Goal: Information Seeking & Learning: Learn about a topic

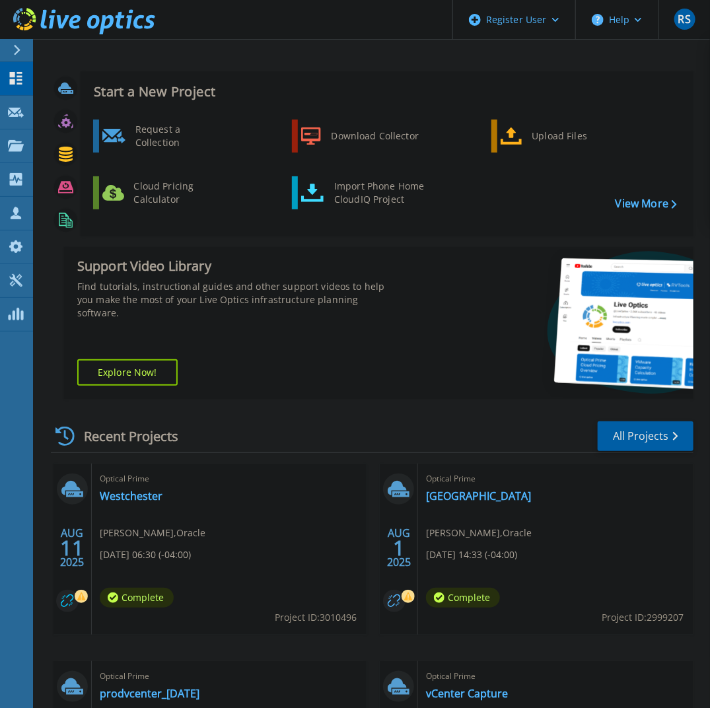
click at [70, 606] on circle at bounding box center [67, 601] width 22 height 22
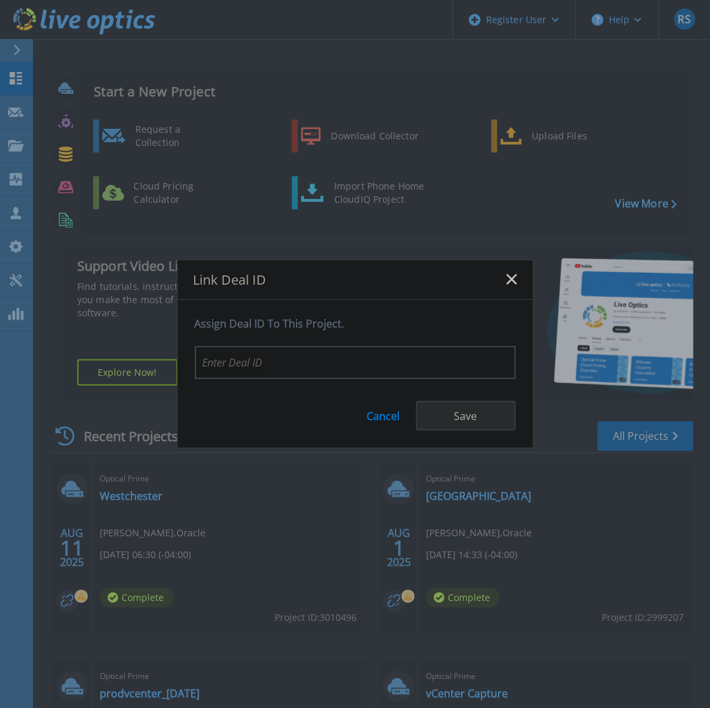
click at [374, 417] on link "Cancel" at bounding box center [383, 411] width 33 height 22
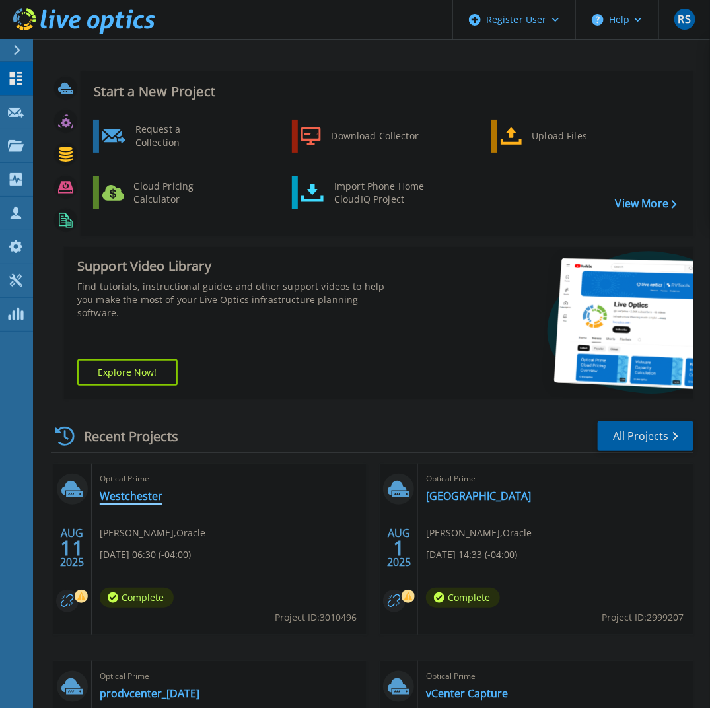
click at [135, 497] on link "Westchester" at bounding box center [131, 495] width 63 height 13
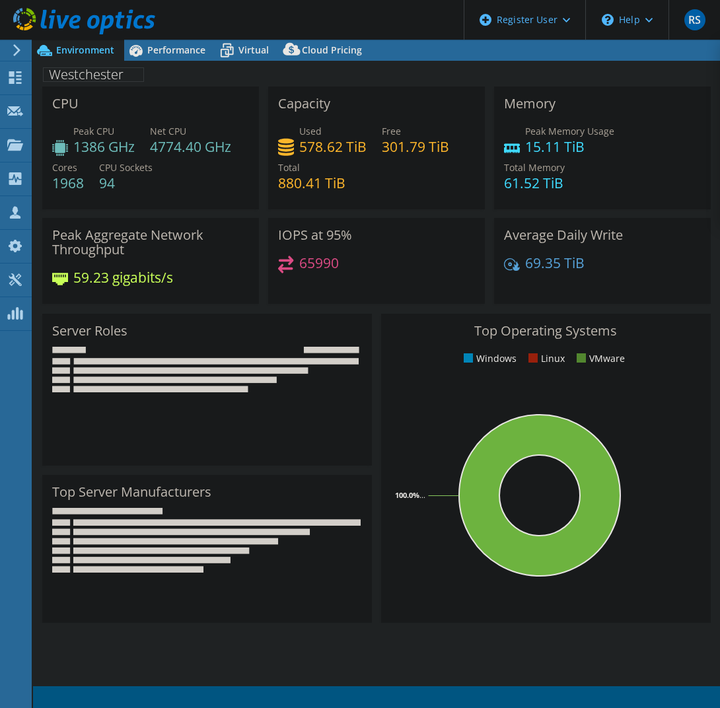
select select "USD"
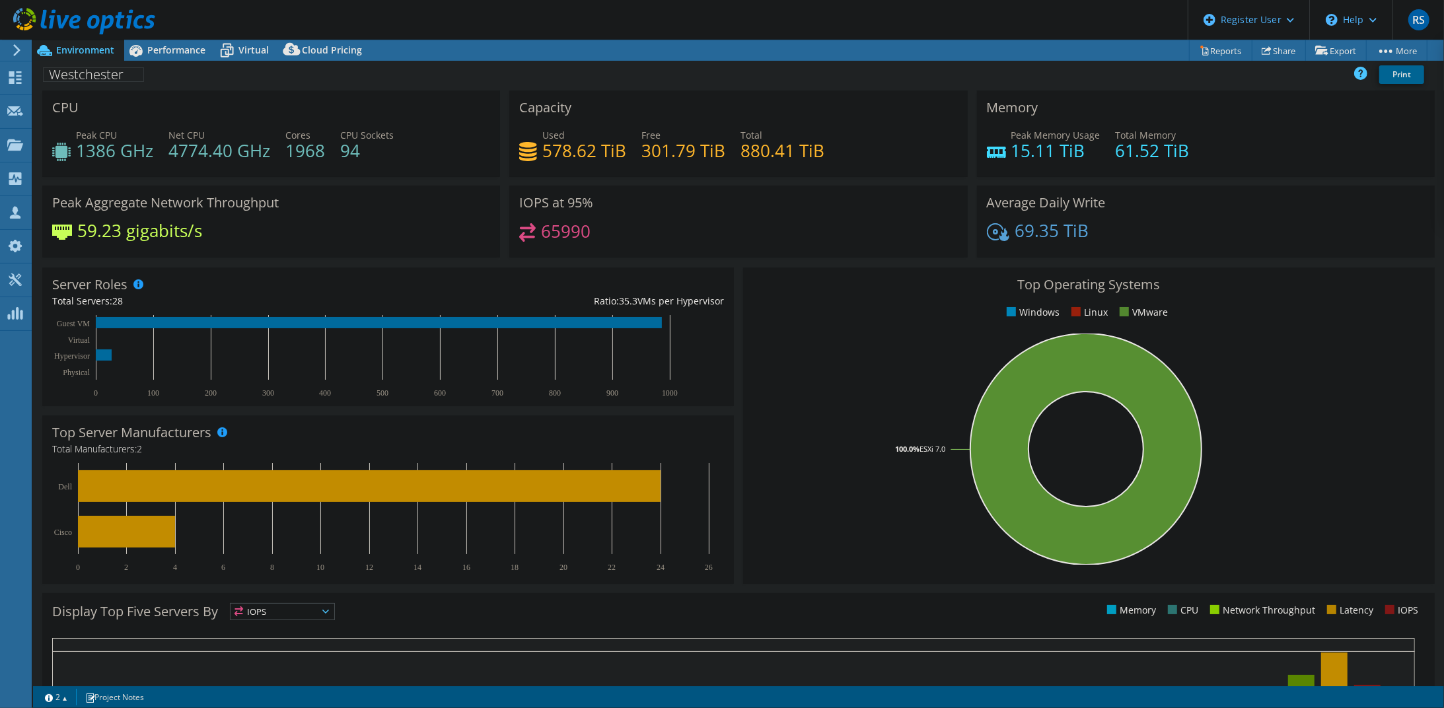
click at [153, 155] on h4 "1386 GHz" at bounding box center [114, 150] width 77 height 15
click at [145, 147] on h4 "1386 GHz" at bounding box center [114, 150] width 77 height 15
drag, startPoint x: 151, startPoint y: 149, endPoint x: 79, endPoint y: 150, distance: 72.0
click at [79, 150] on h4 "1386 GHz" at bounding box center [114, 150] width 77 height 15
drag, startPoint x: 79, startPoint y: 150, endPoint x: 234, endPoint y: 155, distance: 155.9
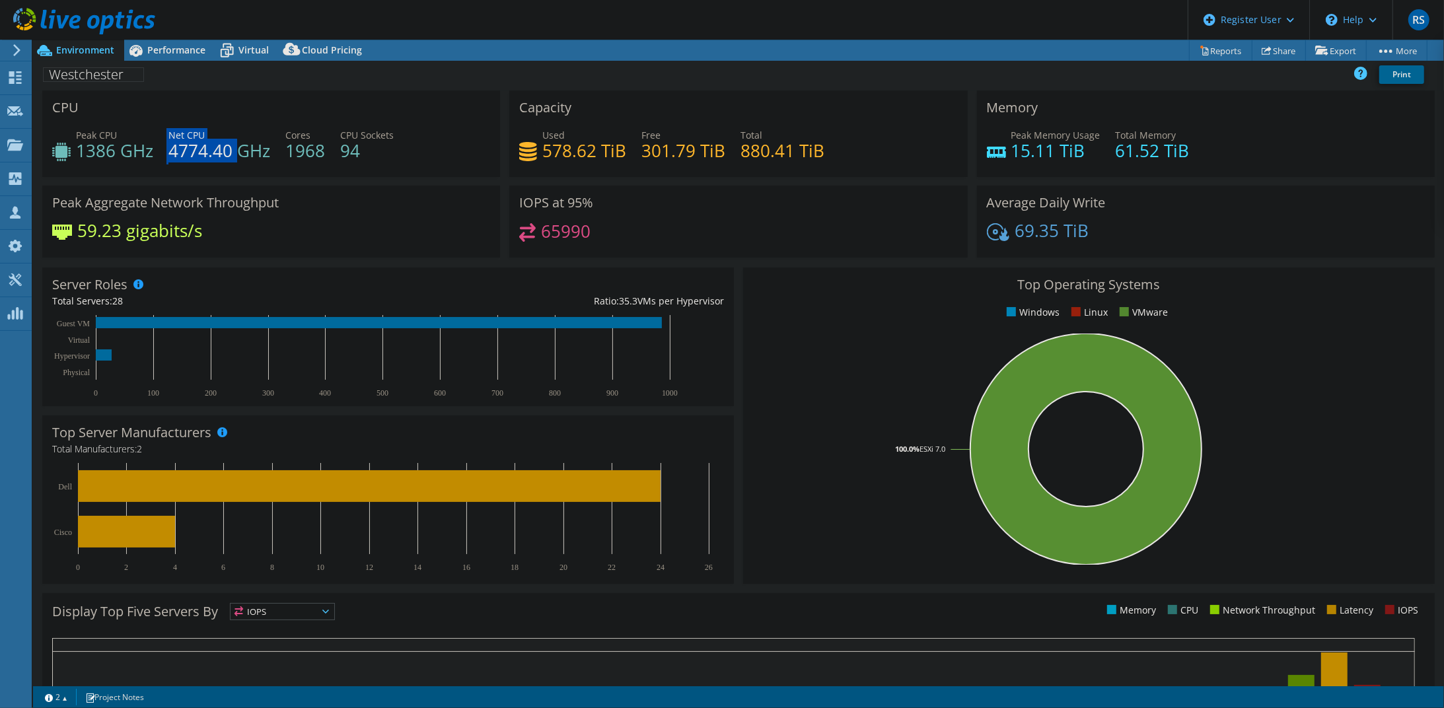
click at [234, 155] on div "Peak CPU 1386 GHz Net CPU 4774.40 GHz Cores 1968 CPU Sockets 94" at bounding box center [271, 149] width 438 height 43
drag, startPoint x: 234, startPoint y: 155, endPoint x: 388, endPoint y: 156, distance: 153.2
click at [388, 156] on h4 "94" at bounding box center [366, 150] width 53 height 15
drag, startPoint x: 325, startPoint y: 153, endPoint x: 286, endPoint y: 151, distance: 39.0
click at [286, 151] on div "Peak CPU 1386 GHz Net CPU 4774.40 GHz Cores 1968 CPU Sockets 94" at bounding box center [271, 149] width 438 height 43
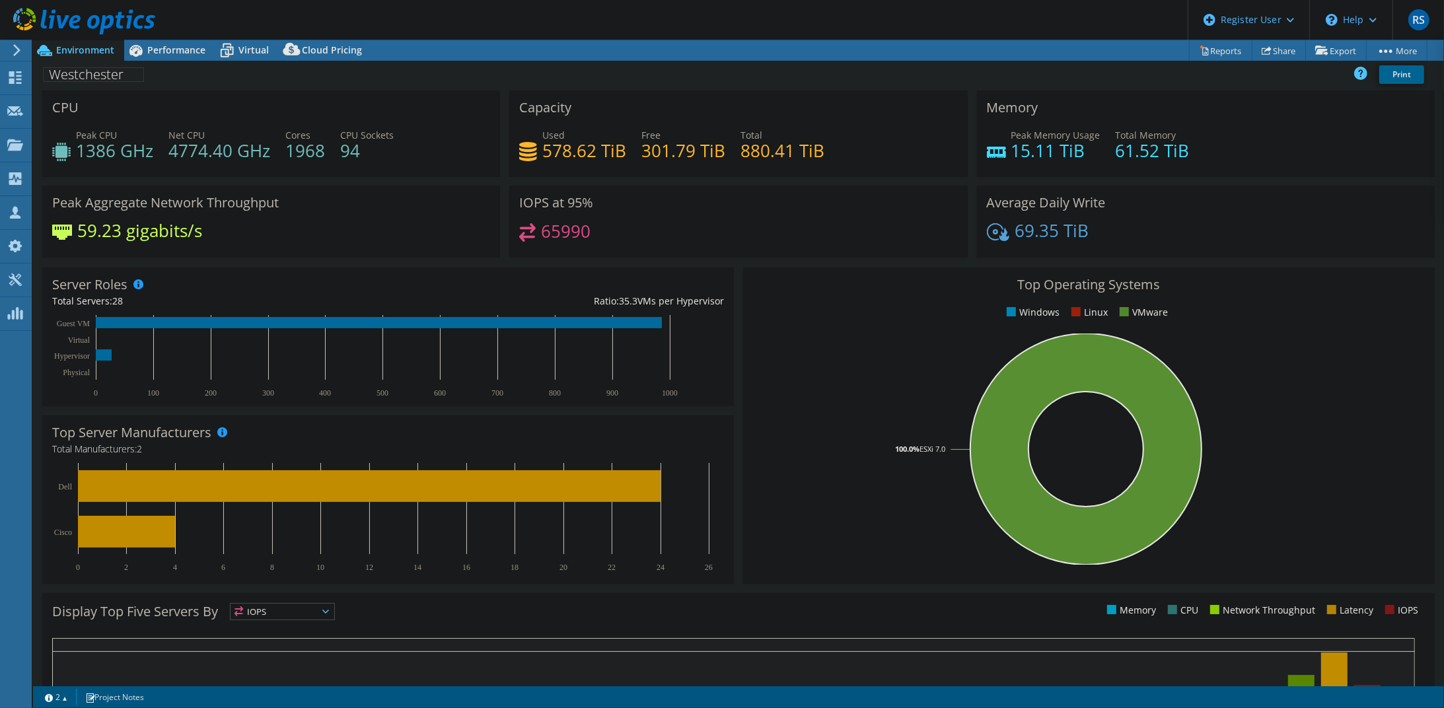
drag, startPoint x: 286, startPoint y: 151, endPoint x: 355, endPoint y: 154, distance: 69.4
click at [355, 154] on h4 "94" at bounding box center [366, 150] width 53 height 15
drag, startPoint x: 591, startPoint y: 229, endPoint x: 542, endPoint y: 230, distance: 49.5
click at [542, 230] on div "65990" at bounding box center [738, 237] width 438 height 28
drag, startPoint x: 542, startPoint y: 230, endPoint x: 625, endPoint y: 238, distance: 83.5
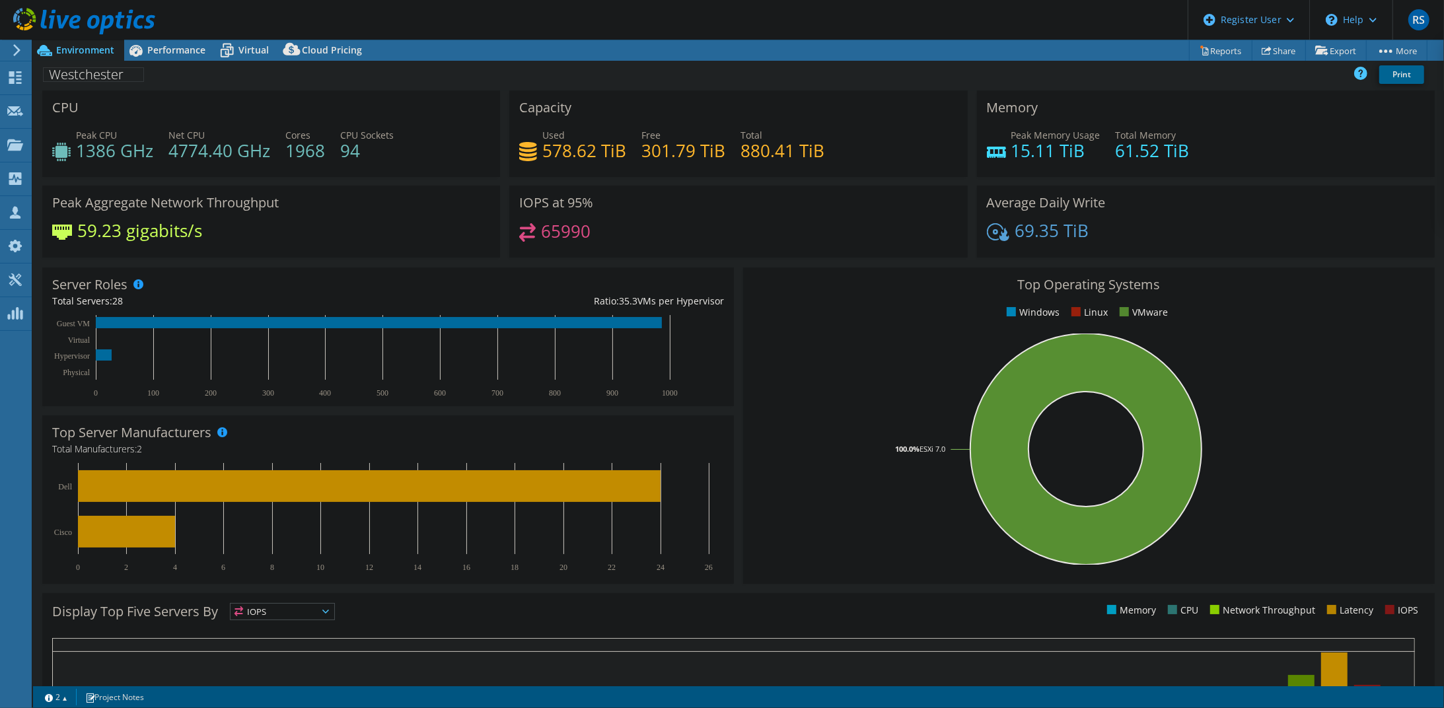
click at [625, 238] on div "65990" at bounding box center [738, 237] width 438 height 28
drag, startPoint x: 540, startPoint y: 232, endPoint x: 590, endPoint y: 234, distance: 50.2
click at [590, 234] on div "65990" at bounding box center [738, 237] width 438 height 28
drag, startPoint x: 590, startPoint y: 234, endPoint x: 714, endPoint y: 225, distance: 124.6
click at [714, 225] on div "65990" at bounding box center [738, 237] width 438 height 28
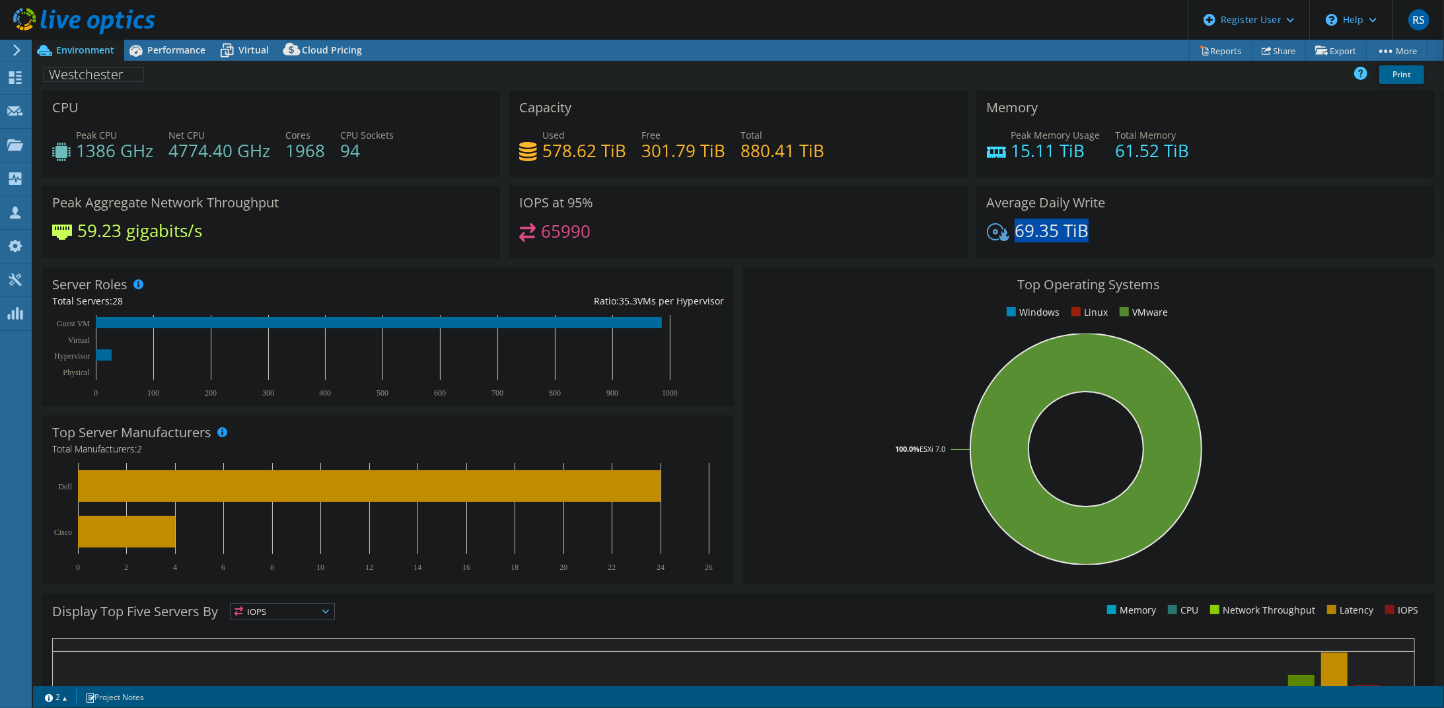
drag, startPoint x: 1096, startPoint y: 233, endPoint x: 1009, endPoint y: 232, distance: 87.2
click at [719, 232] on div "69.35 TiB" at bounding box center [1206, 237] width 438 height 28
click at [719, 353] on rect at bounding box center [1086, 449] width 666 height 231
drag, startPoint x: 127, startPoint y: 302, endPoint x: 74, endPoint y: 300, distance: 52.8
click at [74, 300] on div "Total Servers: 28" at bounding box center [219, 301] width 335 height 15
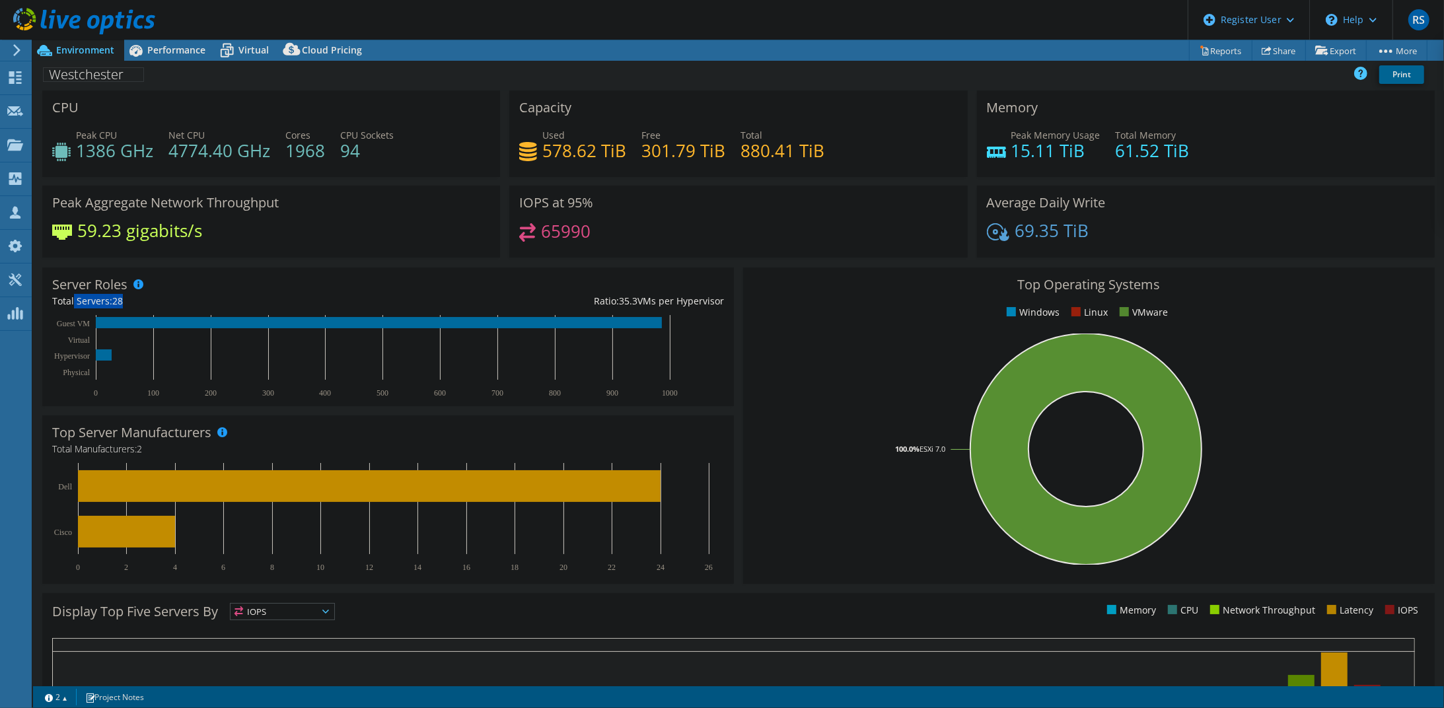
drag, startPoint x: 74, startPoint y: 300, endPoint x: 203, endPoint y: 300, distance: 128.8
click at [203, 300] on div "Total Servers: 28" at bounding box center [219, 301] width 335 height 15
click at [104, 354] on rect at bounding box center [104, 354] width 16 height 11
click at [174, 294] on div "Total Servers: 28" at bounding box center [219, 301] width 335 height 15
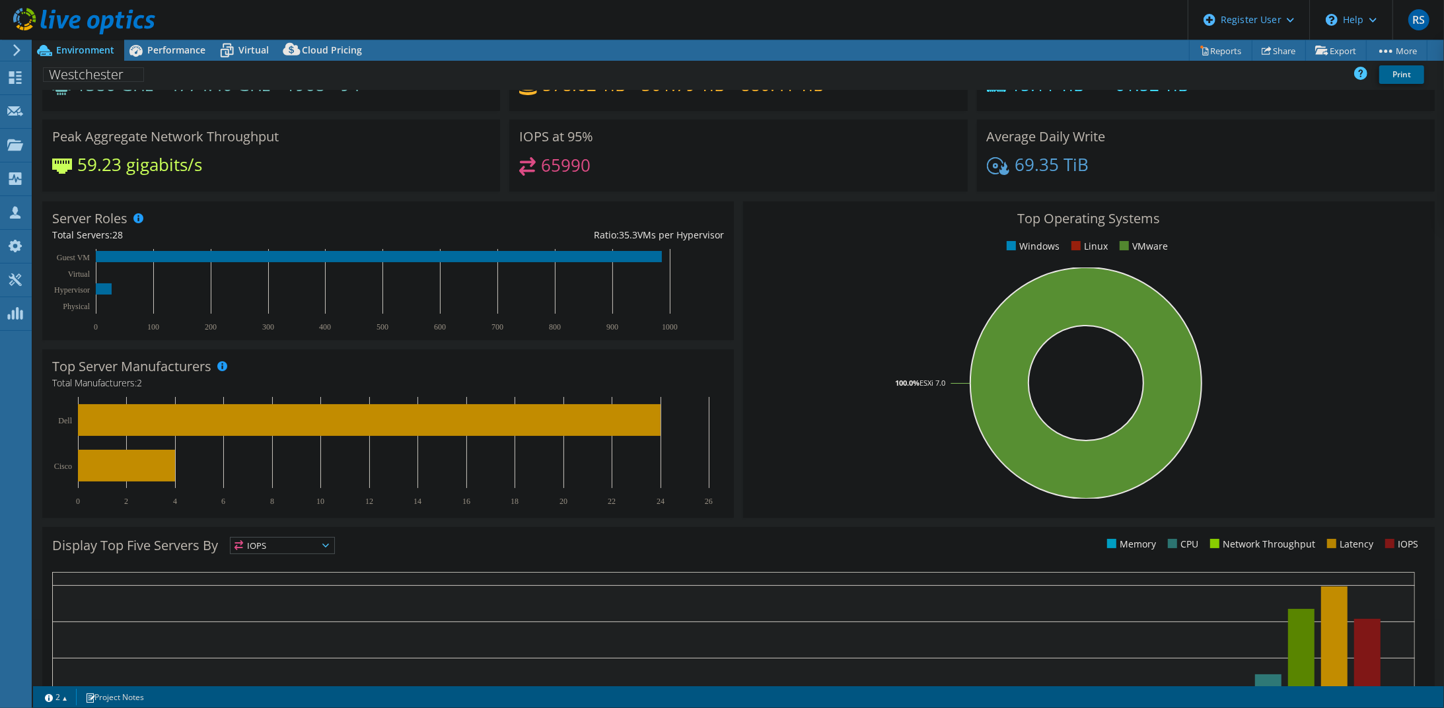
scroll to position [173, 0]
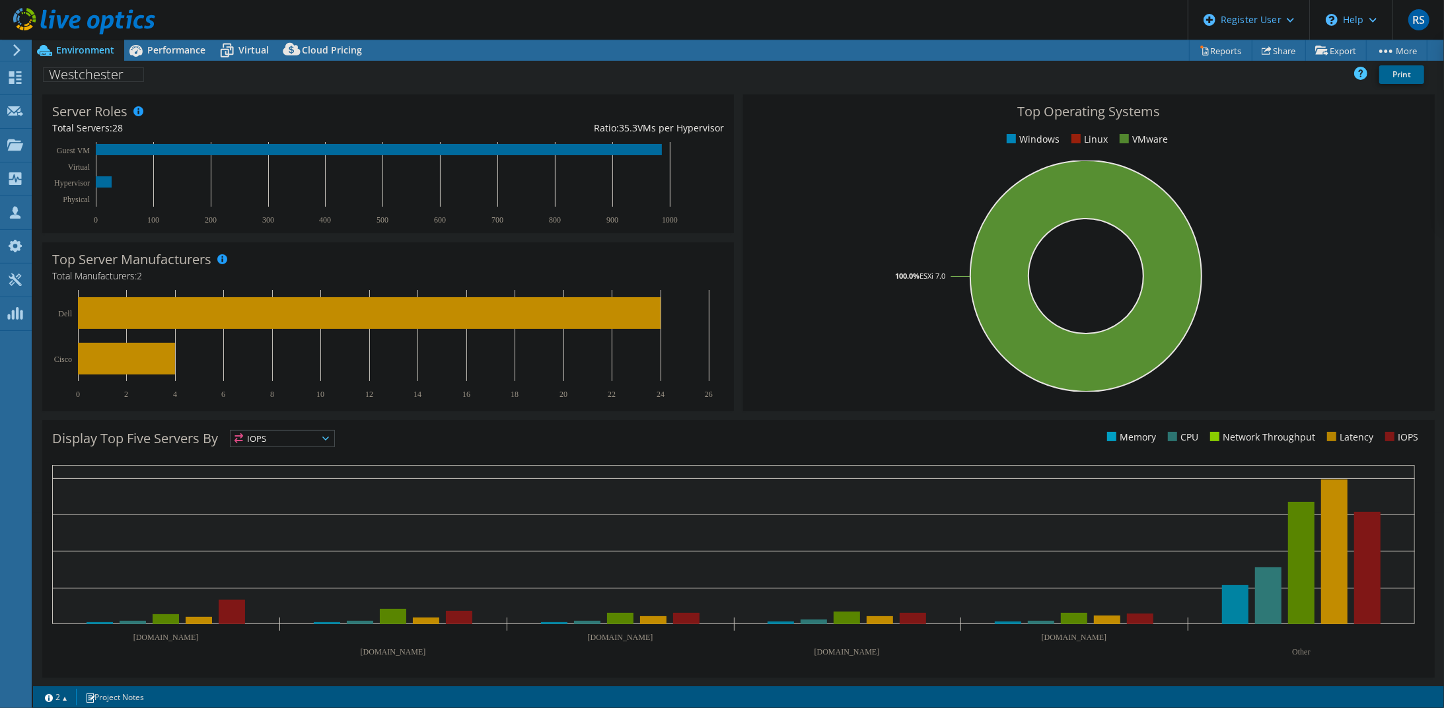
click at [330, 435] on span "IOPS" at bounding box center [282, 439] width 104 height 16
click at [308, 472] on li "Memory" at bounding box center [282, 474] width 104 height 18
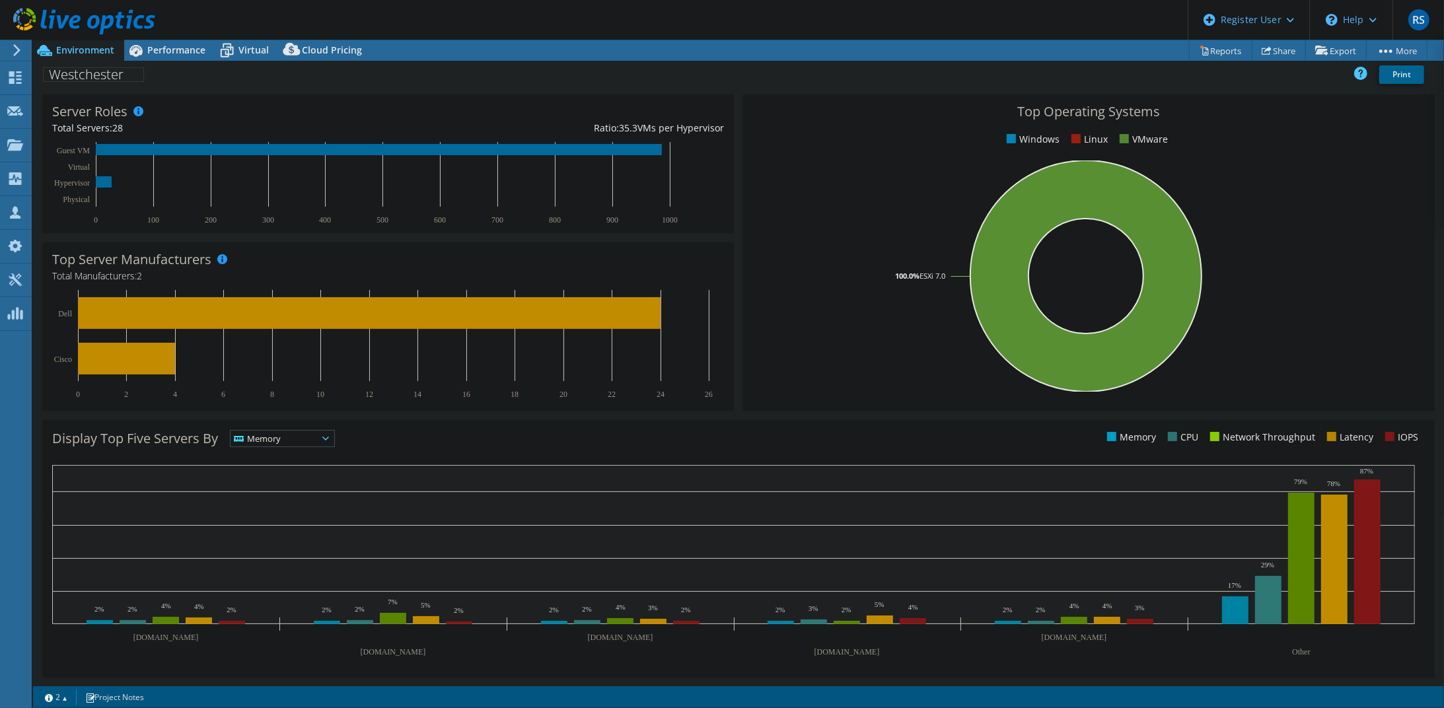
click at [318, 435] on span "Memory" at bounding box center [273, 439] width 87 height 16
click at [304, 462] on li "IOPS" at bounding box center [282, 455] width 104 height 18
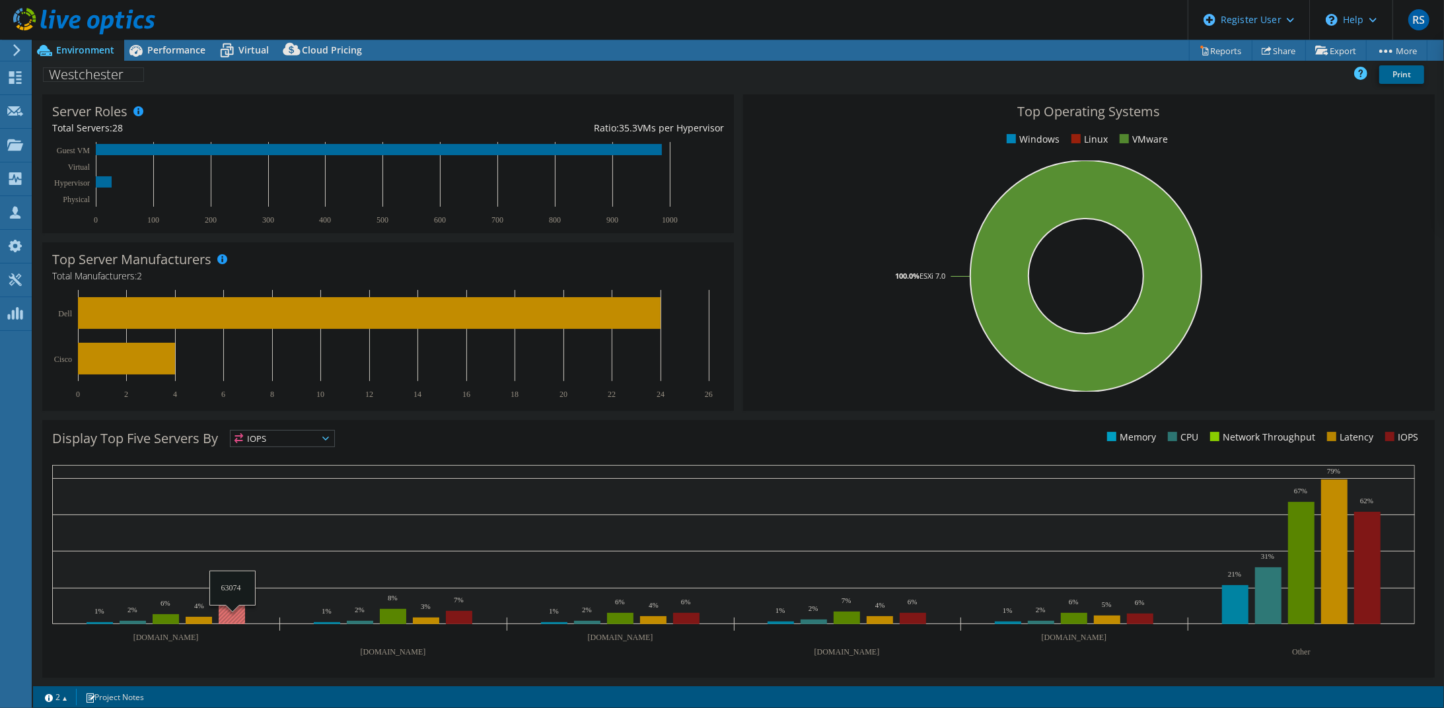
click at [237, 608] on rect at bounding box center [232, 612] width 26 height 24
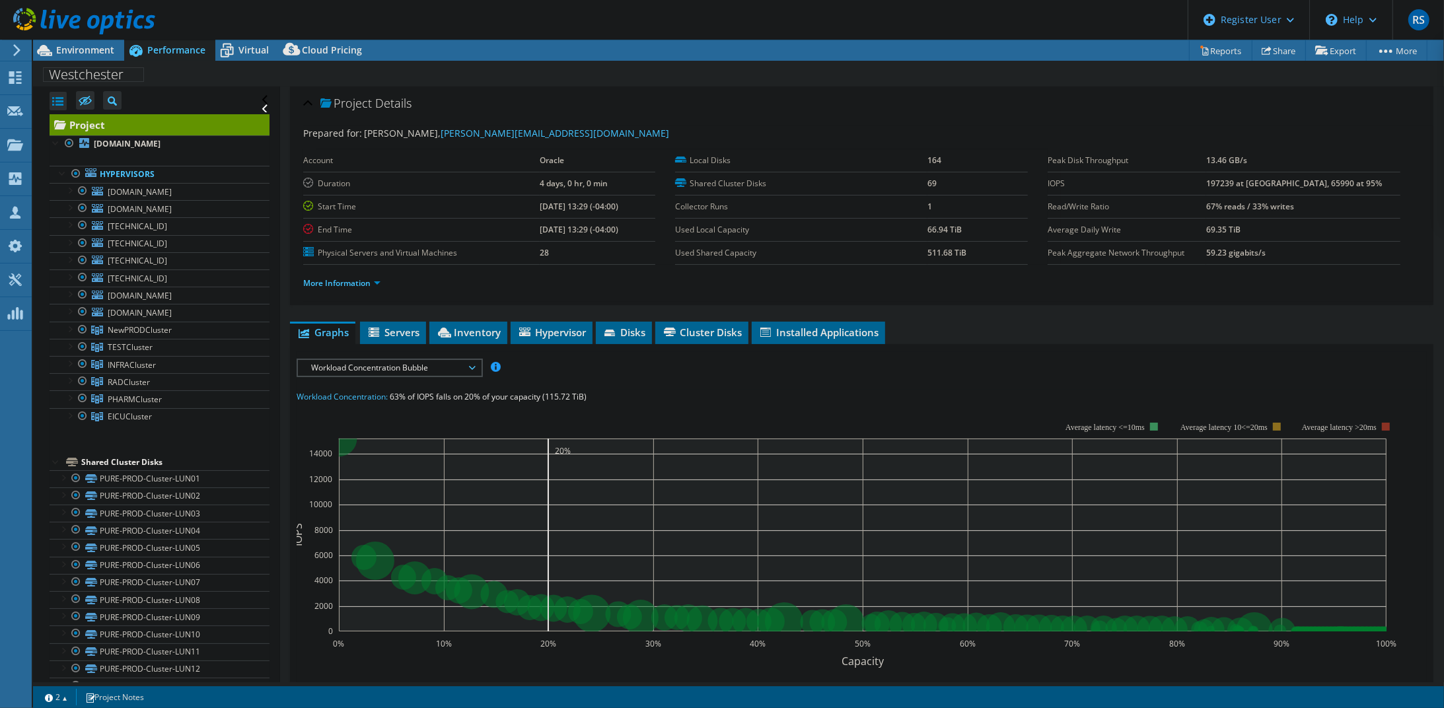
scroll to position [0, 0]
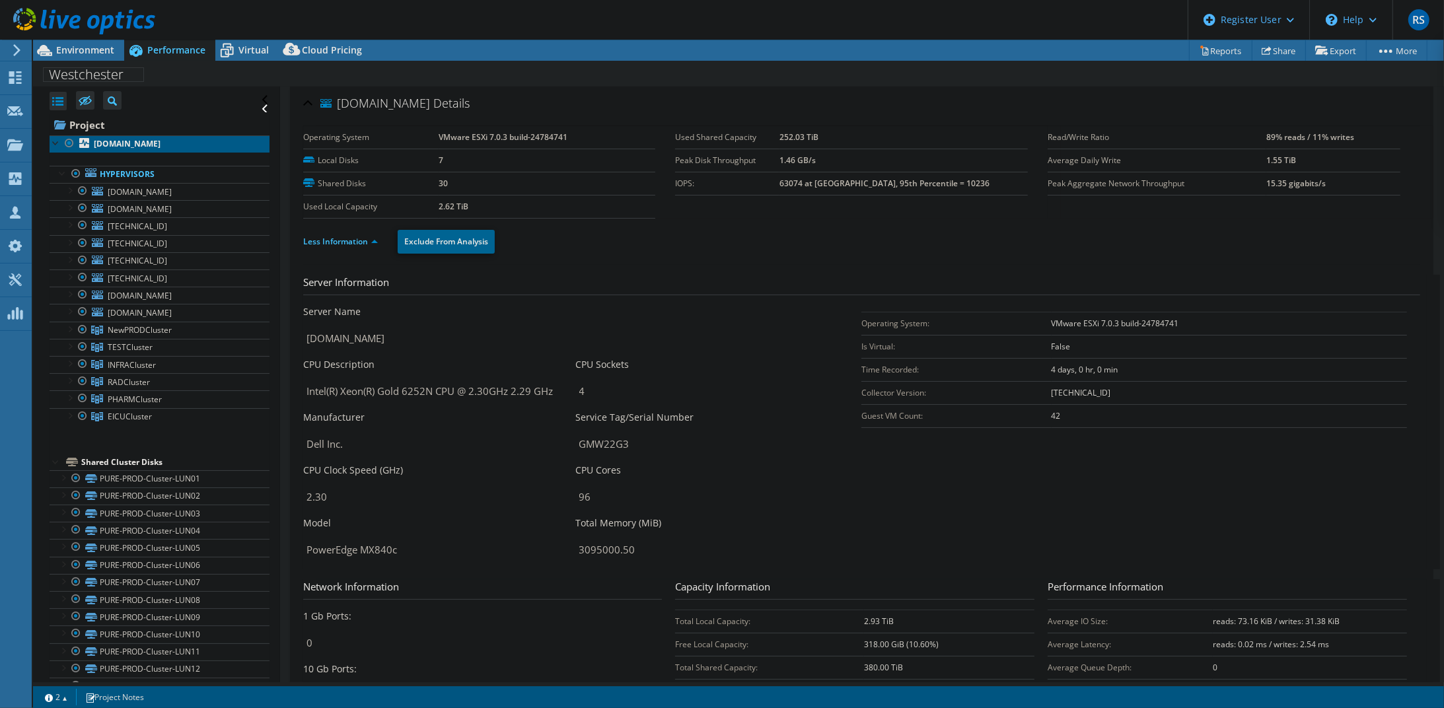
click at [160, 144] on b "[DOMAIN_NAME]" at bounding box center [127, 143] width 67 height 11
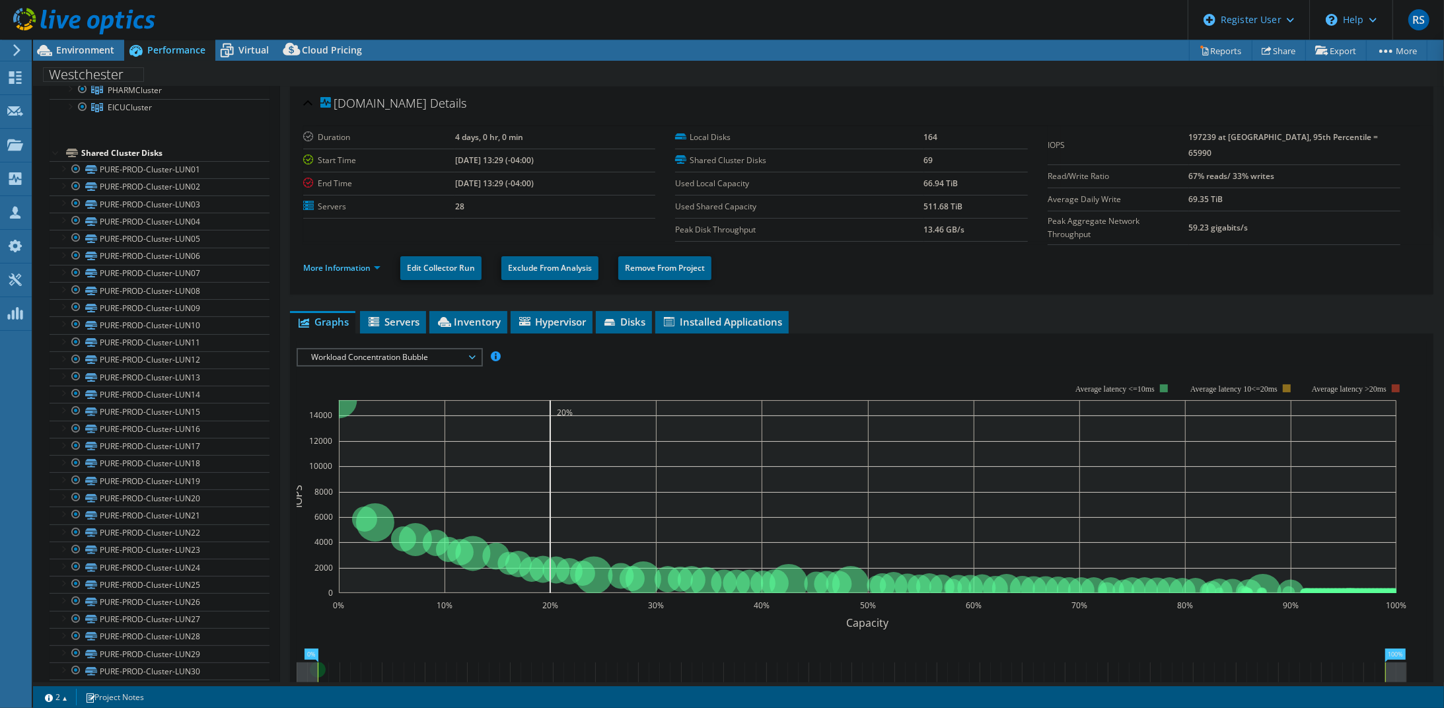
scroll to position [318, 0]
click at [158, 155] on link "PURE-PROD-Cluster-LUN01" at bounding box center [160, 161] width 220 height 17
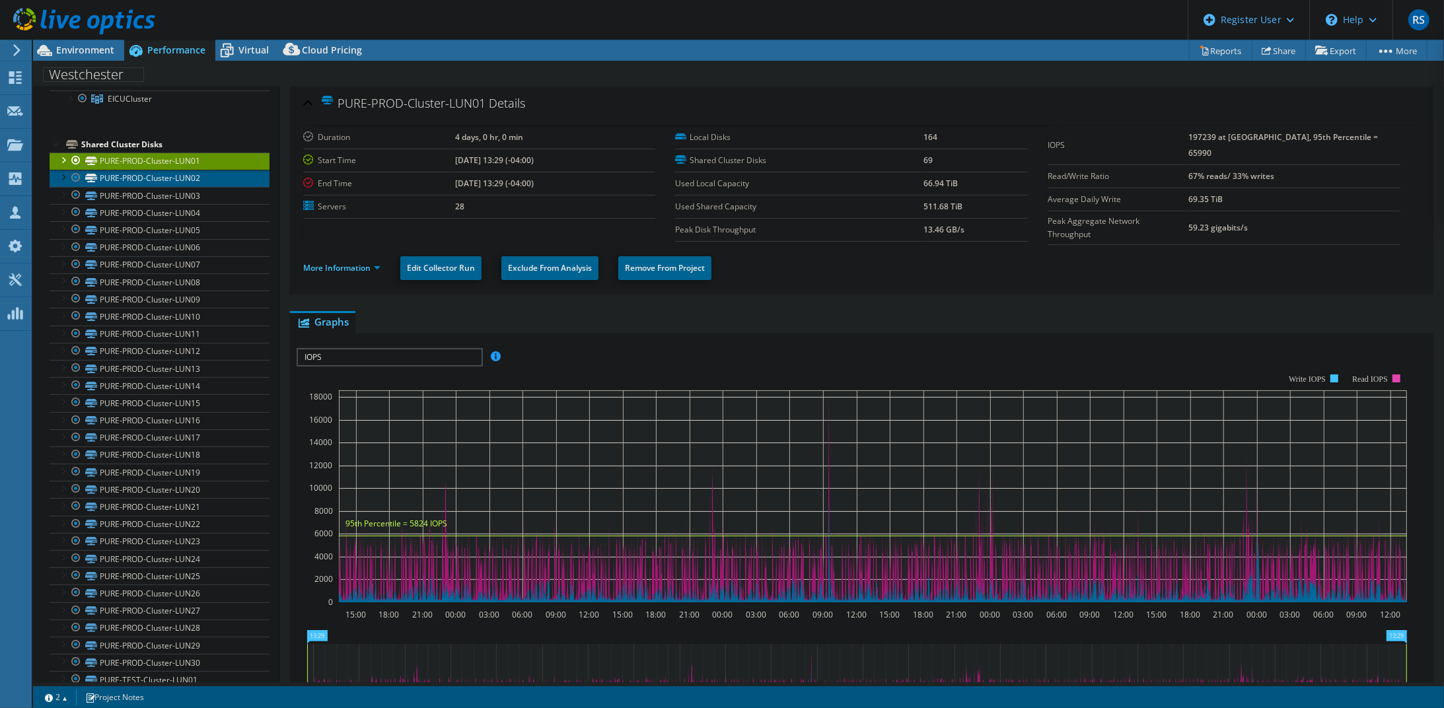
click at [164, 173] on link "PURE-PROD-Cluster-LUN02" at bounding box center [160, 178] width 220 height 17
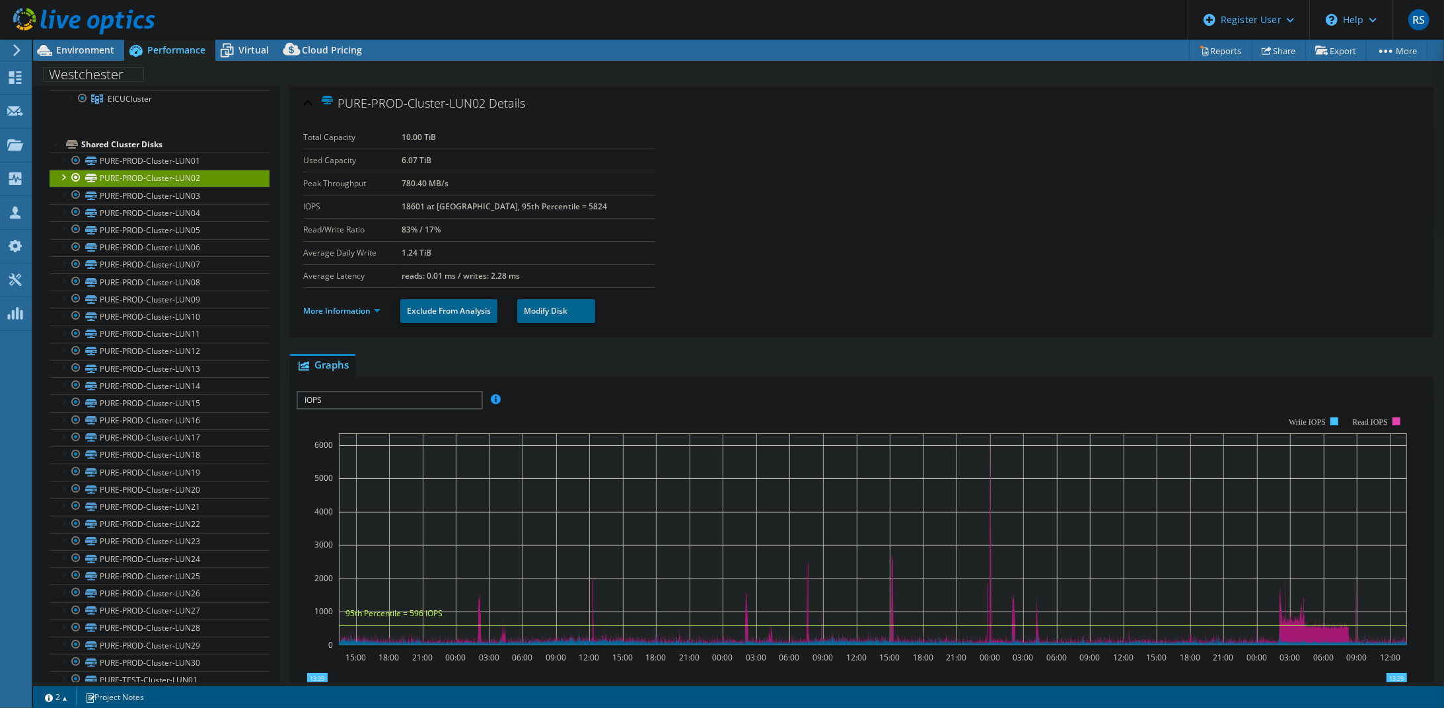
click at [384, 394] on span "IOPS" at bounding box center [389, 400] width 183 height 16
click at [391, 456] on li "Latency" at bounding box center [389, 464] width 183 height 16
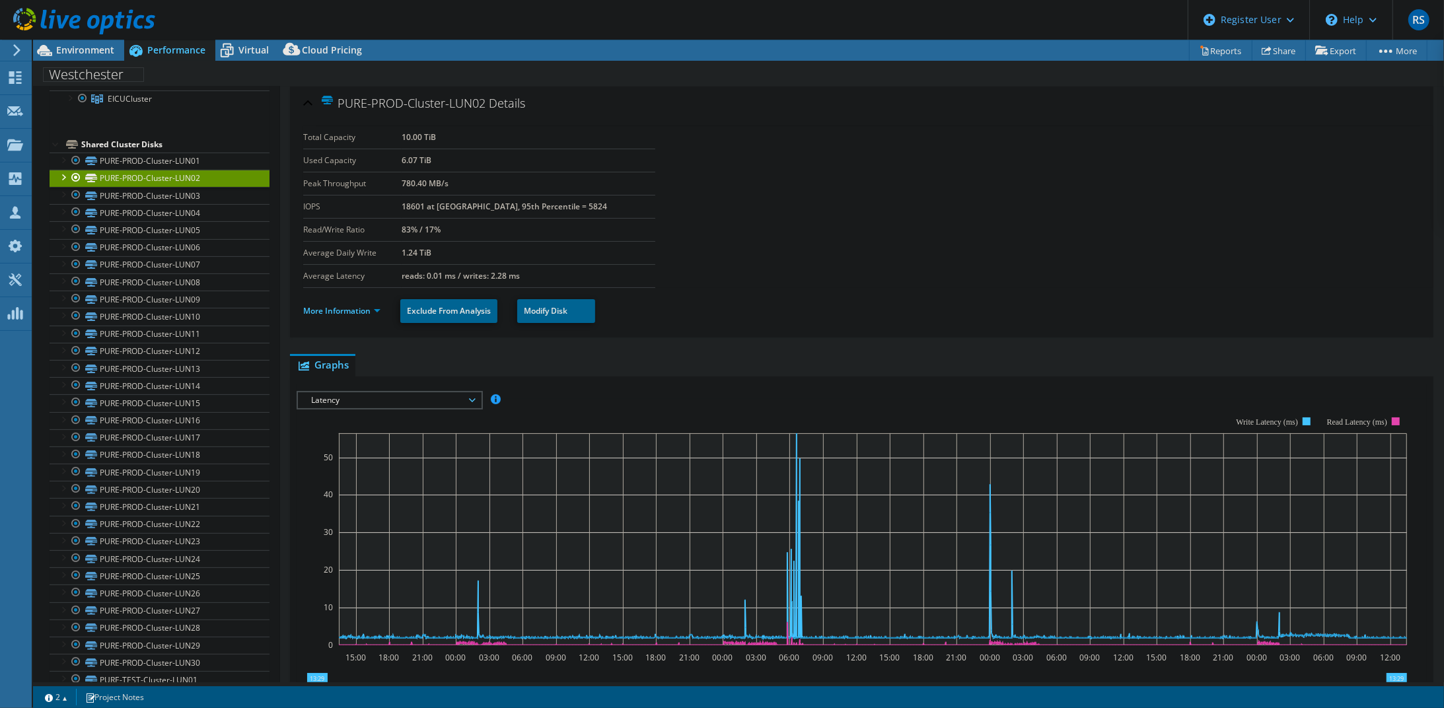
click at [470, 394] on span "Latency" at bounding box center [389, 400] width 170 height 16
click at [444, 475] on li "Queue Depth" at bounding box center [389, 480] width 183 height 16
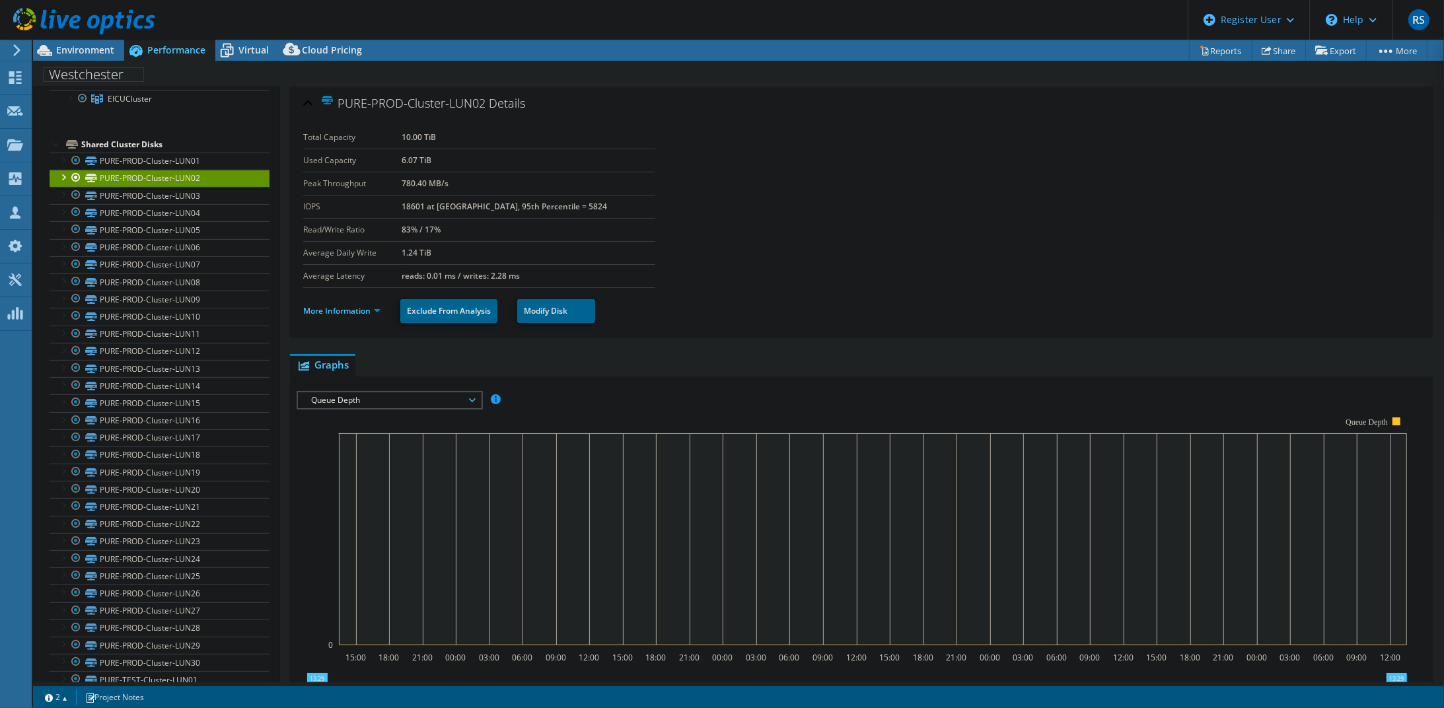
click at [477, 396] on span "Queue Depth" at bounding box center [389, 400] width 183 height 16
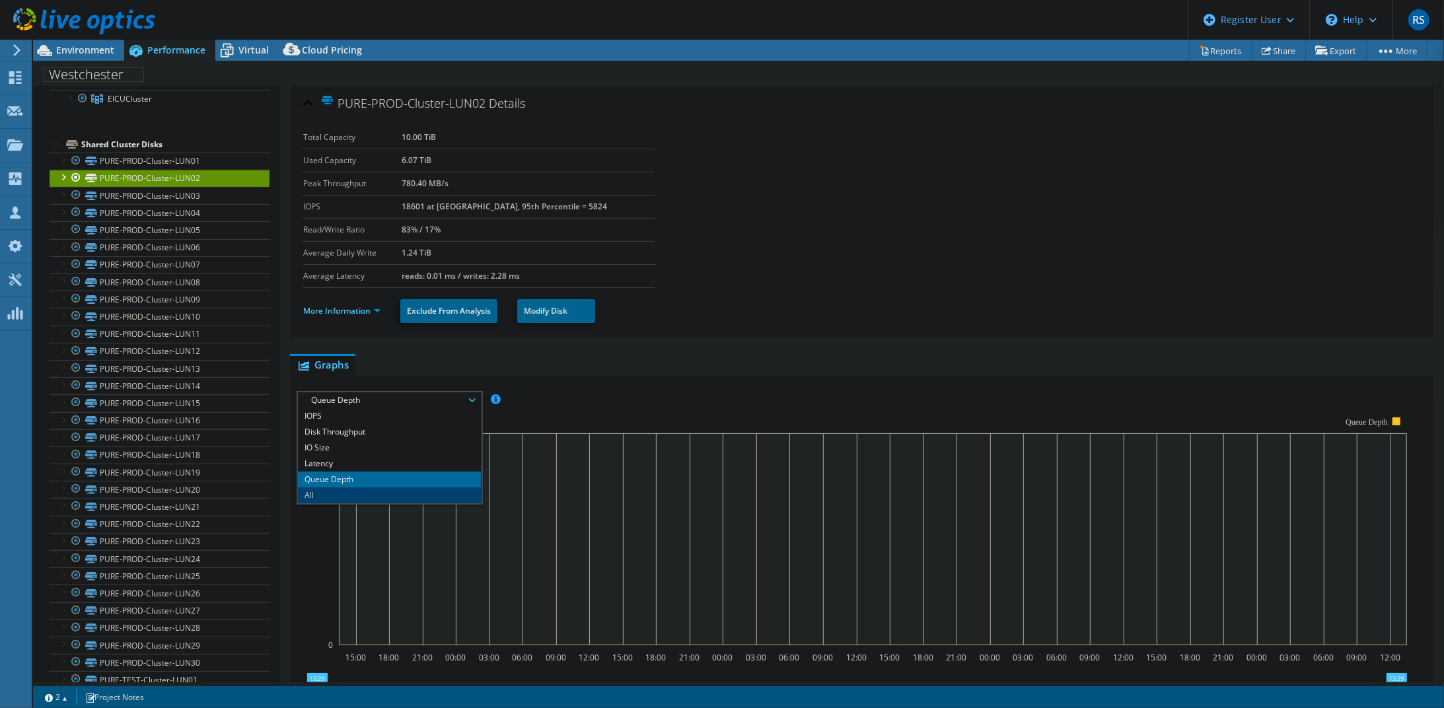
click at [435, 490] on li "All" at bounding box center [389, 495] width 183 height 16
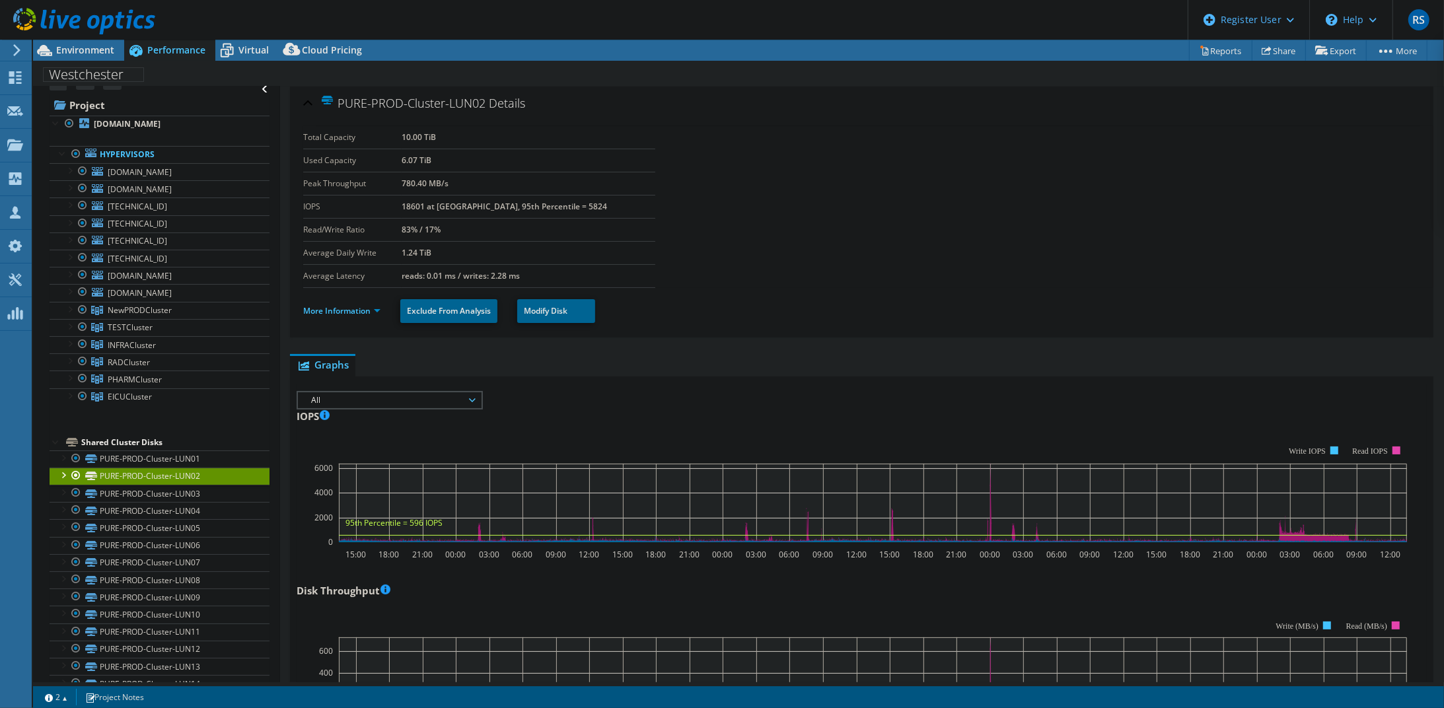
scroll to position [0, 0]
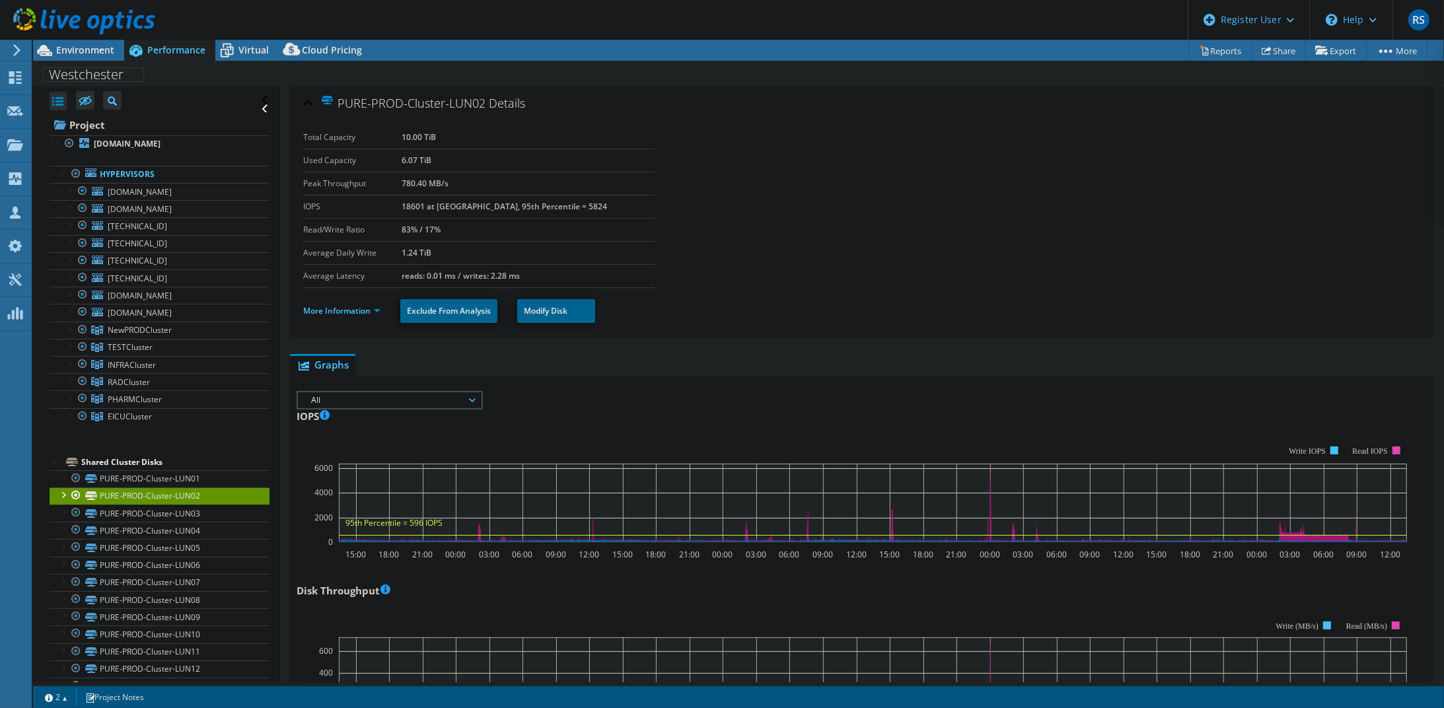
click at [137, 454] on div "Shared Cluster Disks" at bounding box center [175, 462] width 188 height 16
click at [131, 480] on link "PURE-PROD-Cluster-LUN01" at bounding box center [160, 478] width 220 height 17
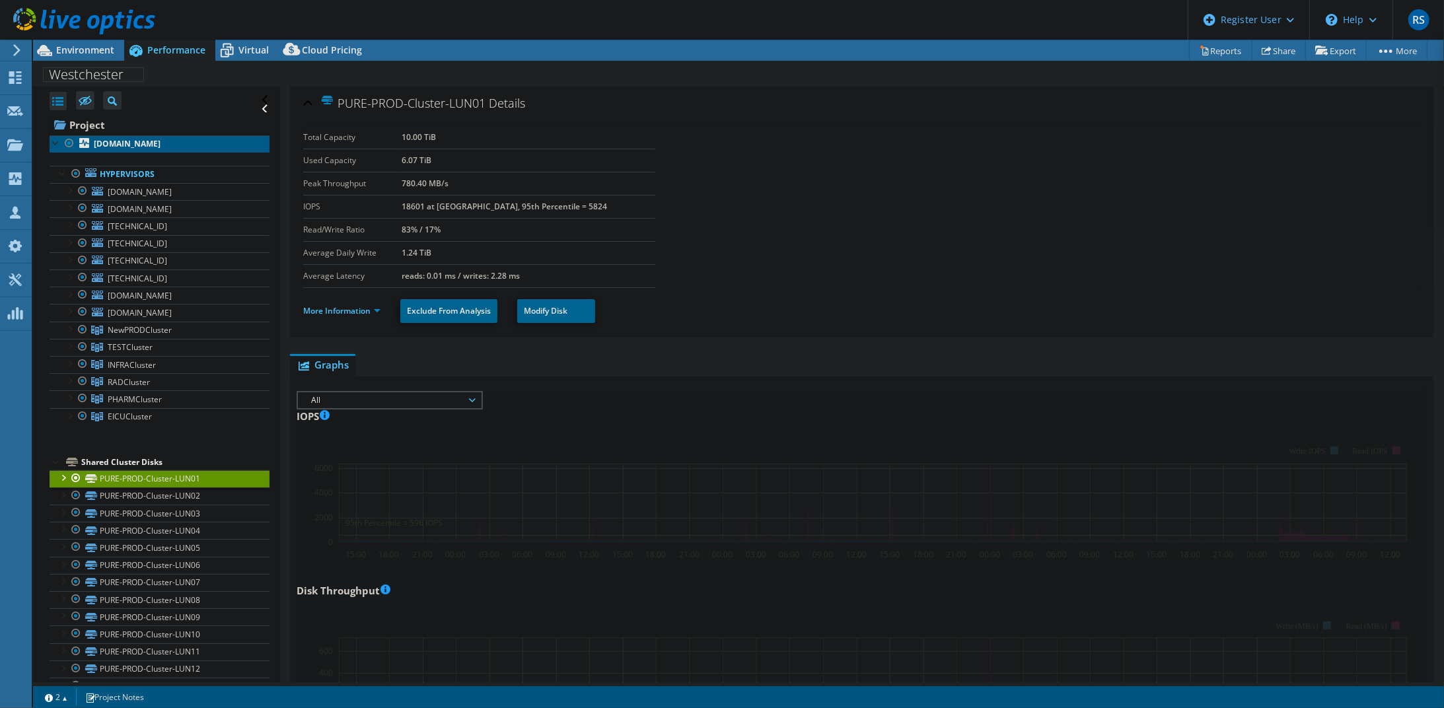
click at [137, 147] on b "[DOMAIN_NAME]" at bounding box center [127, 143] width 67 height 11
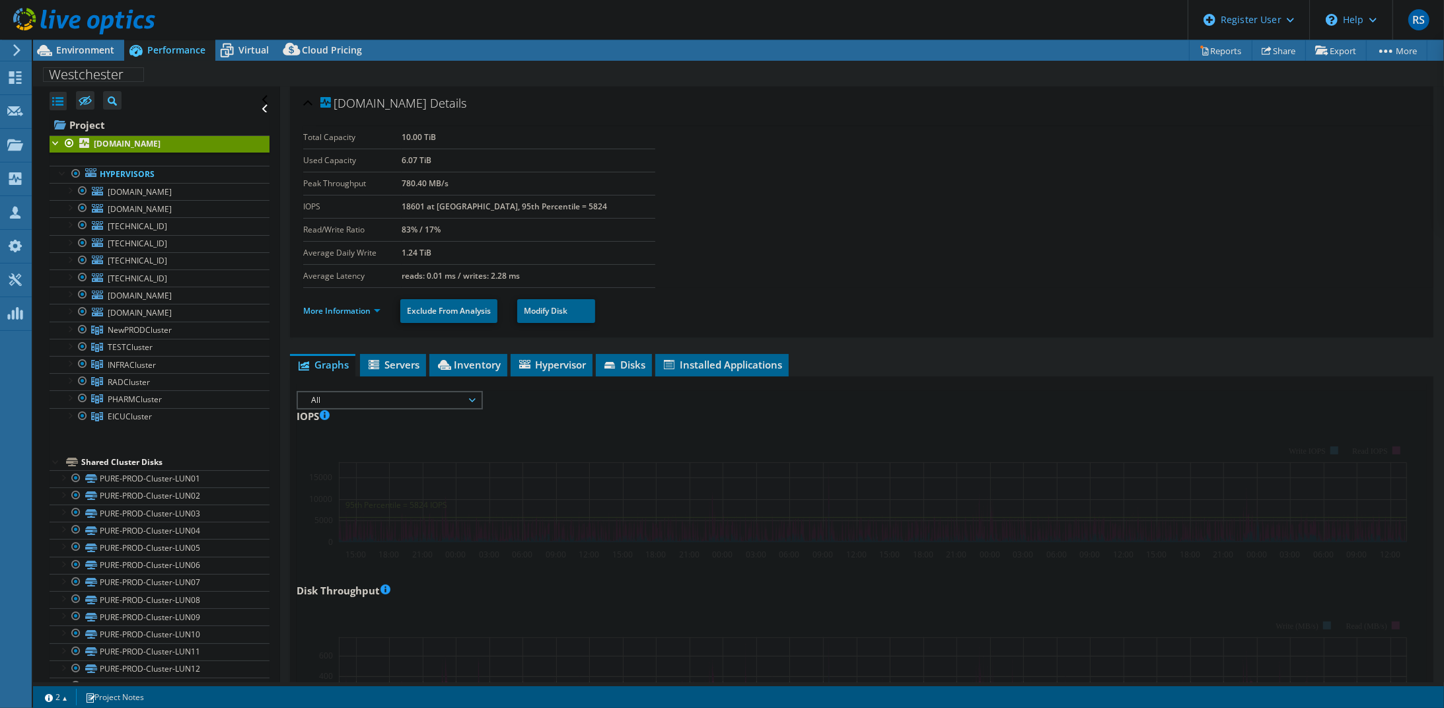
click at [143, 143] on b "[DOMAIN_NAME]" at bounding box center [127, 143] width 67 height 11
click at [465, 398] on span "All" at bounding box center [389, 400] width 170 height 16
click at [441, 464] on li "Latency" at bounding box center [389, 464] width 183 height 16
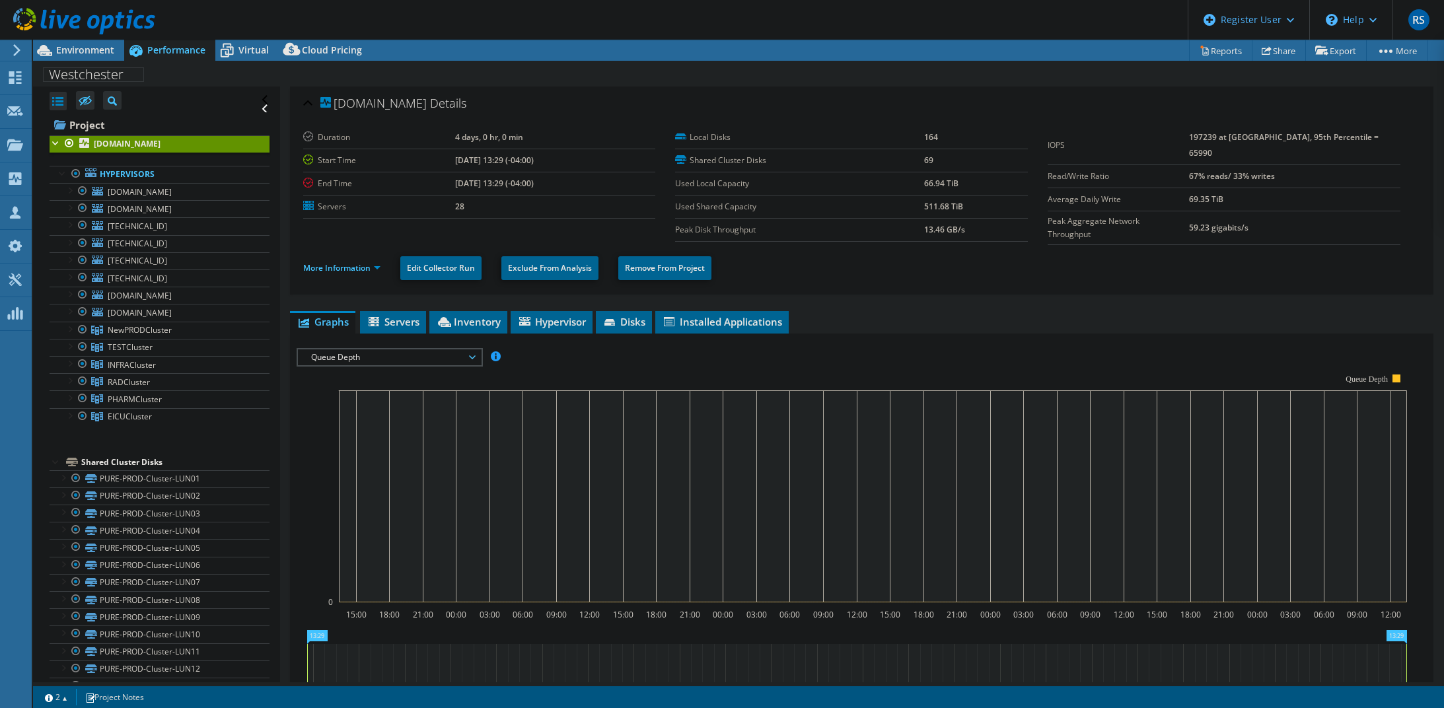
select select "USD"
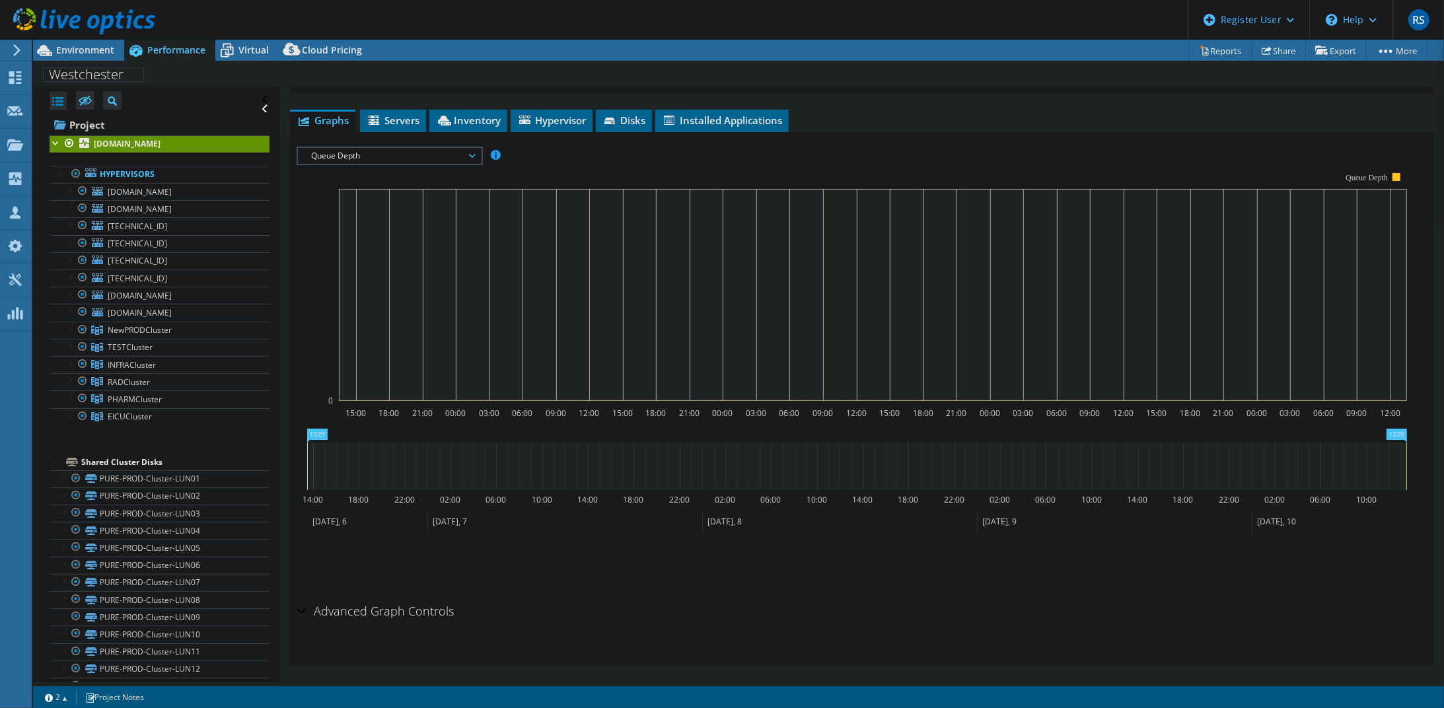
click at [470, 148] on span "Queue Depth" at bounding box center [389, 156] width 170 height 16
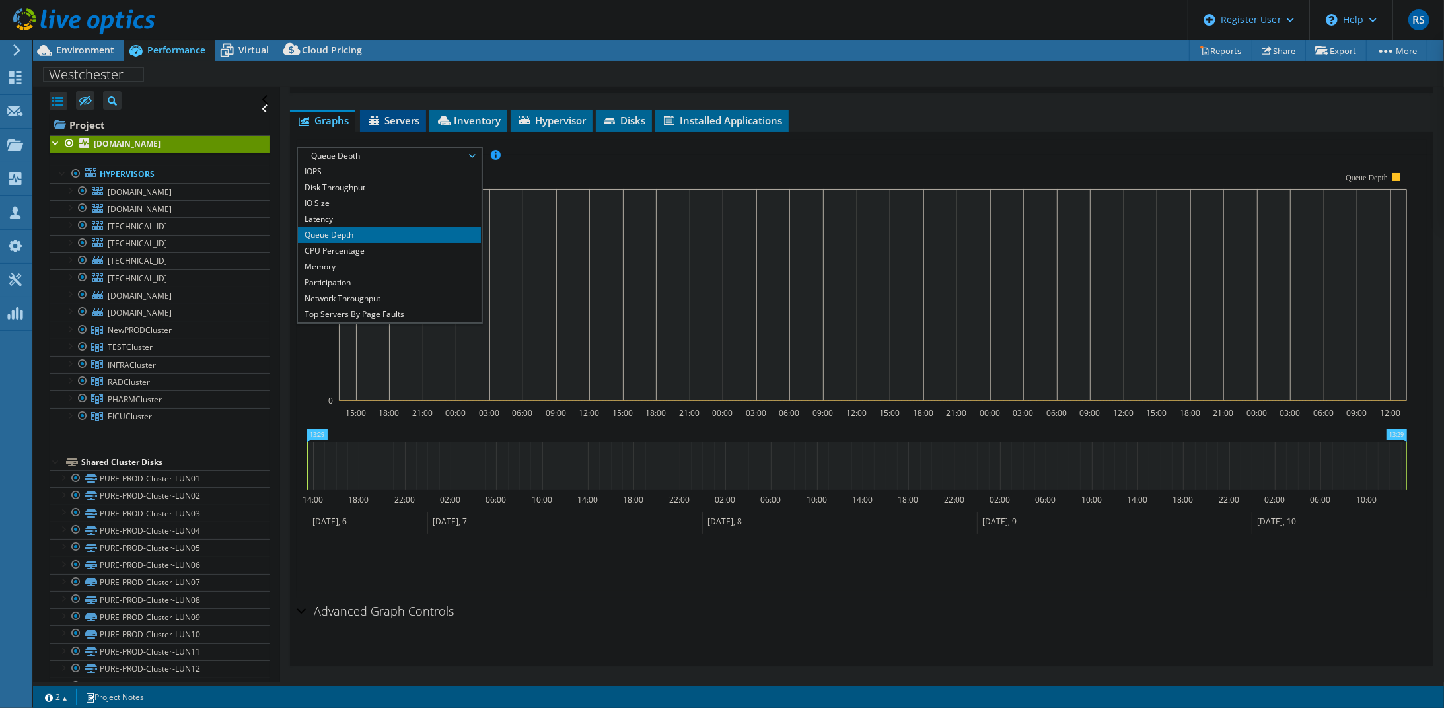
click at [404, 116] on span "Servers" at bounding box center [393, 120] width 53 height 13
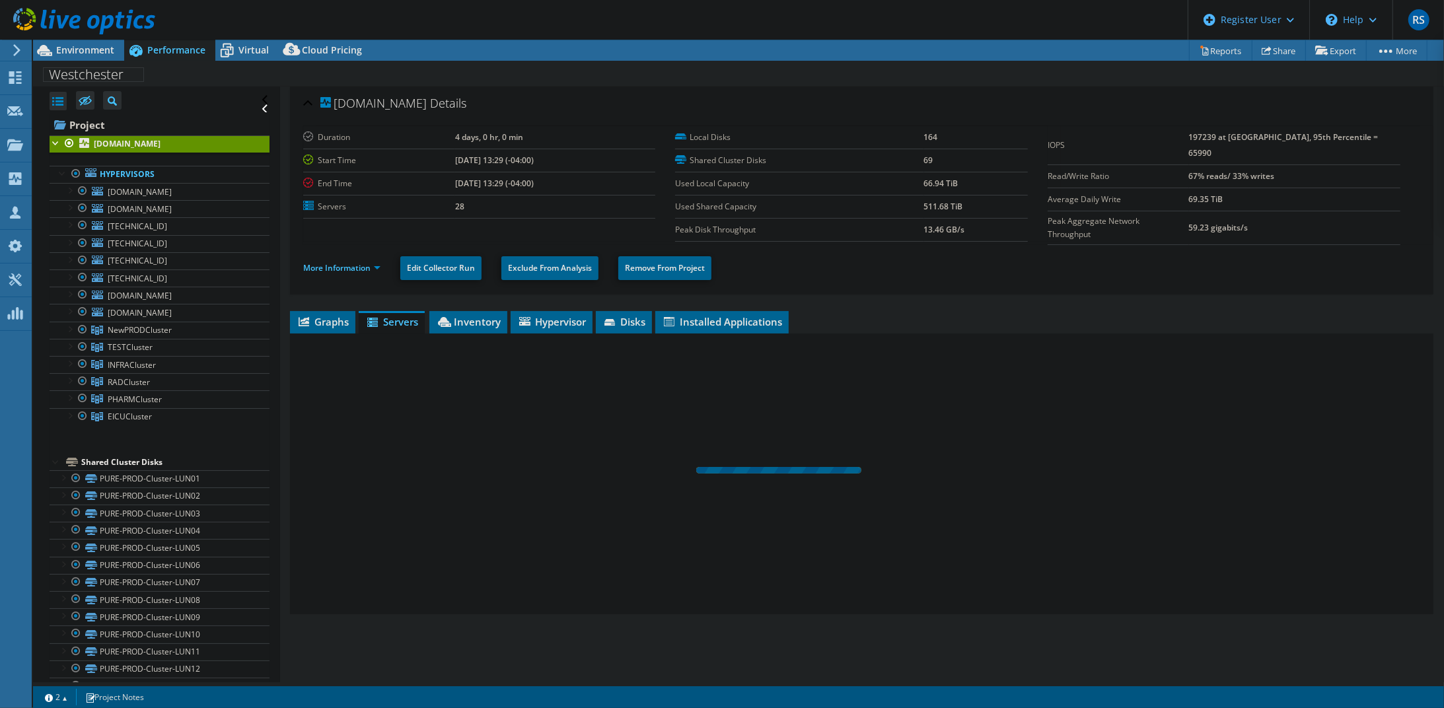
scroll to position [0, 0]
click at [404, 116] on div "wmctierzero.wcmc.com Details" at bounding box center [861, 104] width 1117 height 28
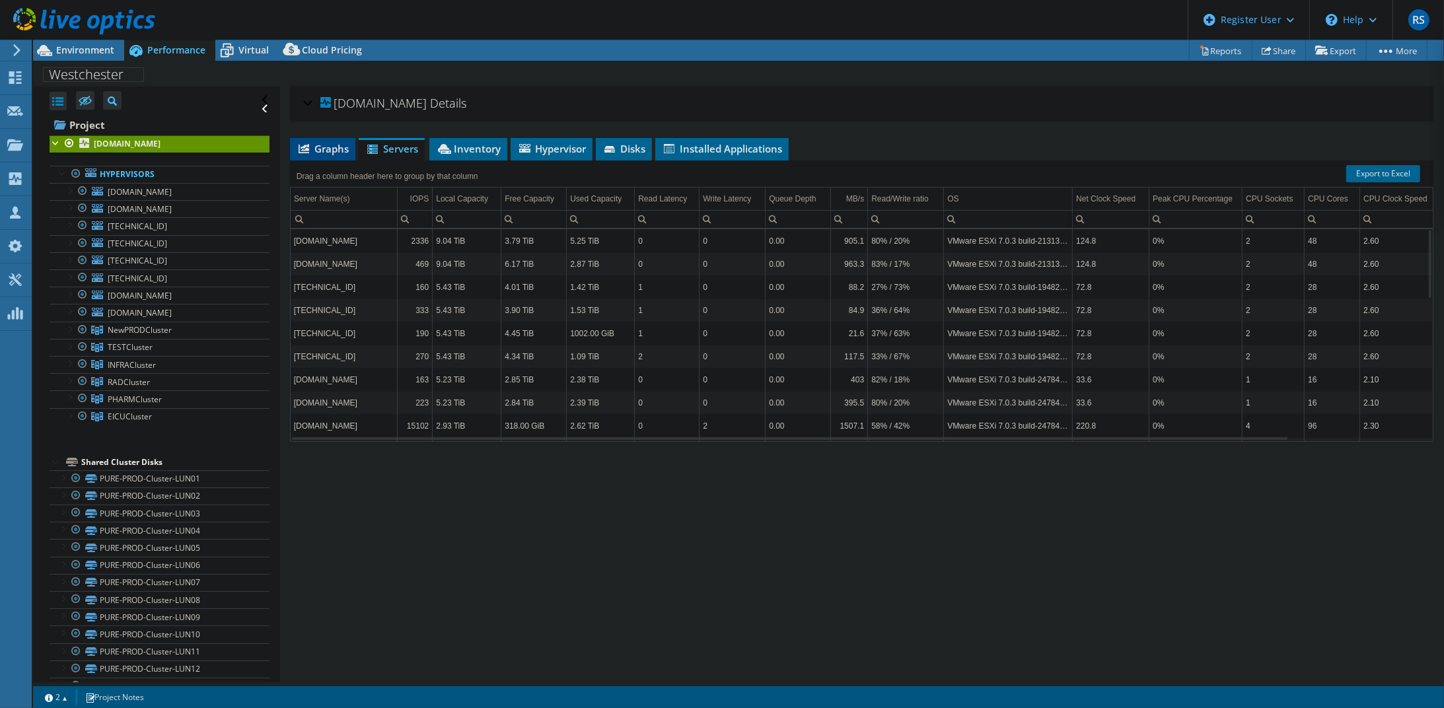
click at [336, 144] on span "Graphs" at bounding box center [323, 148] width 52 height 13
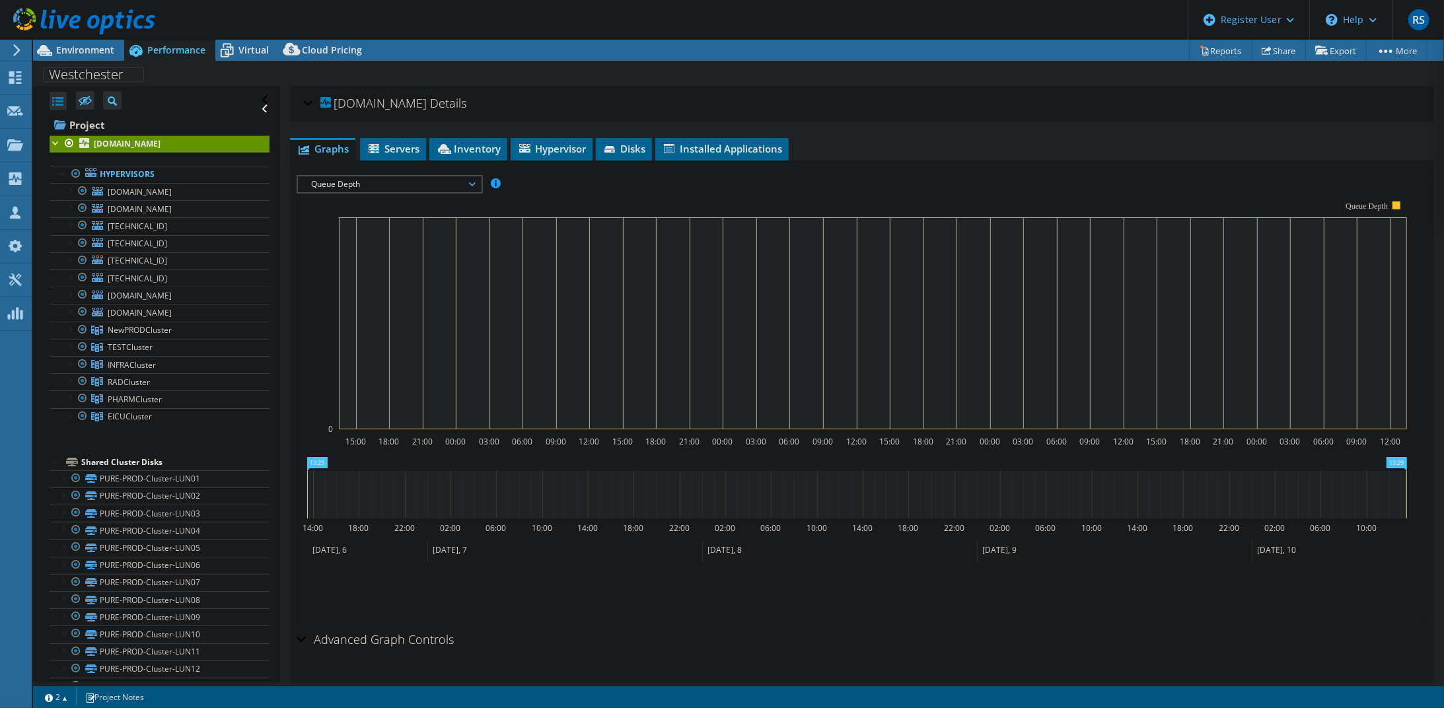
click at [466, 179] on span "Queue Depth" at bounding box center [389, 184] width 170 height 16
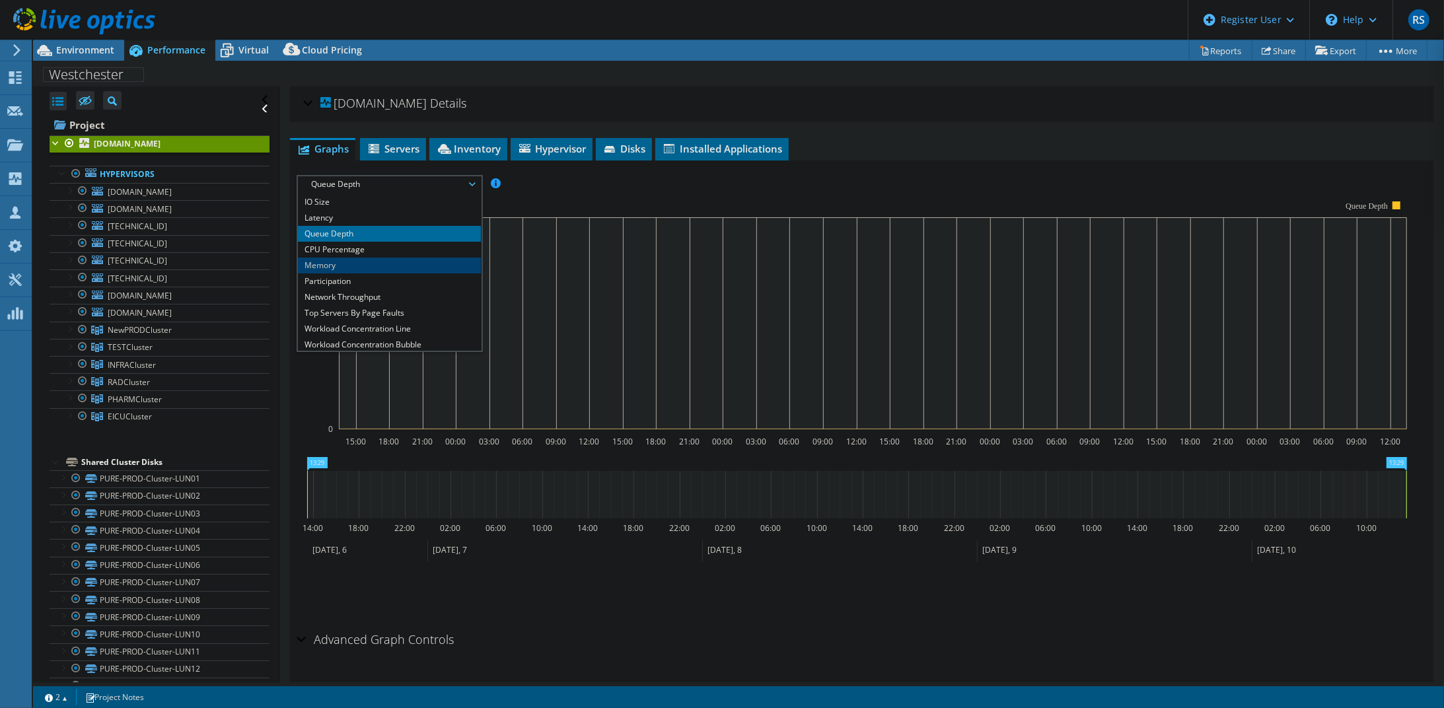
scroll to position [48, 0]
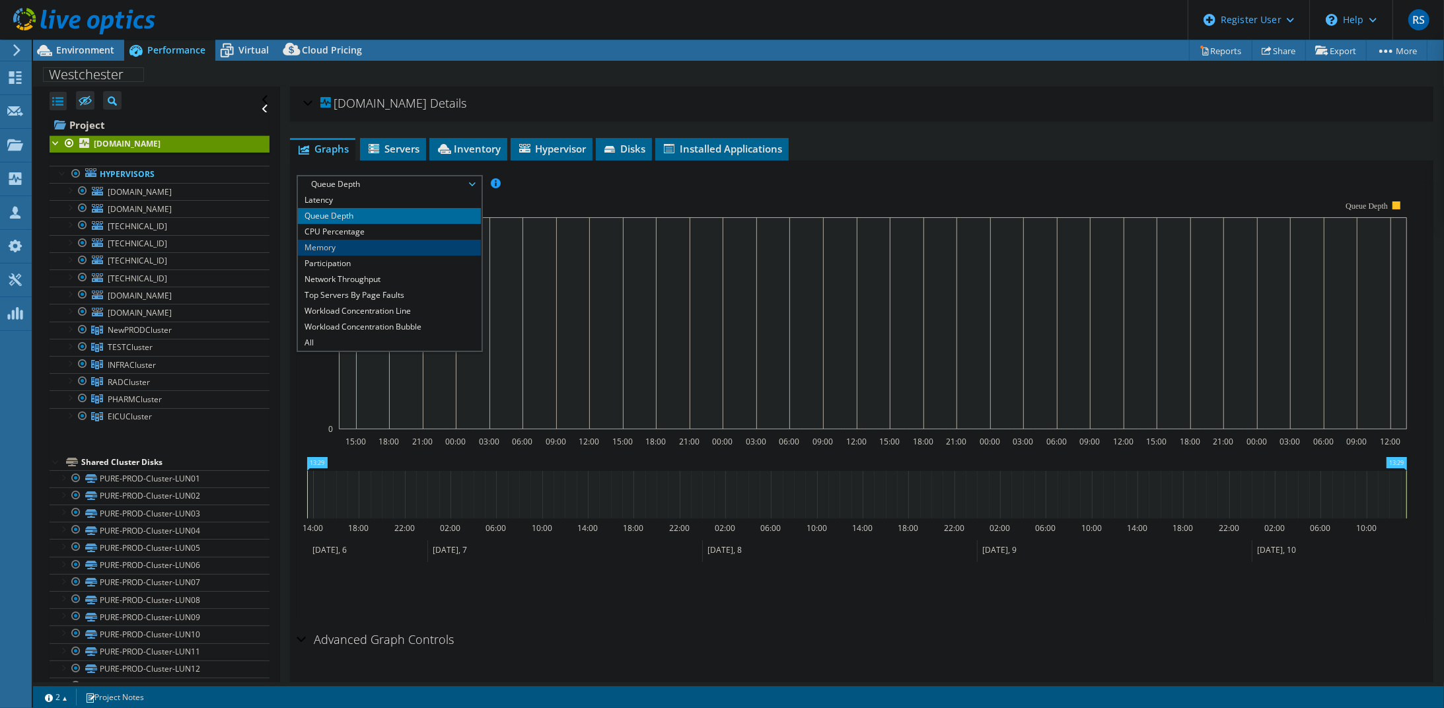
click at [427, 247] on li "Memory" at bounding box center [389, 248] width 183 height 16
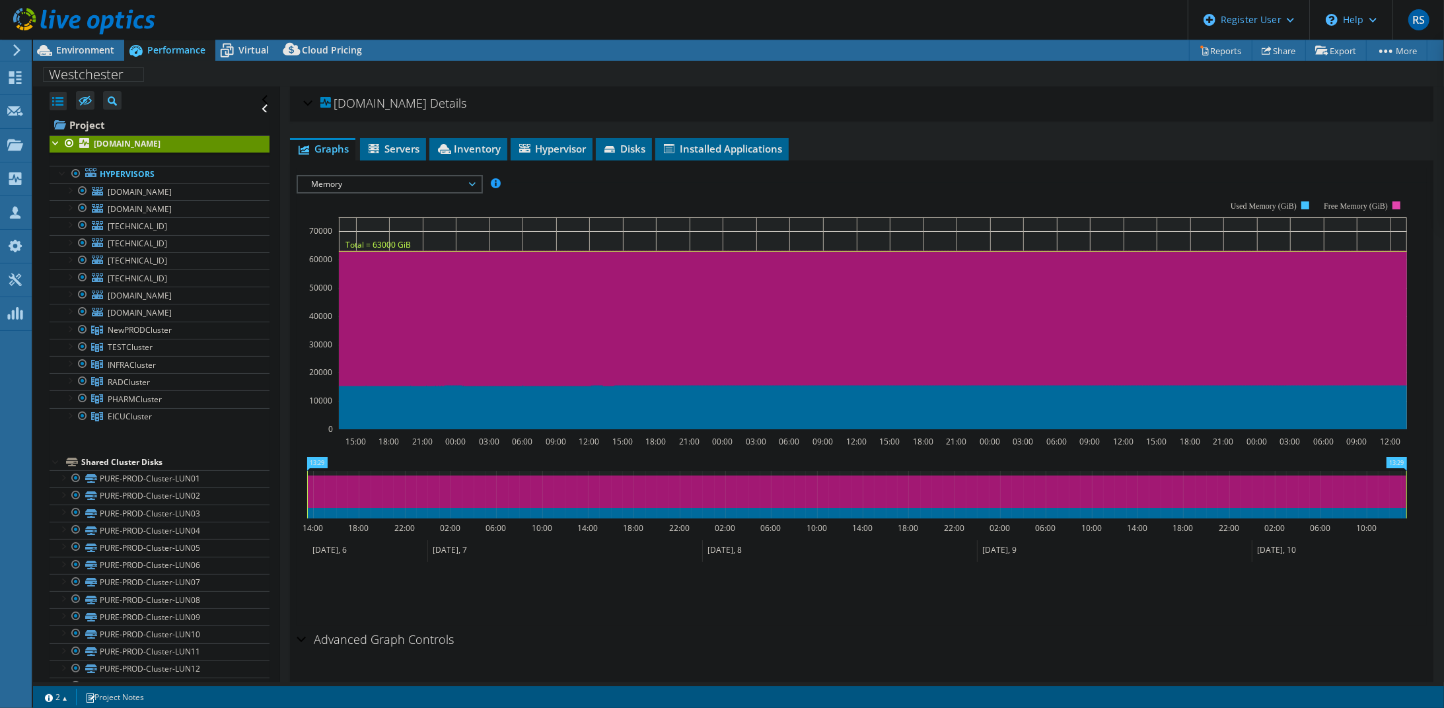
click at [461, 181] on span "Memory" at bounding box center [389, 184] width 170 height 16
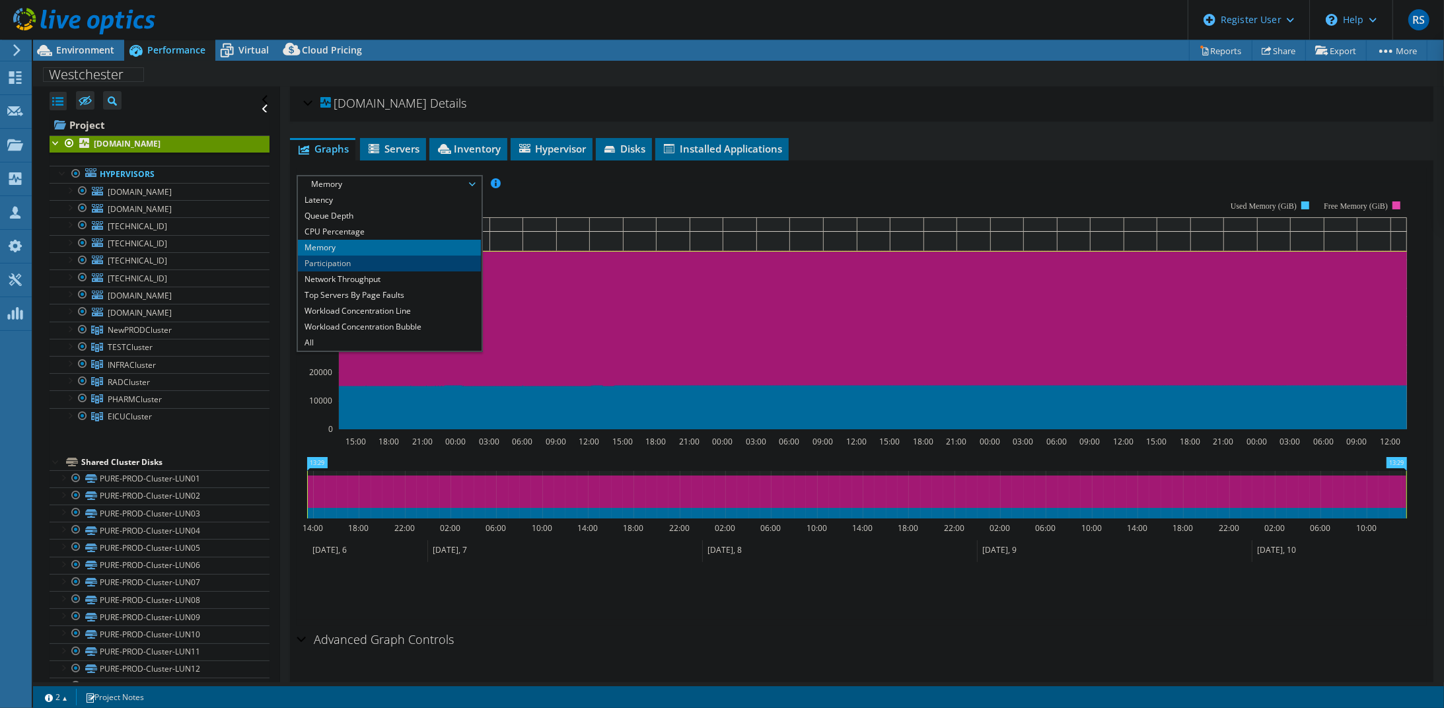
scroll to position [0, 0]
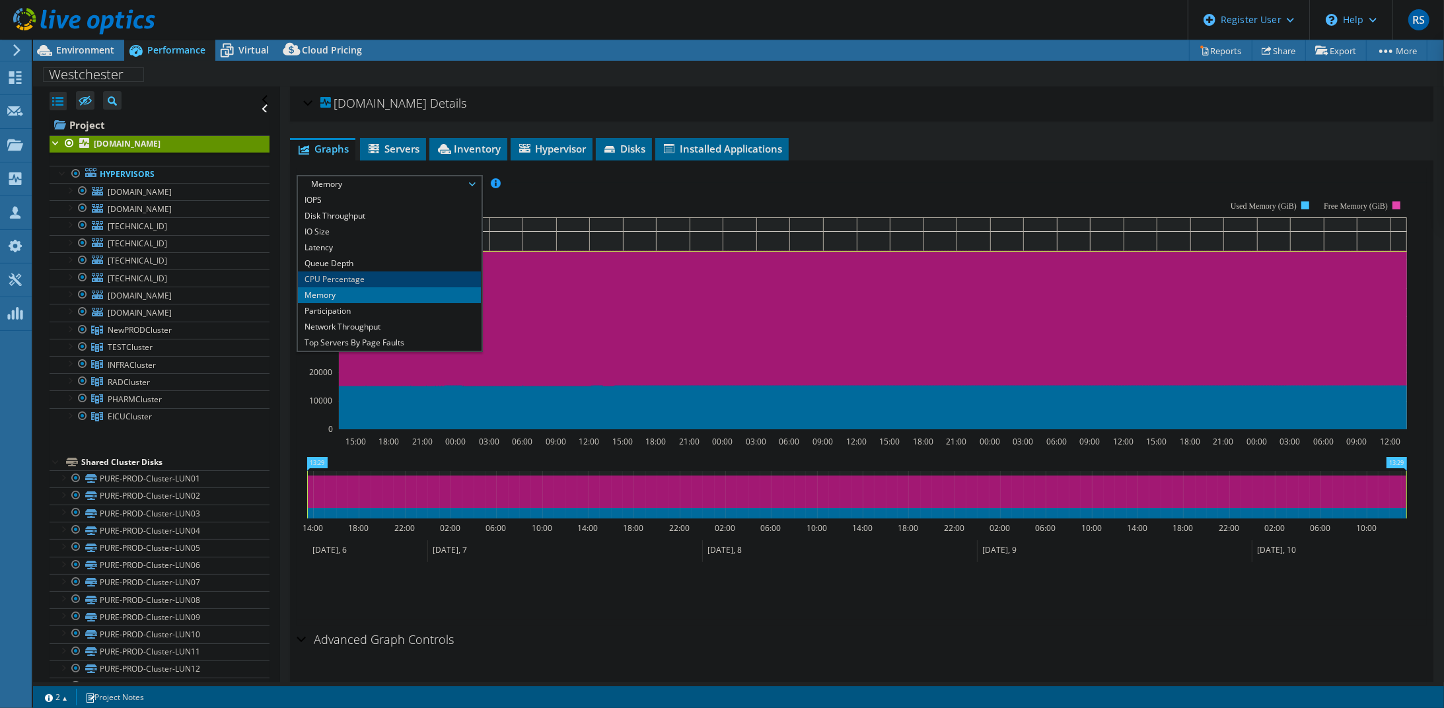
click at [428, 274] on li "CPU Percentage" at bounding box center [389, 279] width 183 height 16
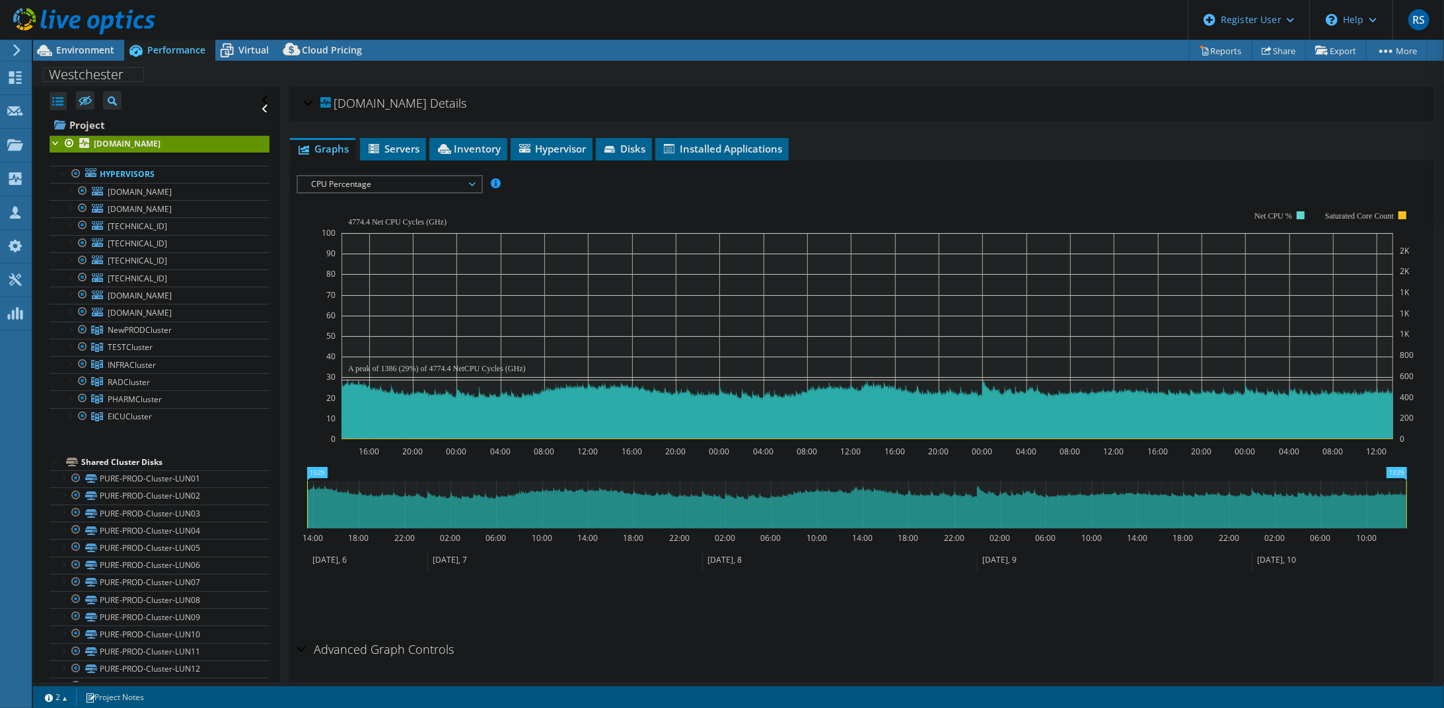
click at [469, 186] on span "CPU Percentage" at bounding box center [389, 184] width 170 height 16
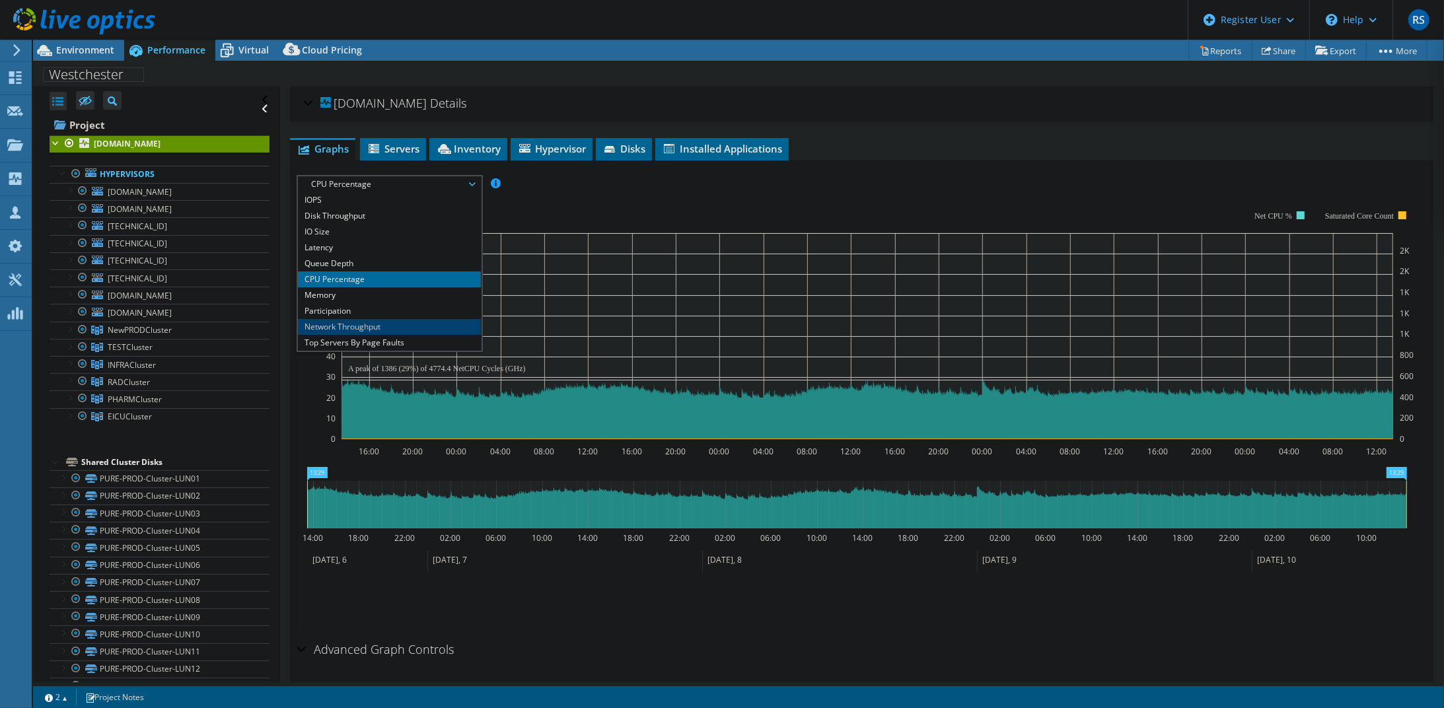
click at [427, 320] on li "Network Throughput" at bounding box center [389, 327] width 183 height 16
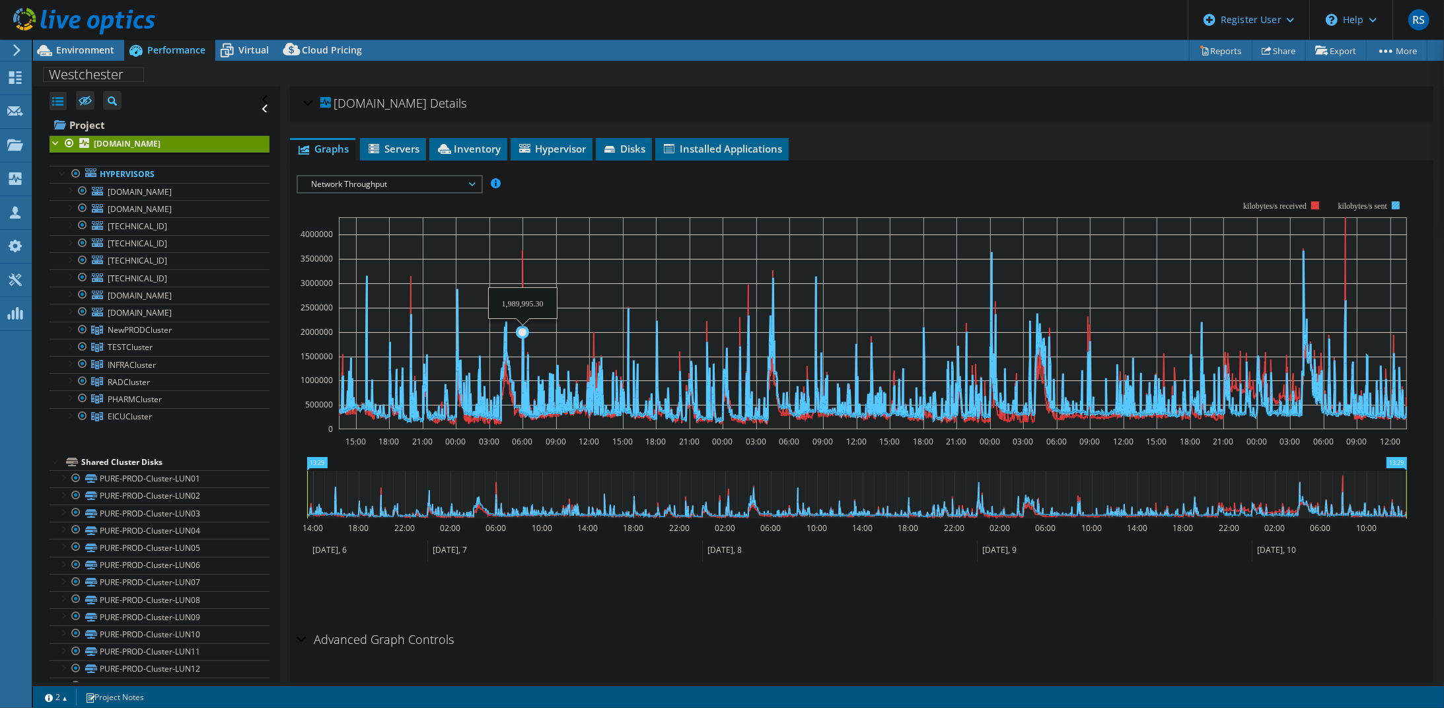
click at [522, 378] on icon at bounding box center [873, 335] width 1068 height 171
click at [522, 328] on icon at bounding box center [873, 335] width 1068 height 171
click at [522, 342] on icon at bounding box center [873, 335] width 1068 height 171
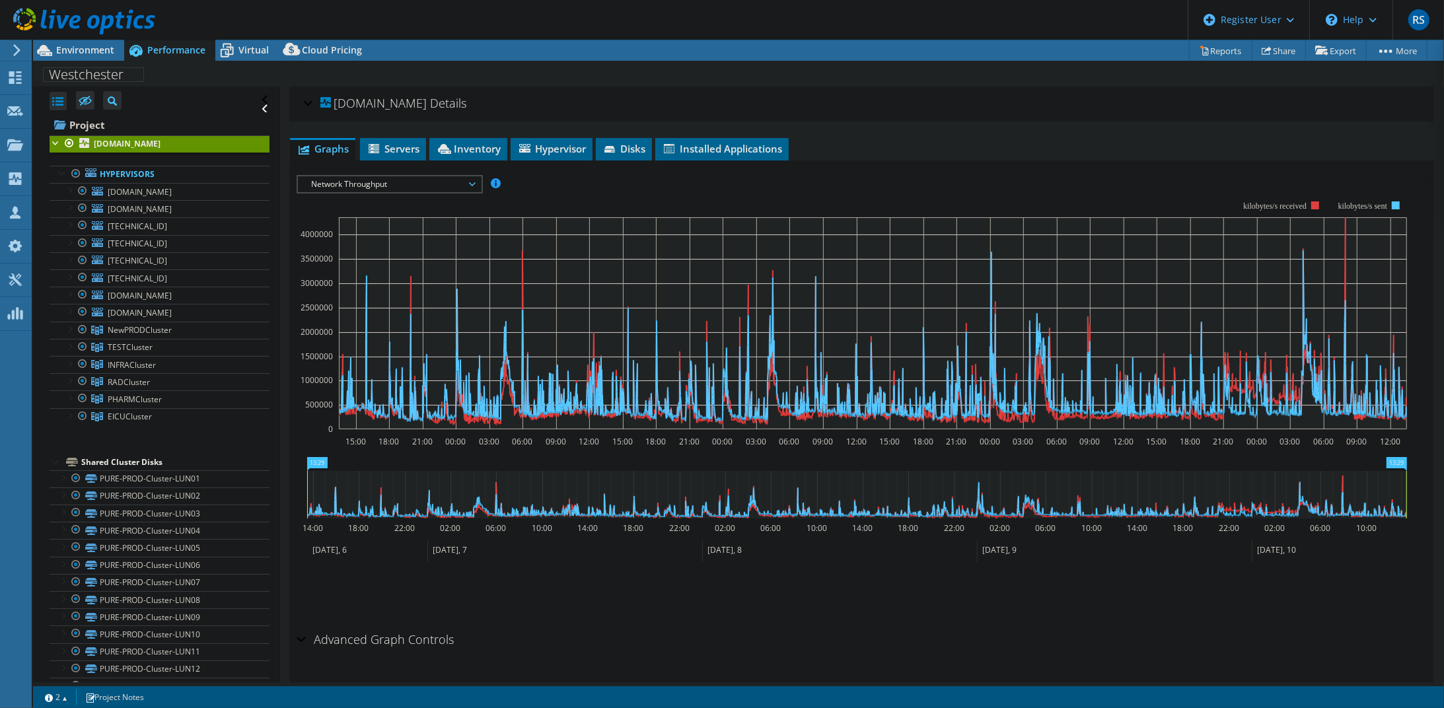
click at [469, 180] on span "Network Throughput" at bounding box center [389, 184] width 170 height 16
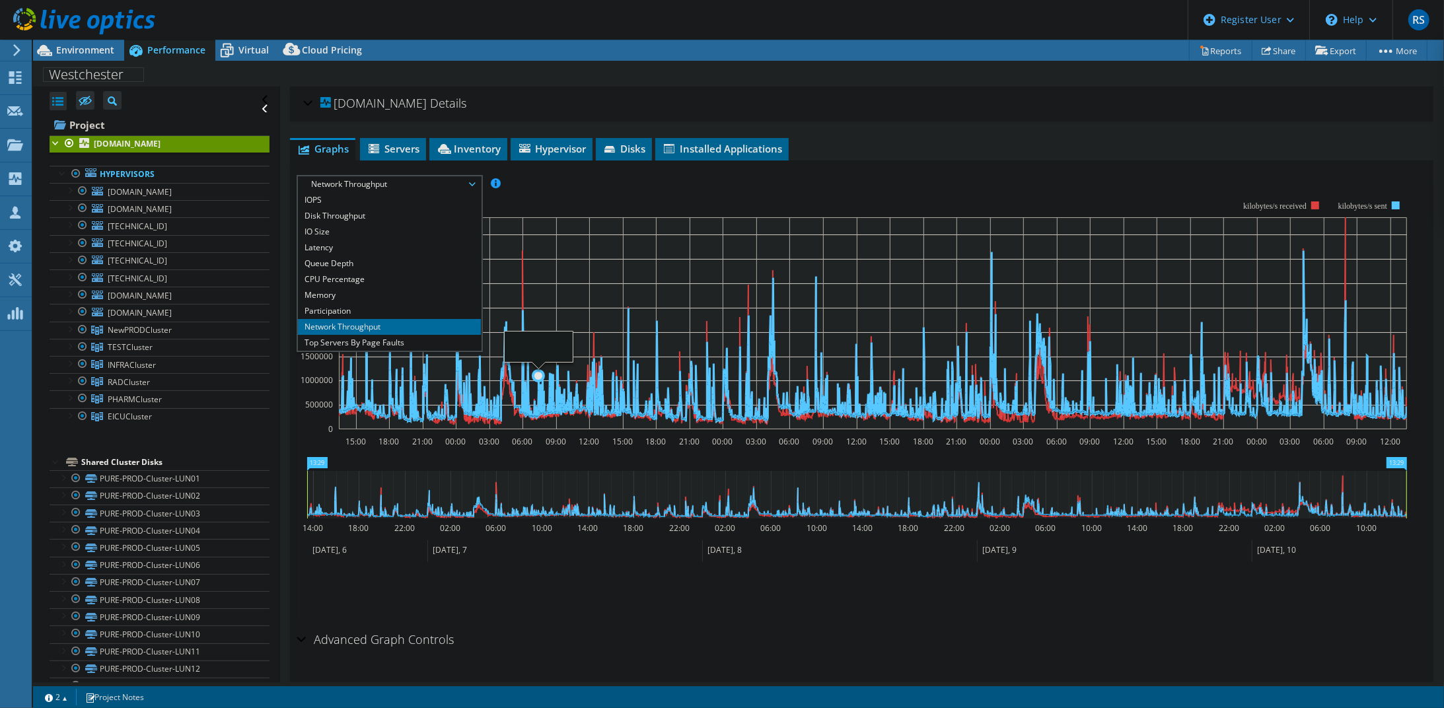
click at [539, 393] on icon at bounding box center [873, 335] width 1068 height 171
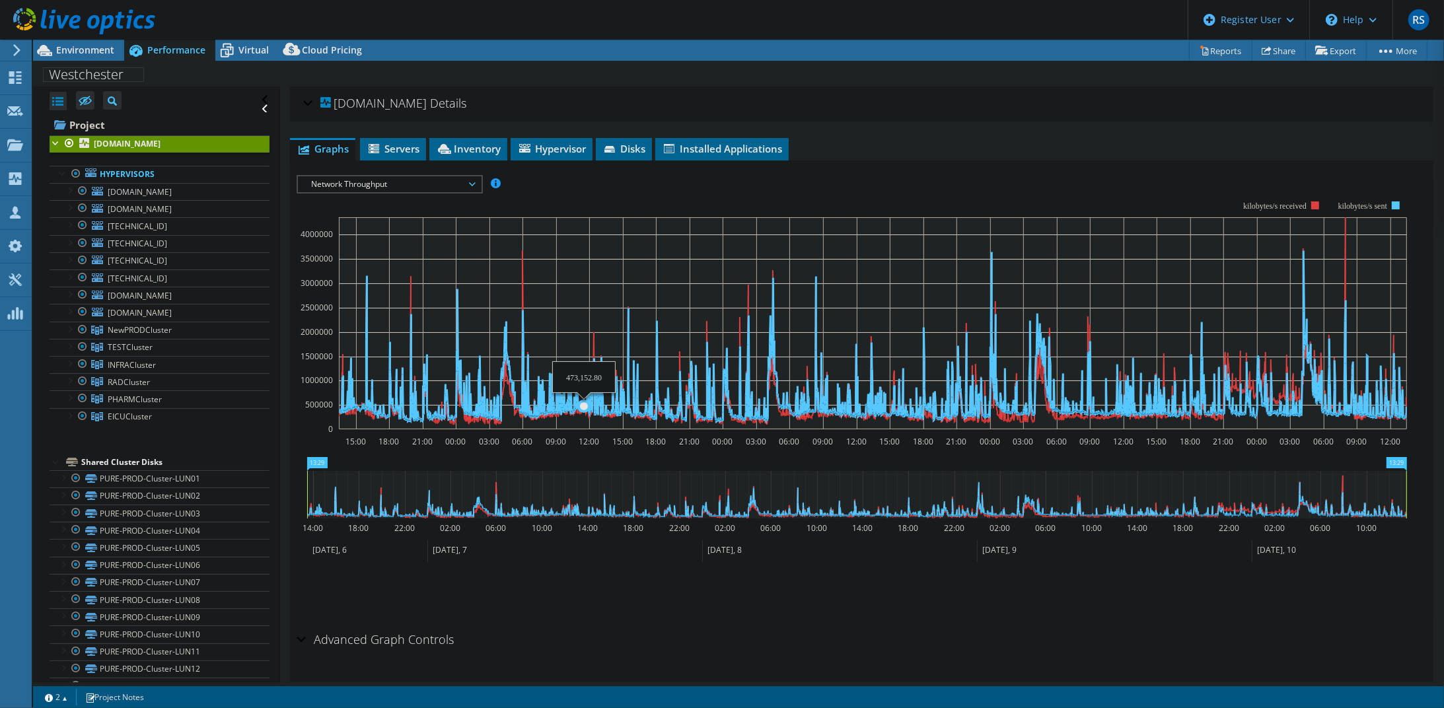
drag, startPoint x: 518, startPoint y: 402, endPoint x: 596, endPoint y: 405, distance: 78.0
click at [596, 405] on icon at bounding box center [873, 335] width 1068 height 171
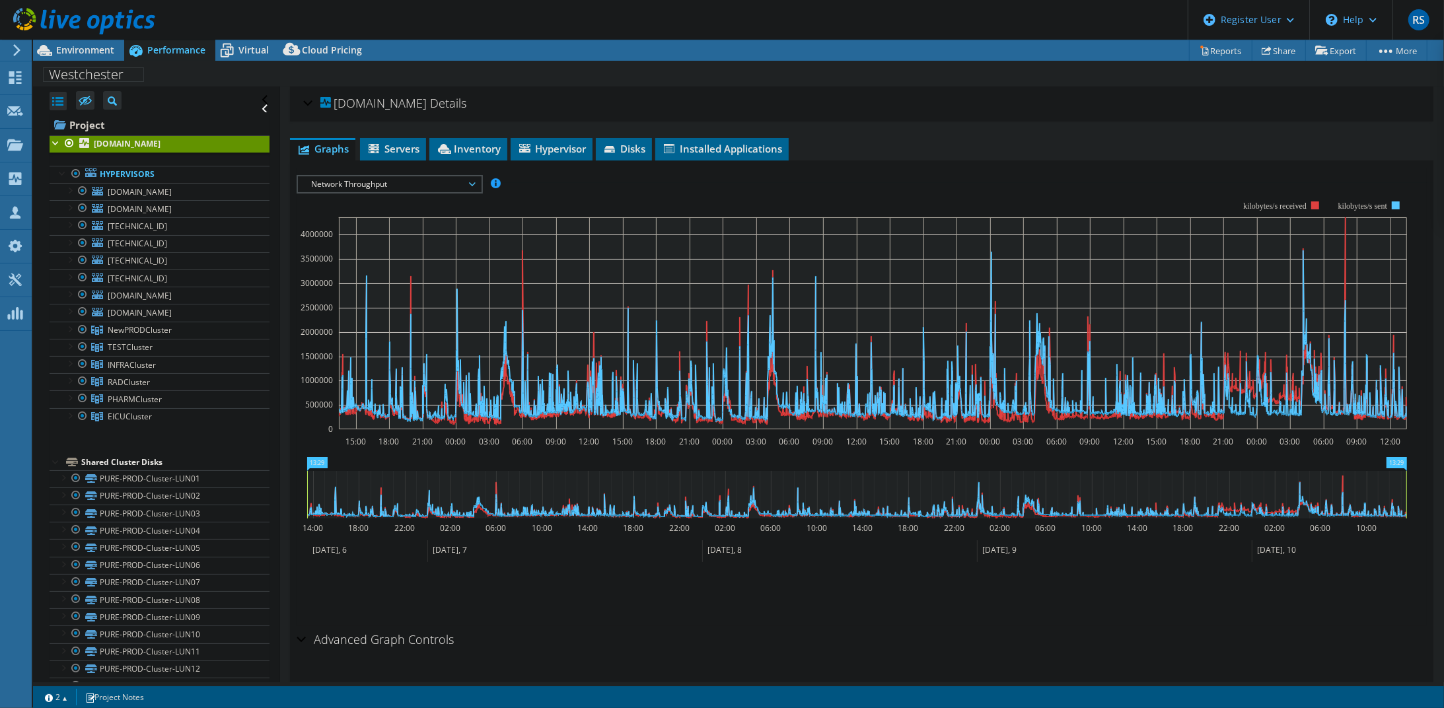
click at [1082, 194] on rect at bounding box center [852, 315] width 1110 height 264
click at [863, 587] on ul "Save Zoom" at bounding box center [858, 590] width 1123 height 38
click at [440, 178] on span "Network Throughput" at bounding box center [389, 184] width 170 height 16
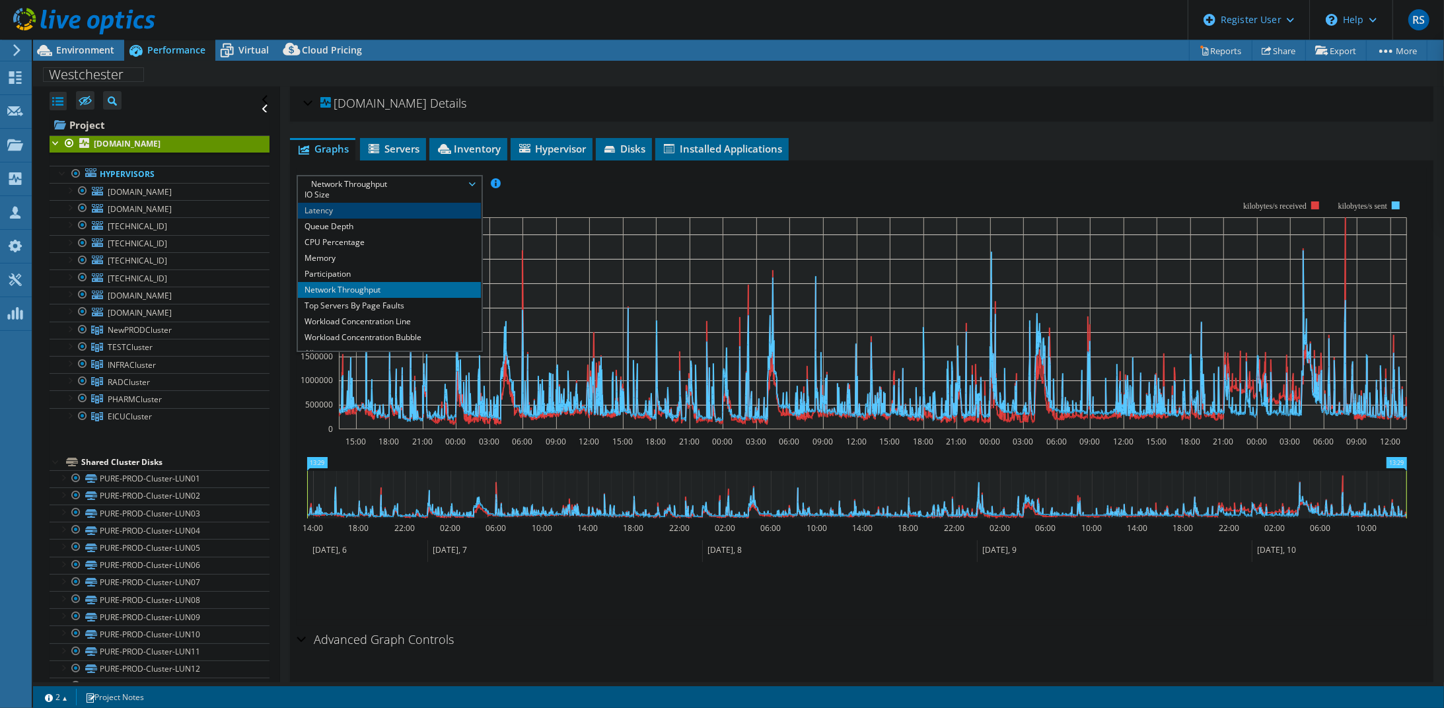
scroll to position [48, 0]
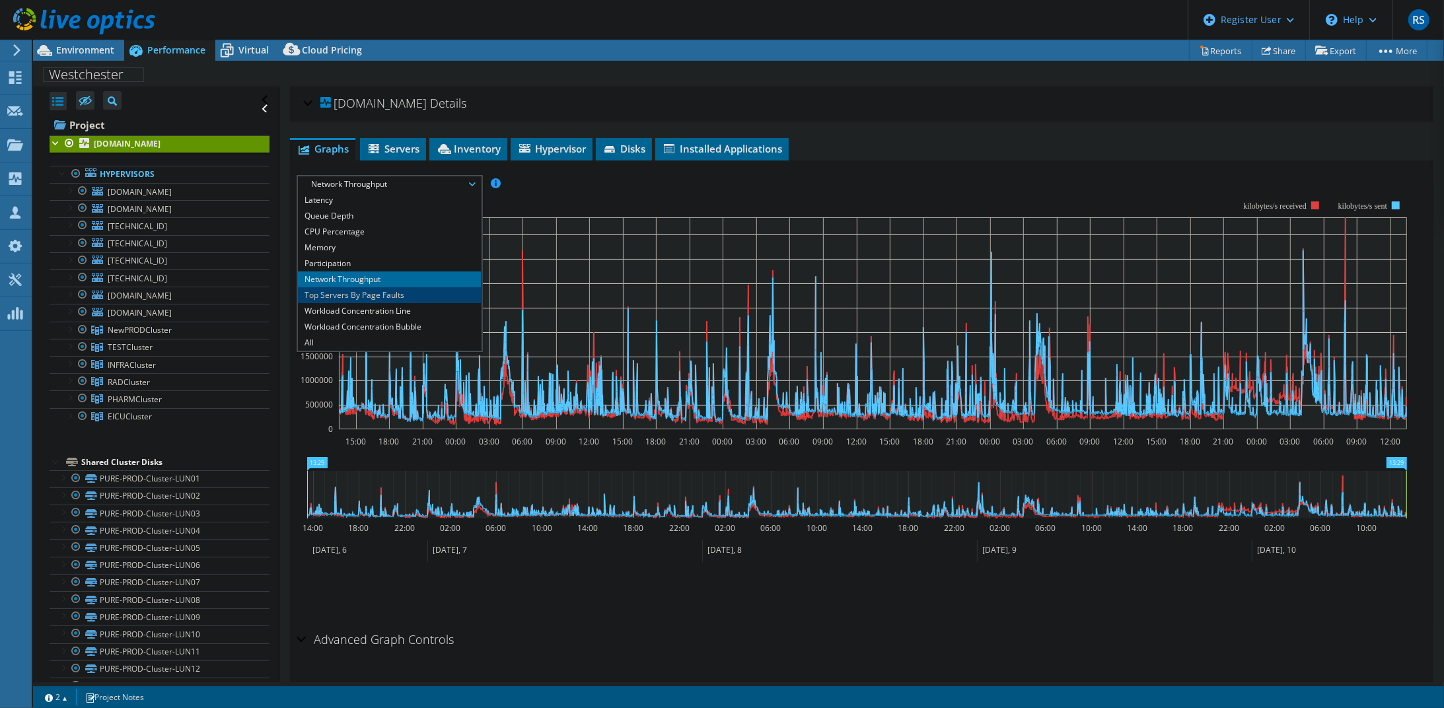
click at [425, 293] on li "Top Servers By Page Faults" at bounding box center [389, 295] width 183 height 16
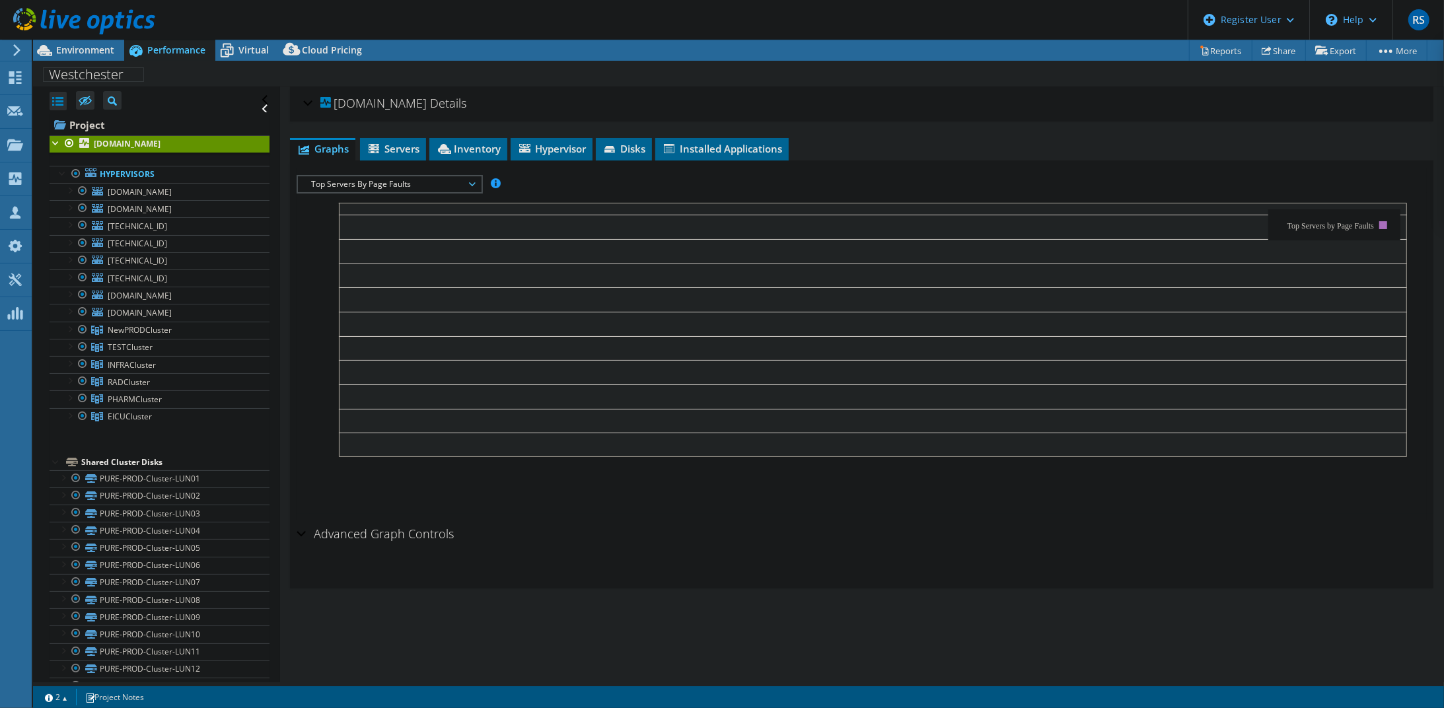
click at [475, 182] on span "Top Servers By Page Faults" at bounding box center [389, 184] width 183 height 16
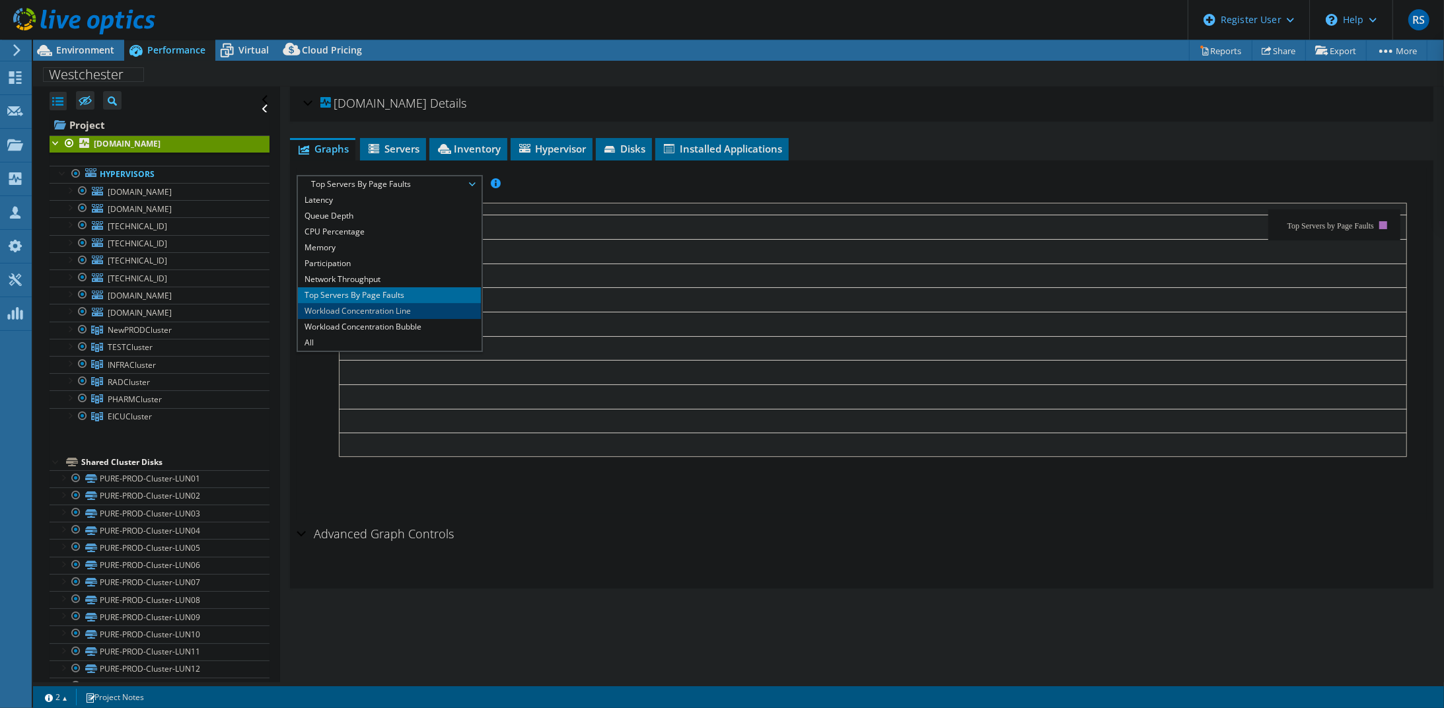
click at [417, 309] on li "Workload Concentration Line" at bounding box center [389, 311] width 183 height 16
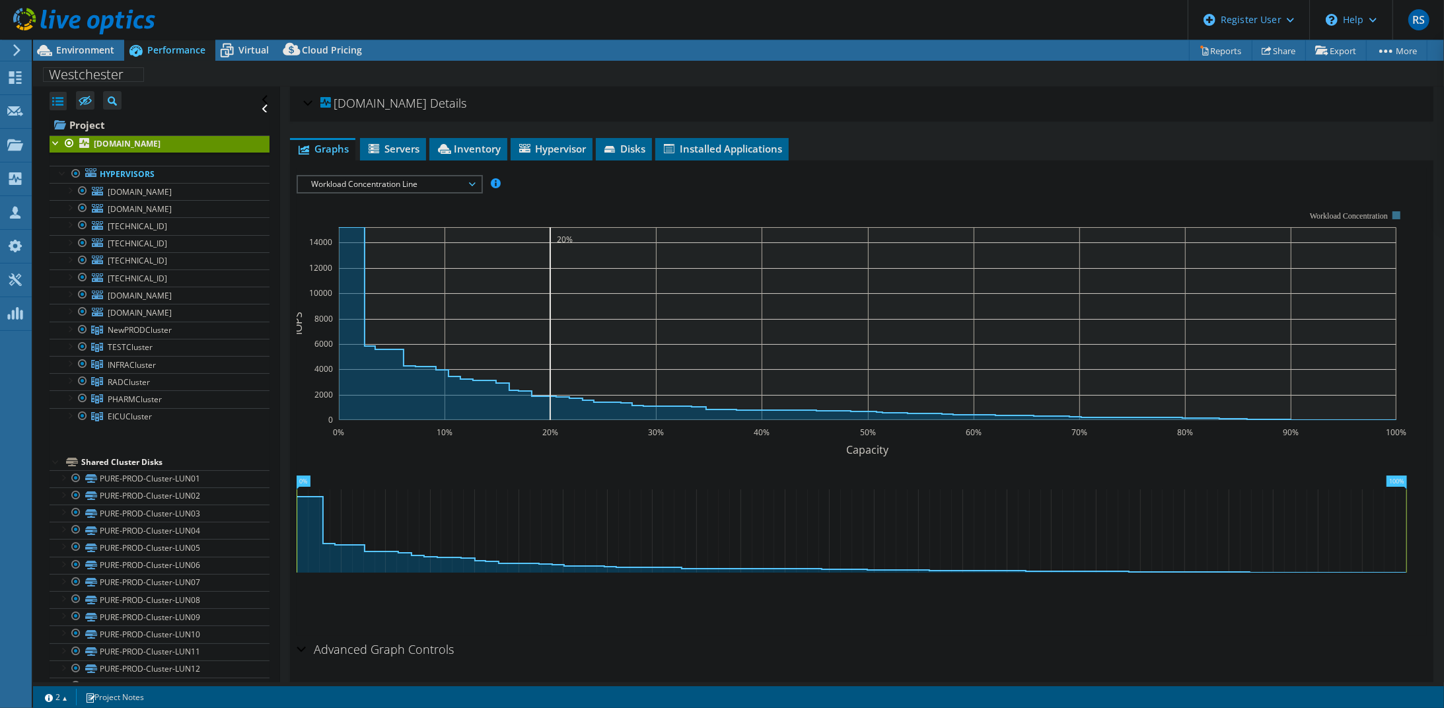
click at [474, 182] on icon at bounding box center [472, 184] width 7 height 4
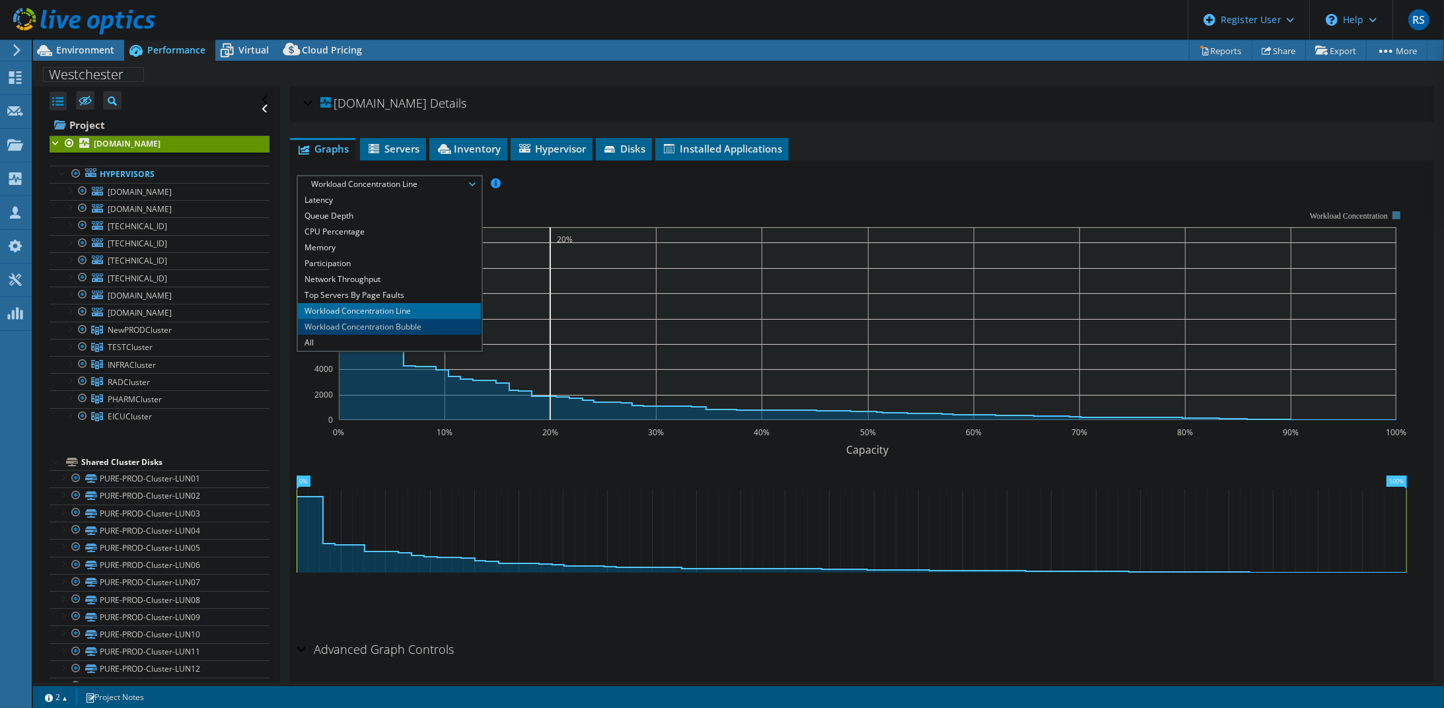
click at [410, 323] on li "Workload Concentration Bubble" at bounding box center [389, 327] width 183 height 16
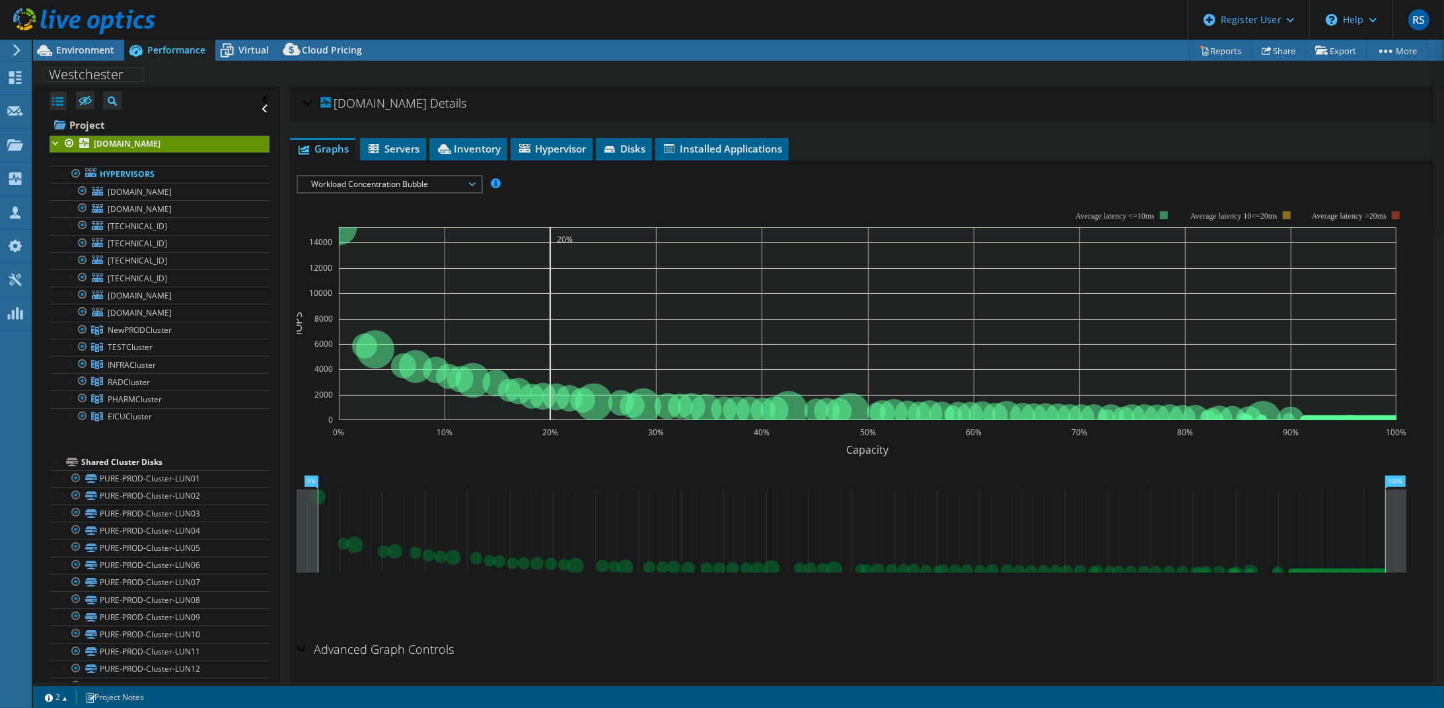
click at [408, 559] on icon at bounding box center [851, 530] width 1067 height 83
click at [318, 525] on rect at bounding box center [317, 530] width 5 height 83
drag, startPoint x: 318, startPoint y: 525, endPoint x: 328, endPoint y: 528, distance: 10.3
drag, startPoint x: 328, startPoint y: 528, endPoint x: 314, endPoint y: 477, distance: 52.9
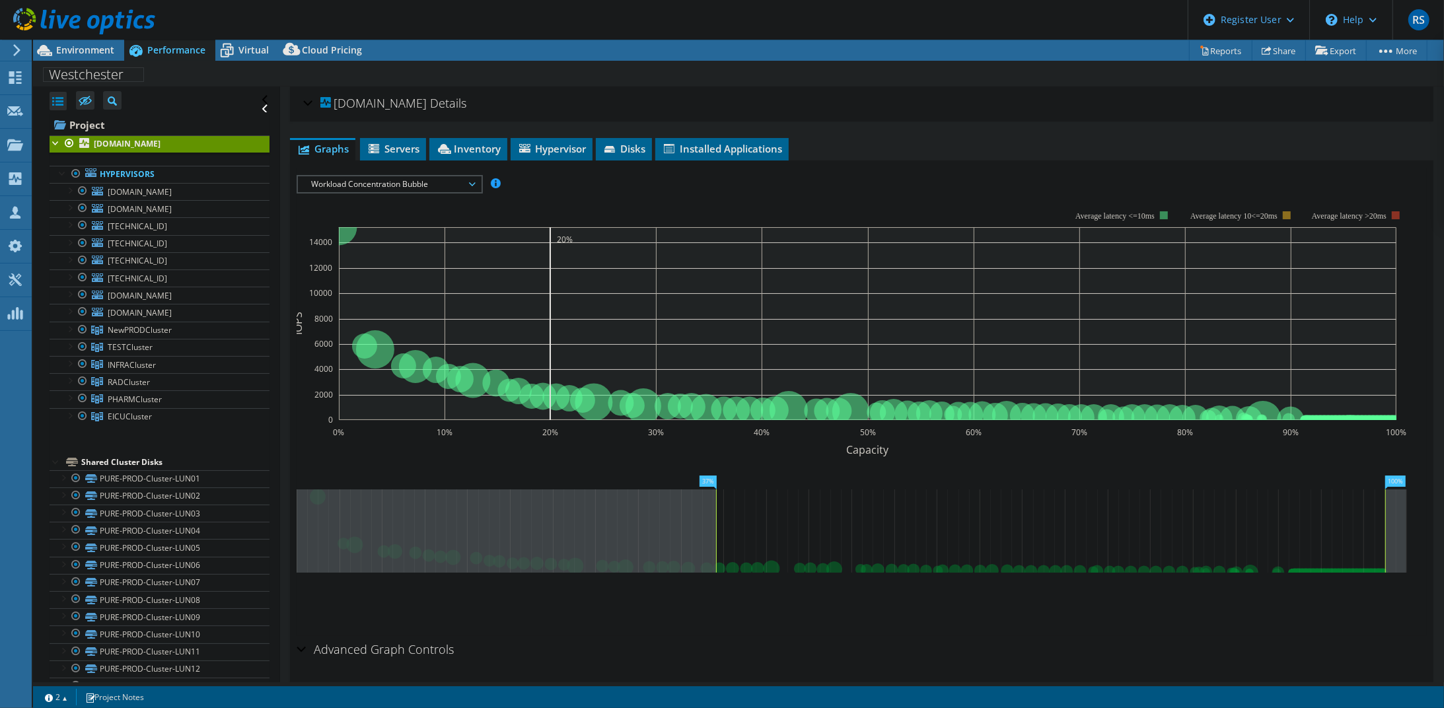
drag, startPoint x: 316, startPoint y: 477, endPoint x: 715, endPoint y: 501, distance: 398.9
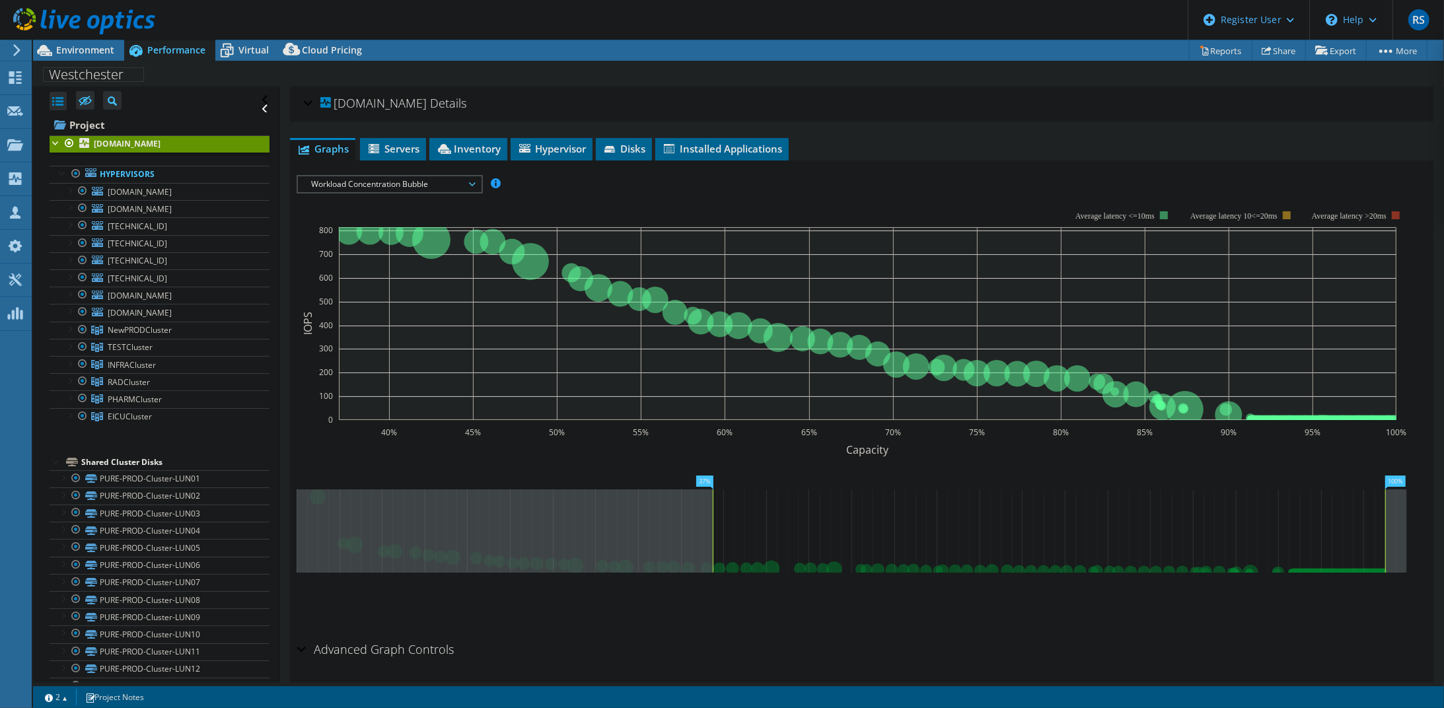
click at [709, 476] on rect at bounding box center [704, 482] width 17 height 14
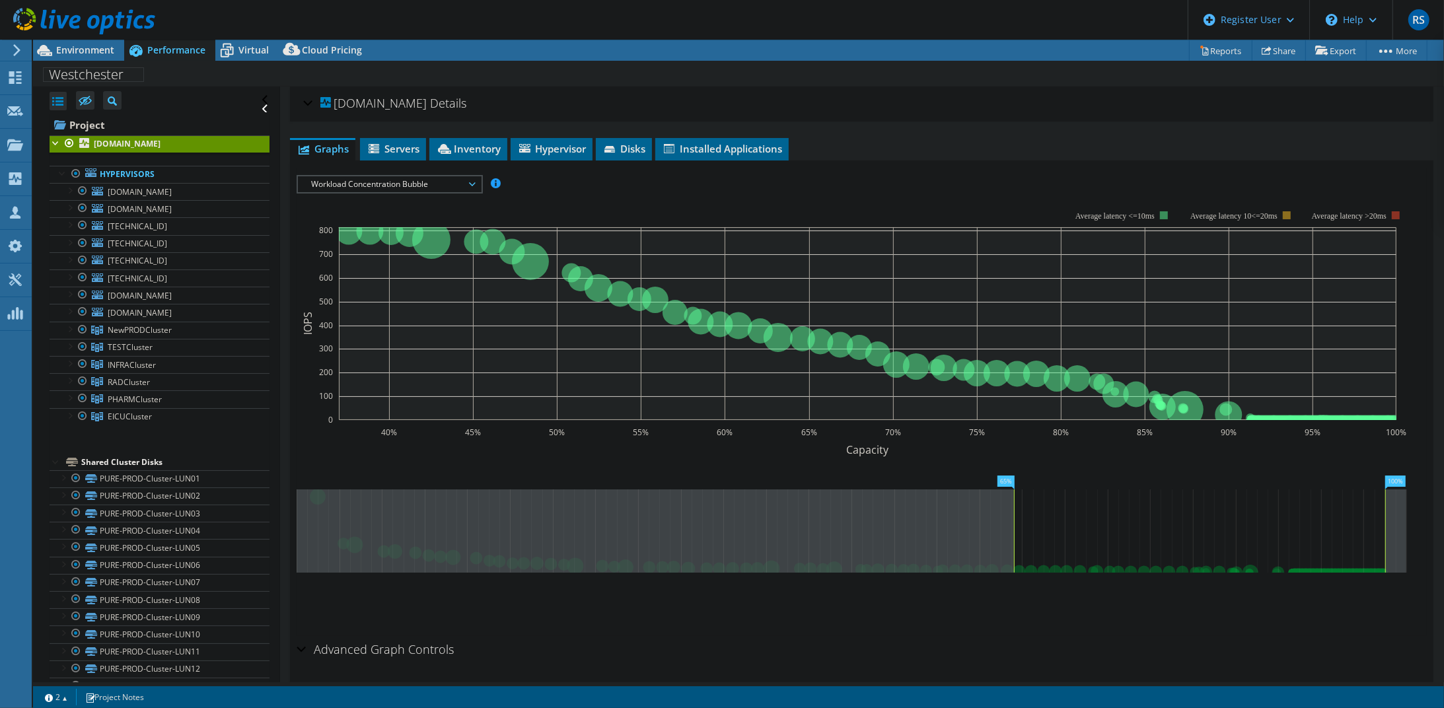
drag, startPoint x: 709, startPoint y: 477, endPoint x: 1010, endPoint y: 491, distance: 301.4
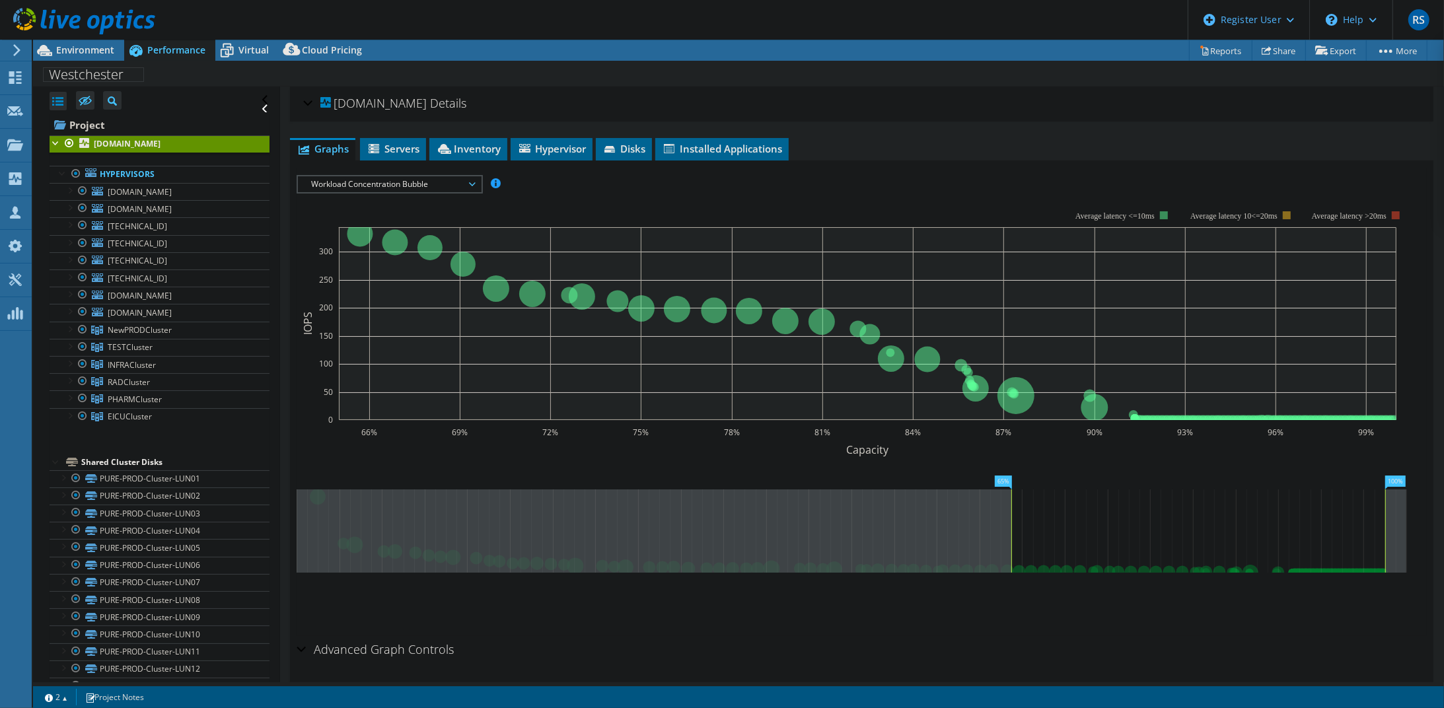
click at [470, 182] on span "Workload Concentration Bubble" at bounding box center [389, 184] width 170 height 16
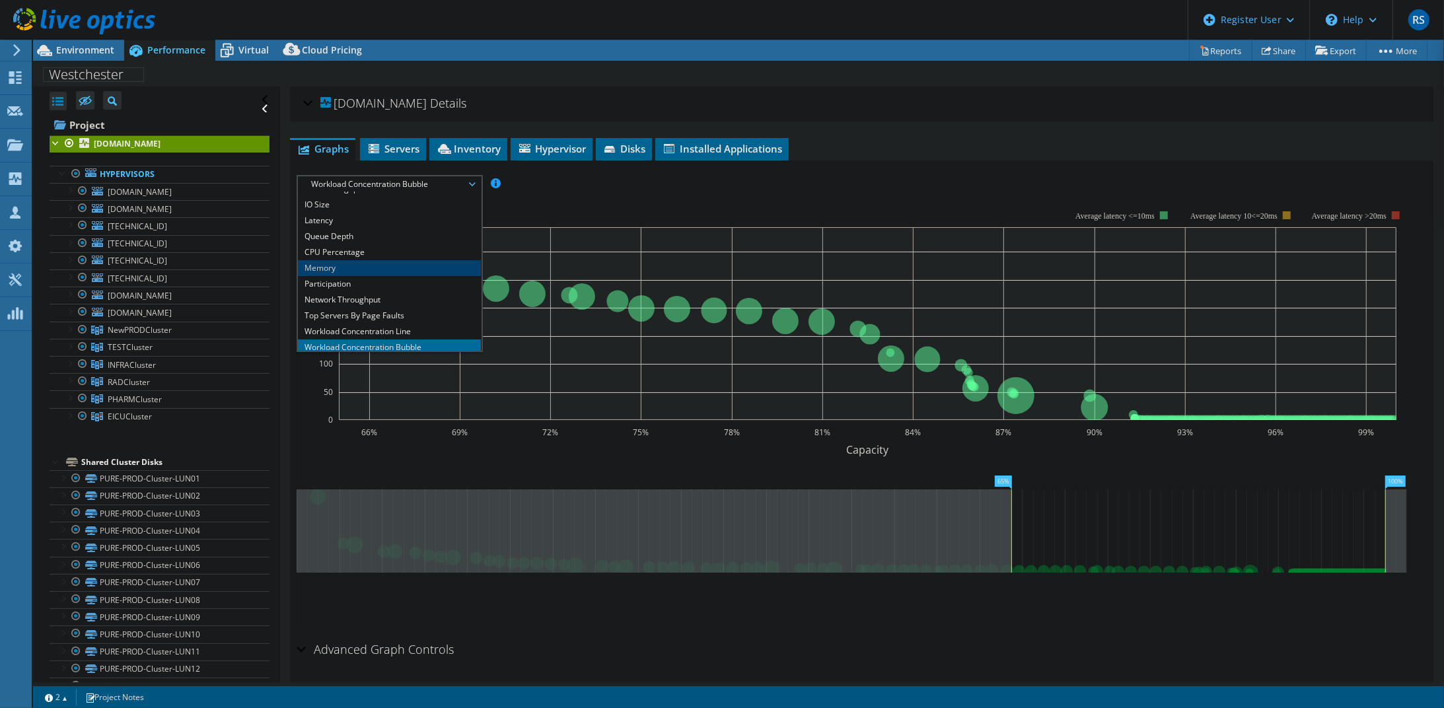
scroll to position [0, 0]
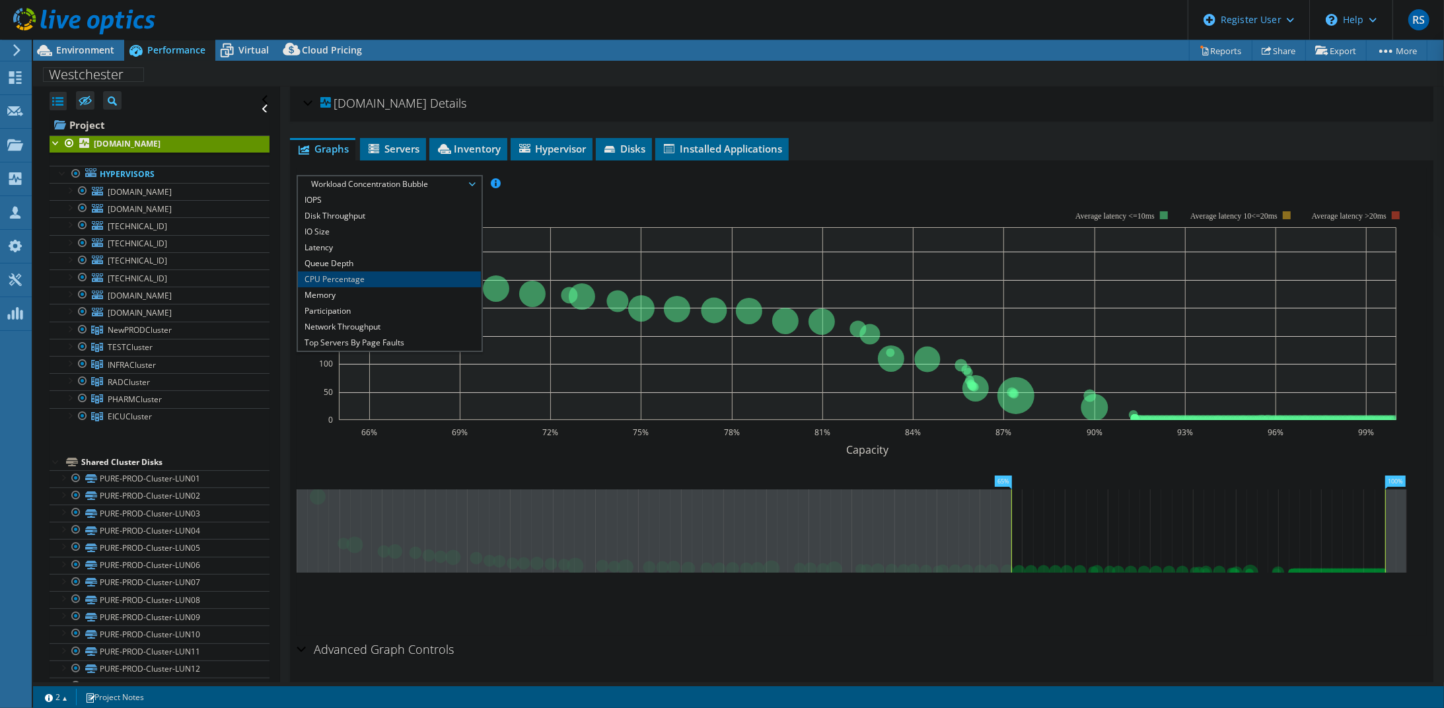
click at [416, 271] on li "CPU Percentage" at bounding box center [389, 279] width 183 height 16
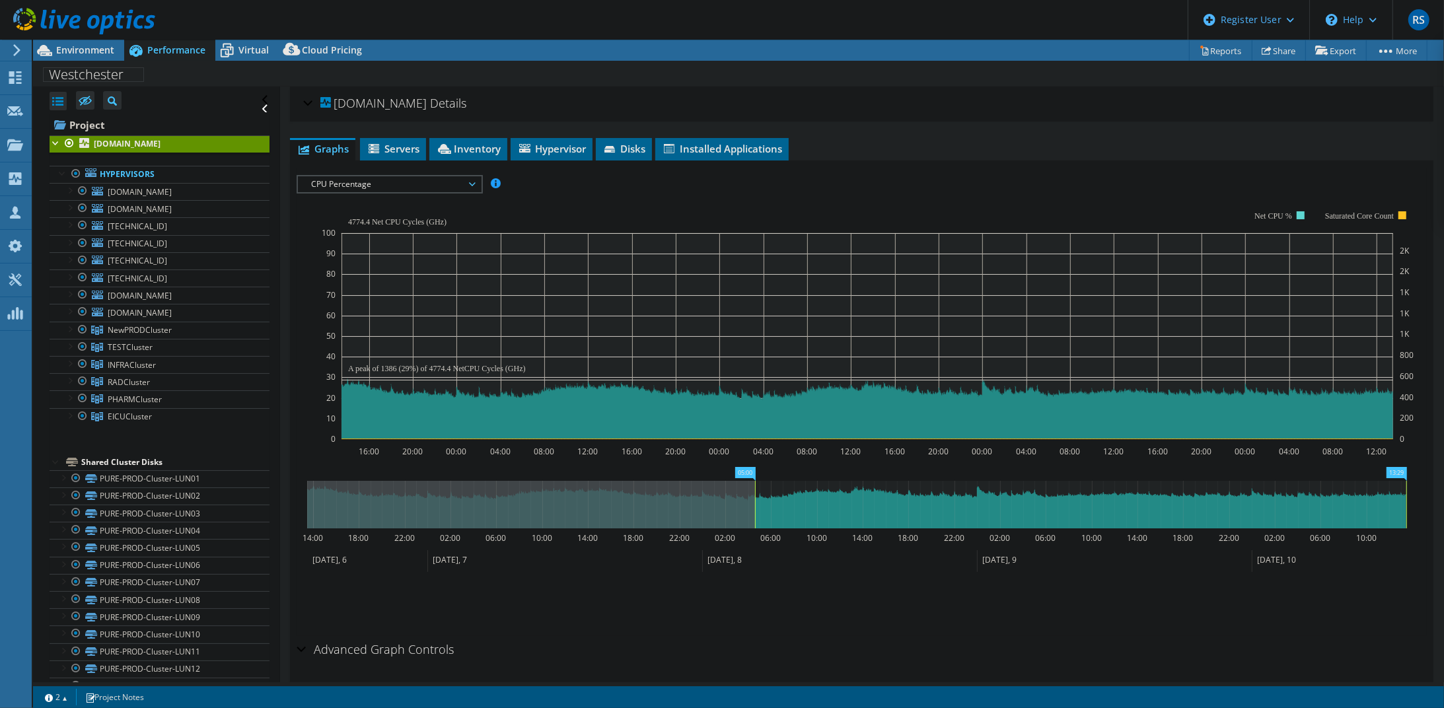
drag, startPoint x: 320, startPoint y: 472, endPoint x: 781, endPoint y: 478, distance: 460.4
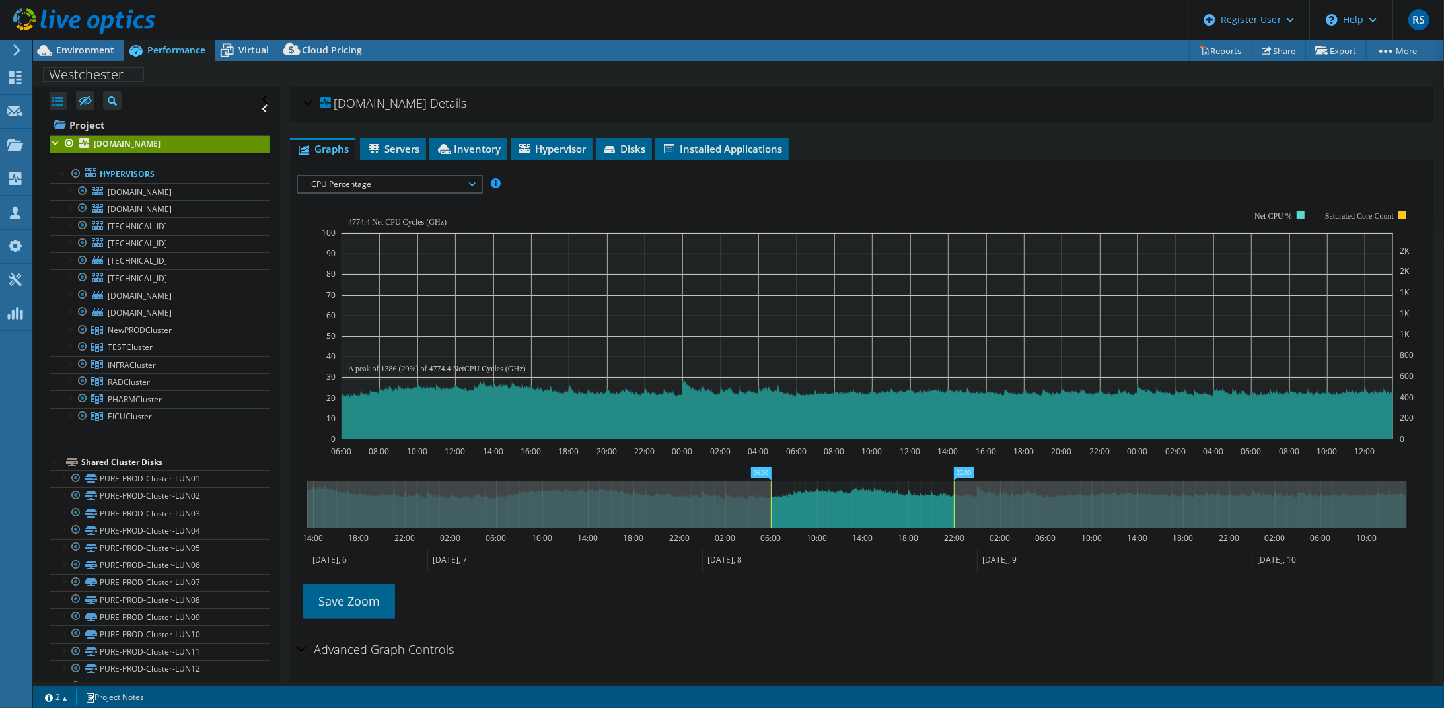
drag, startPoint x: 1396, startPoint y: 470, endPoint x: 941, endPoint y: 477, distance: 455.1
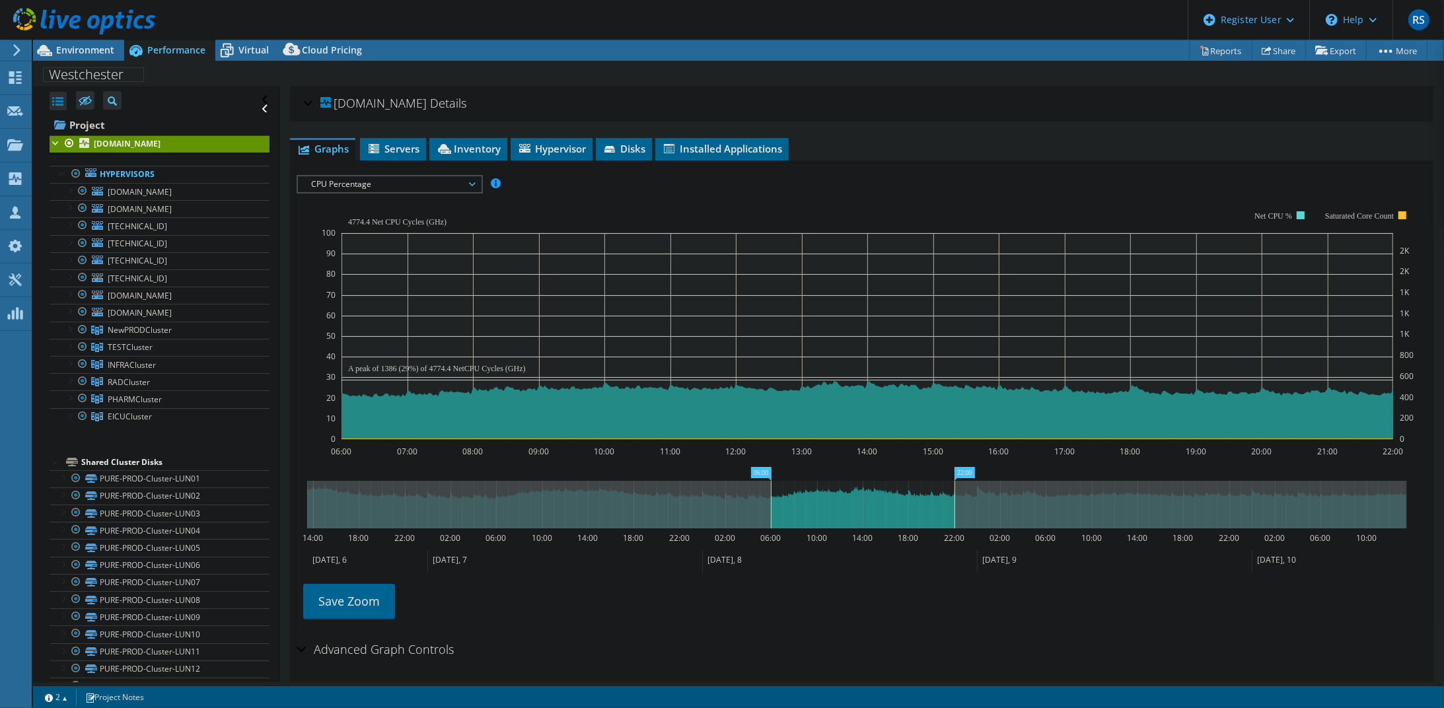
click at [483, 337] on rect at bounding box center [866, 336] width 1051 height 206
click at [463, 177] on span "CPU Percentage" at bounding box center [389, 184] width 170 height 16
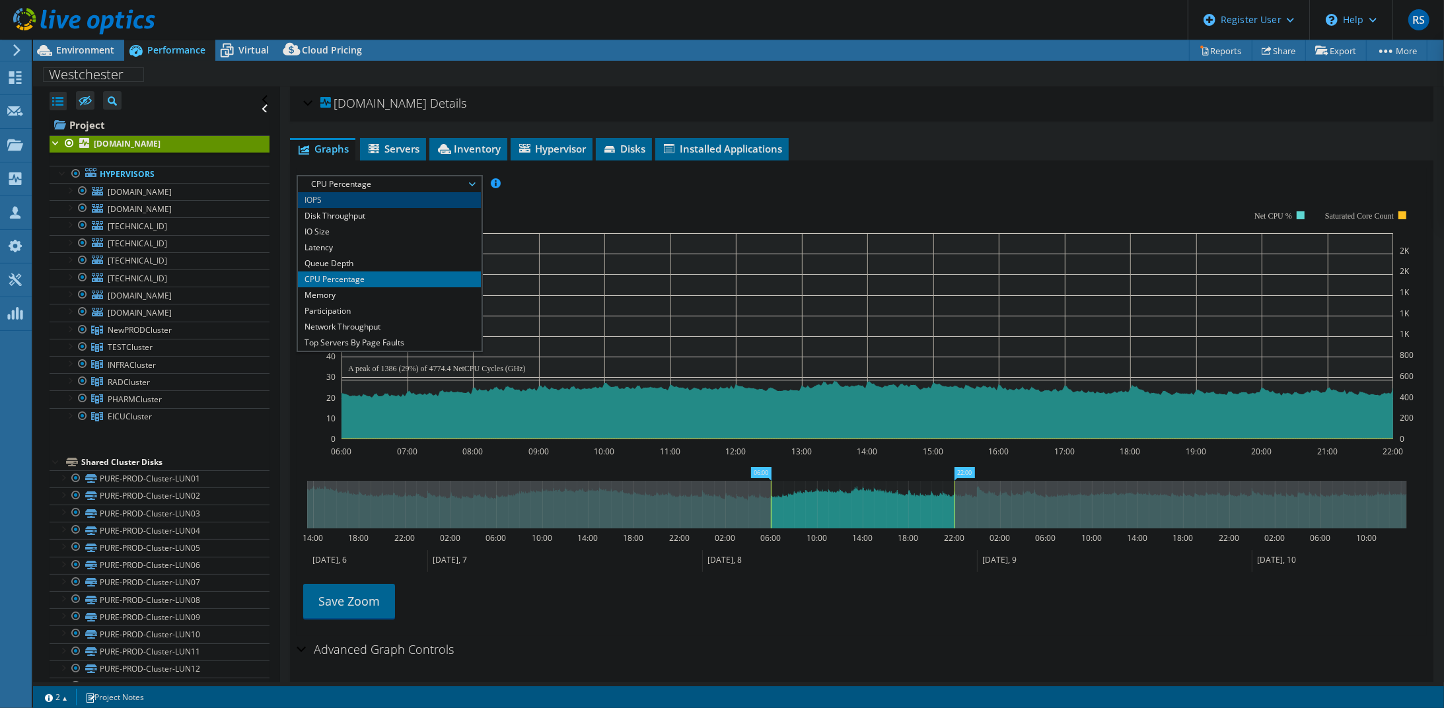
click at [431, 204] on li "IOPS" at bounding box center [389, 200] width 183 height 16
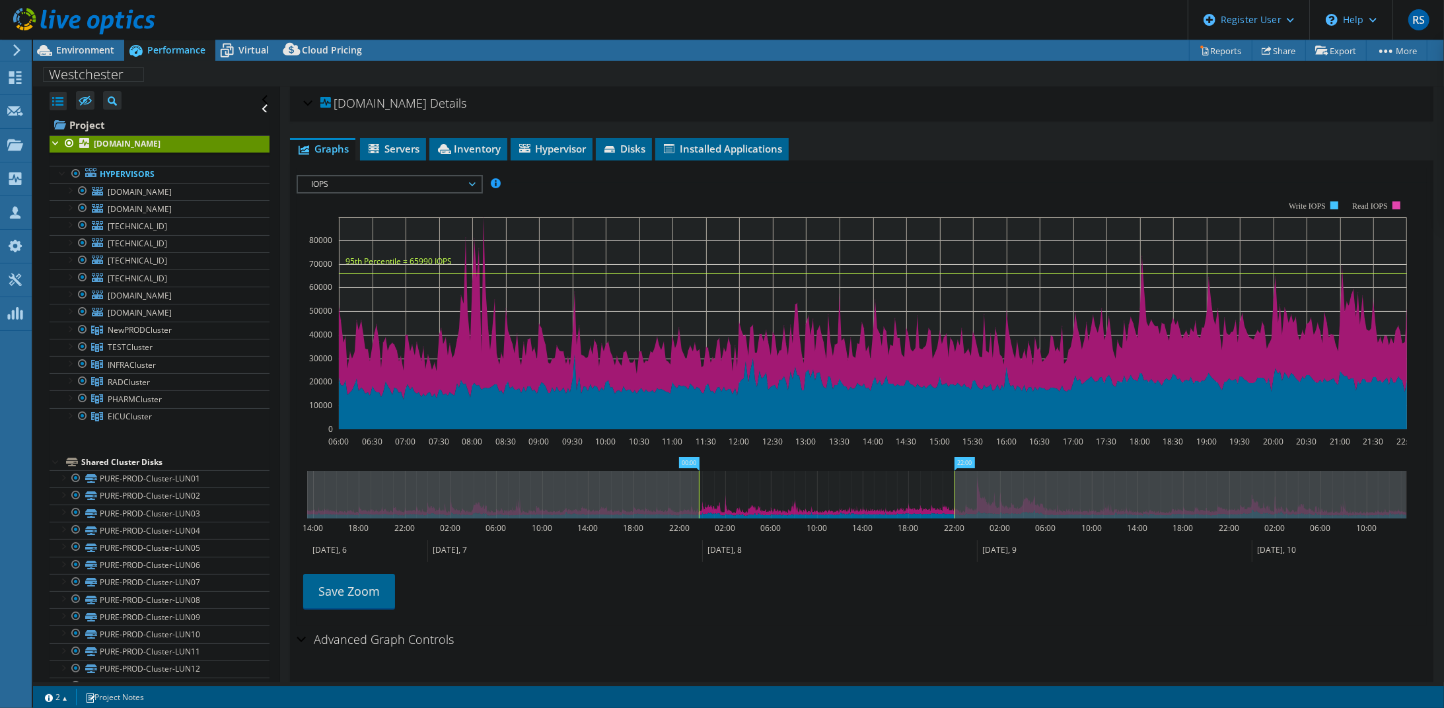
drag, startPoint x: 763, startPoint y: 463, endPoint x: 645, endPoint y: 469, distance: 117.7
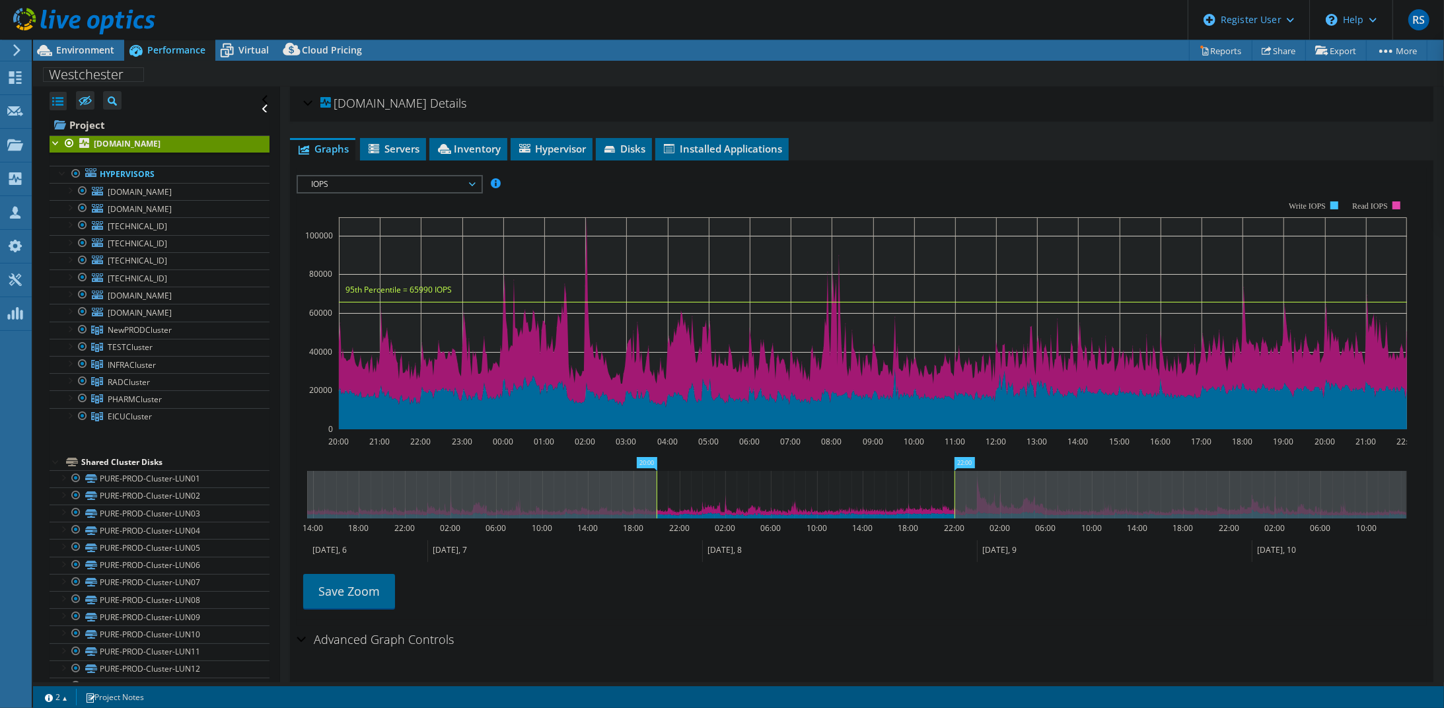
click at [477, 185] on span "IOPS" at bounding box center [389, 184] width 183 height 16
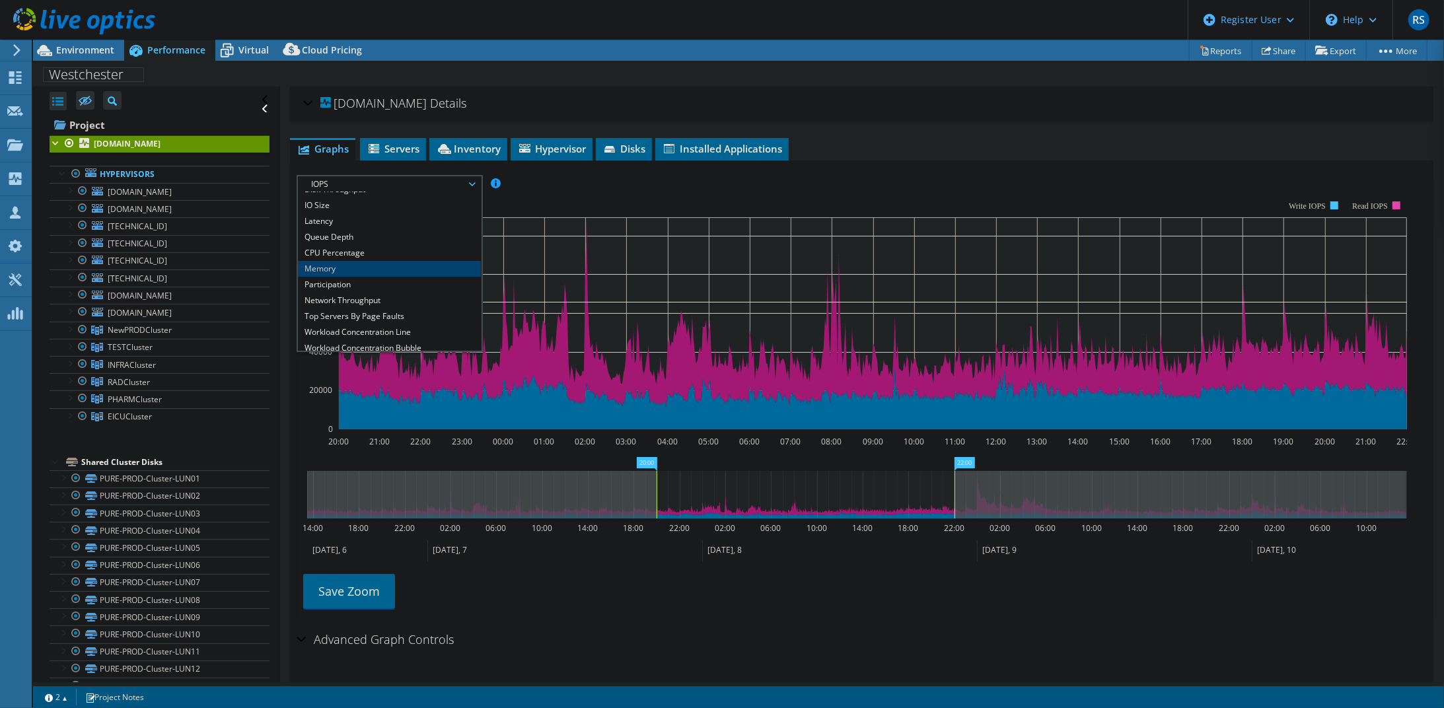
scroll to position [48, 0]
click at [417, 335] on li "All" at bounding box center [389, 343] width 183 height 16
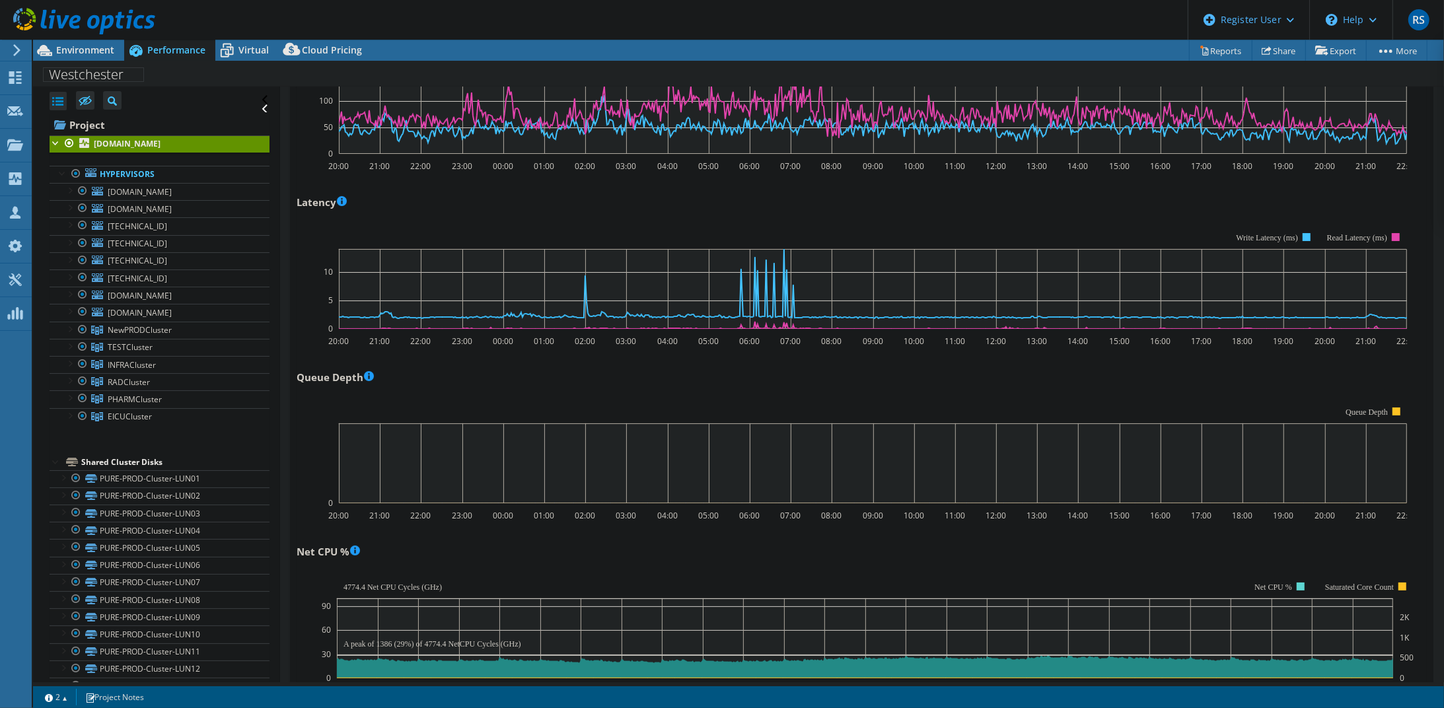
scroll to position [524, 0]
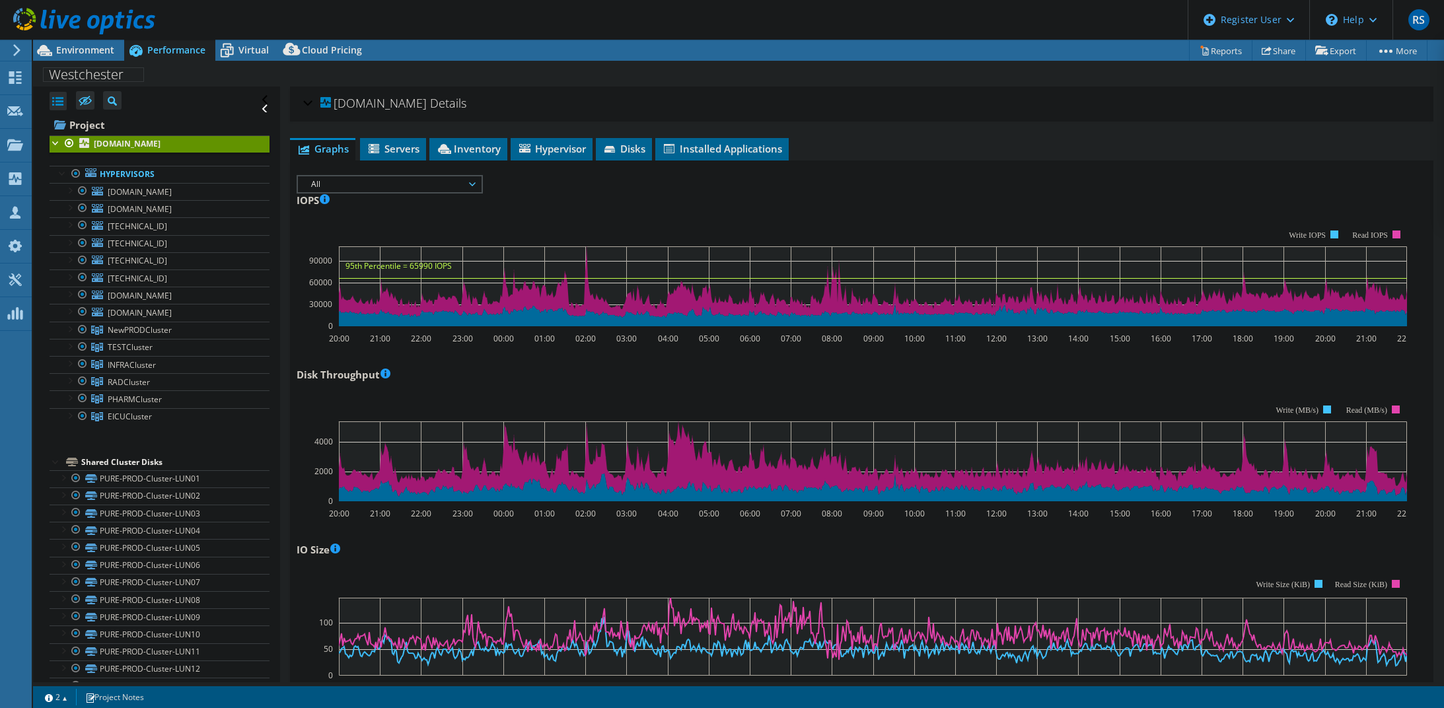
select select "USD"
click at [399, 143] on span "Servers" at bounding box center [393, 148] width 53 height 13
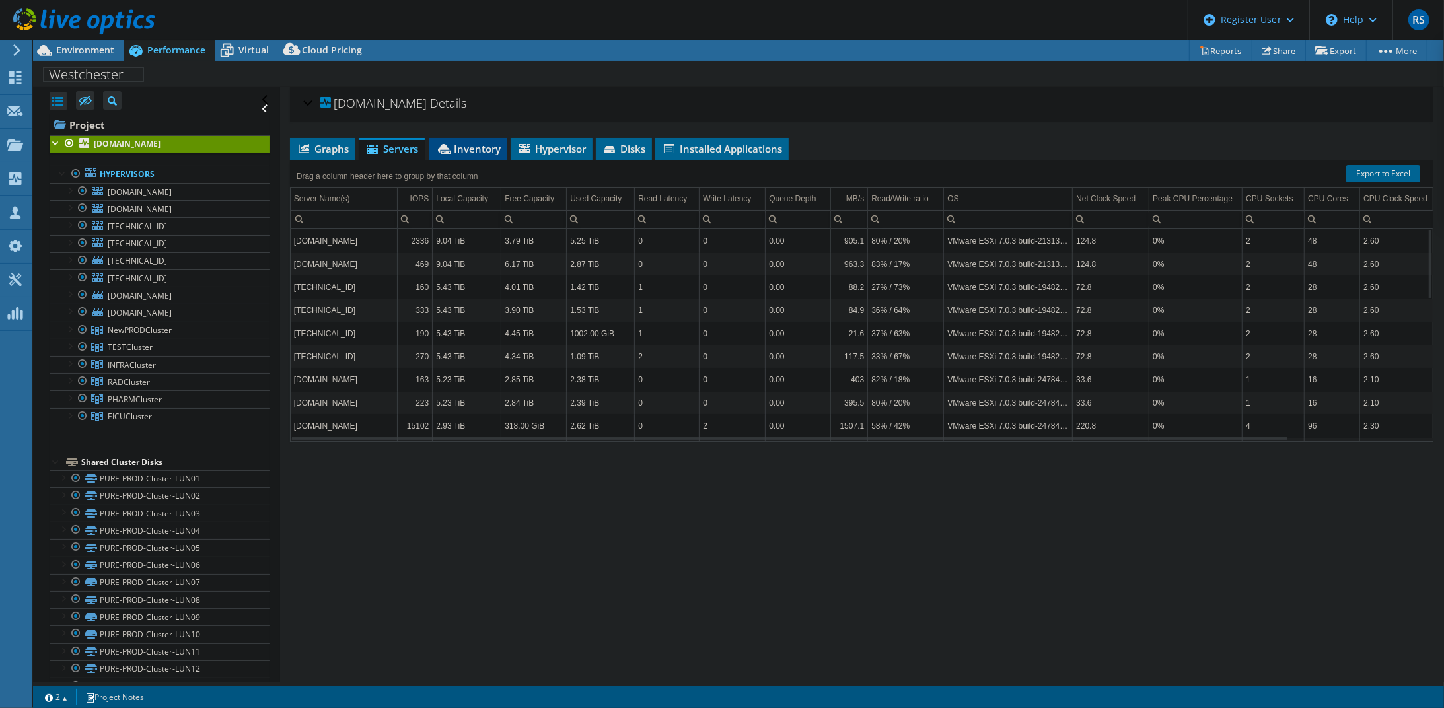
click at [480, 151] on span "Inventory" at bounding box center [468, 148] width 65 height 13
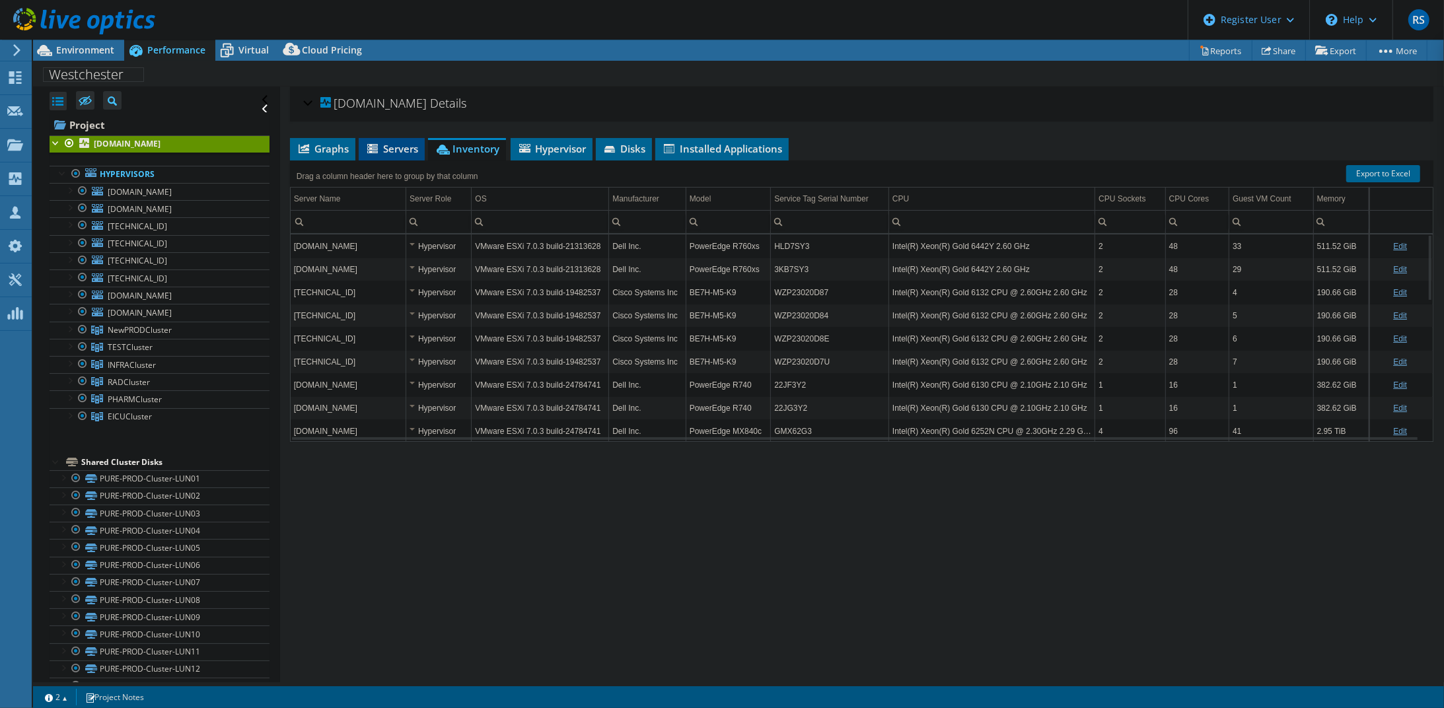
click at [399, 151] on span "Servers" at bounding box center [391, 148] width 53 height 13
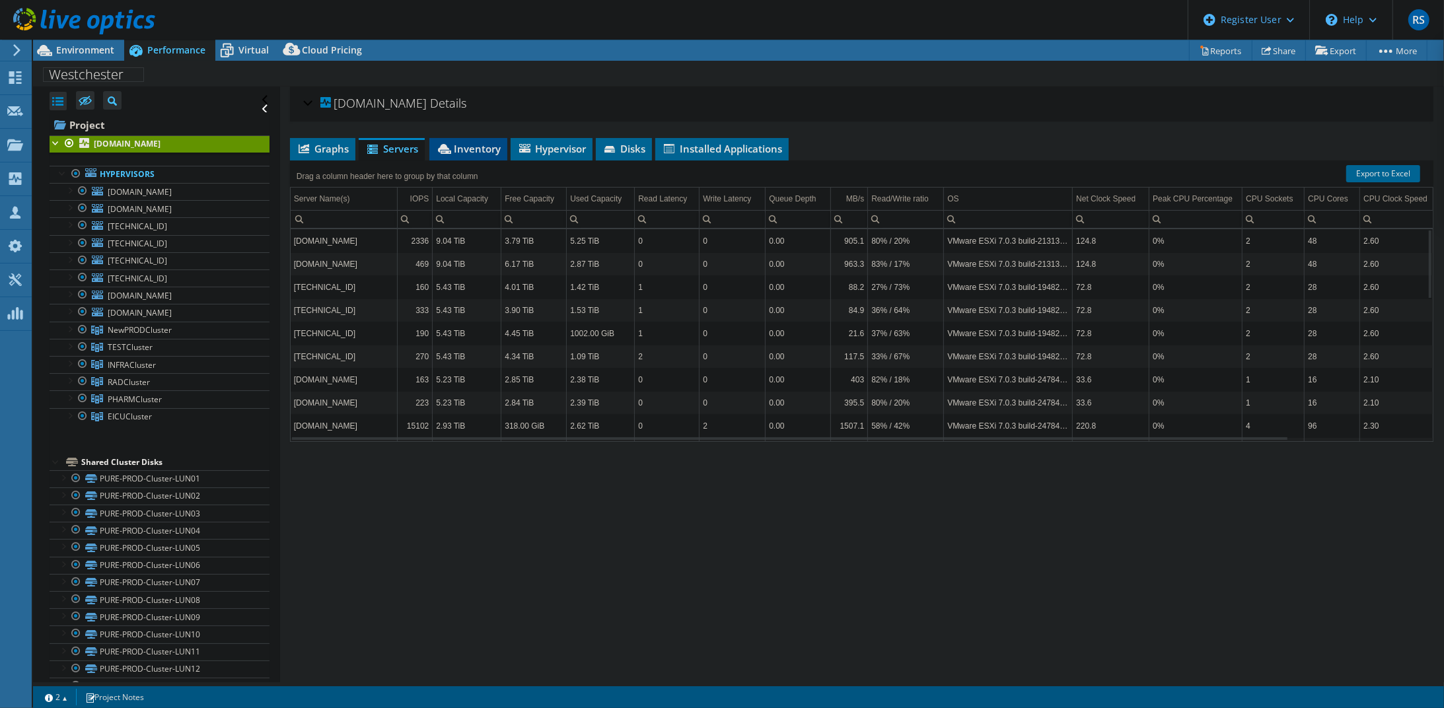
click at [477, 143] on span "Inventory" at bounding box center [468, 148] width 65 height 13
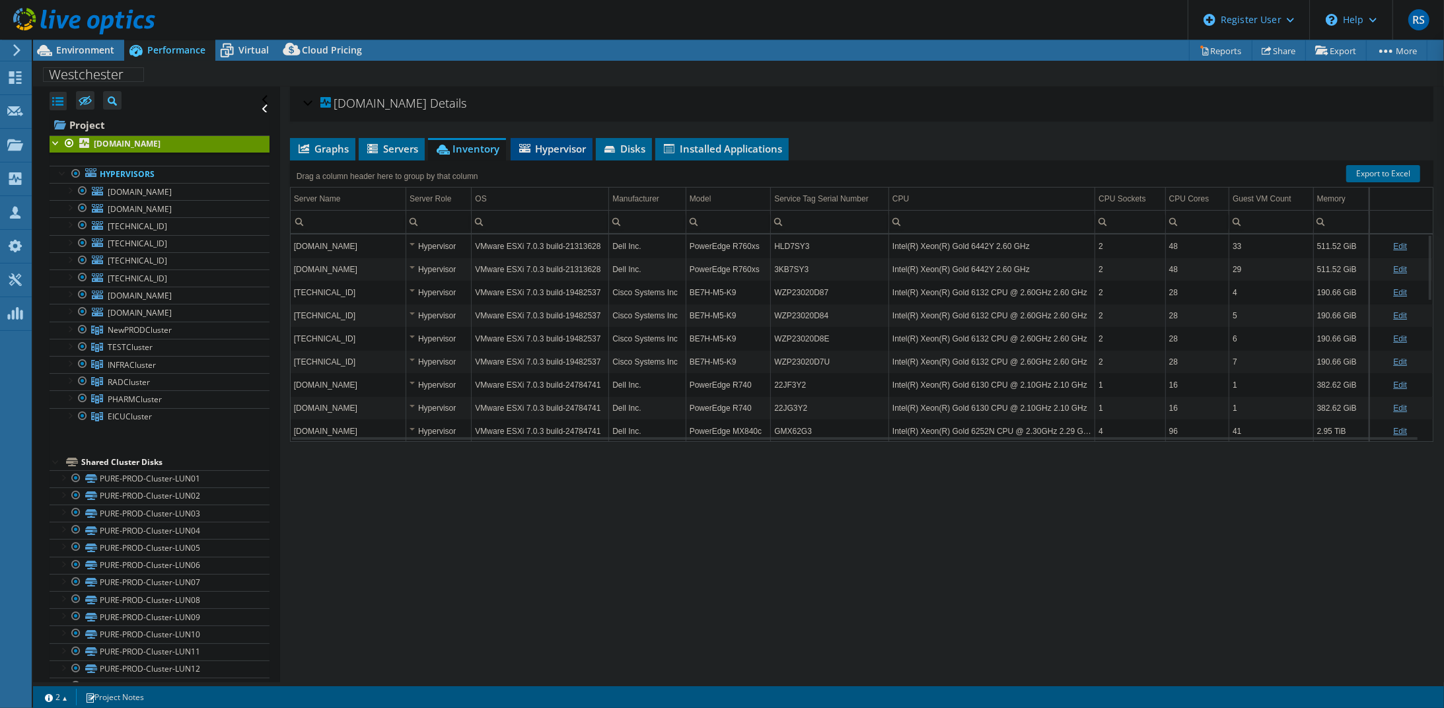
click at [547, 149] on span "Hypervisor" at bounding box center [551, 148] width 69 height 13
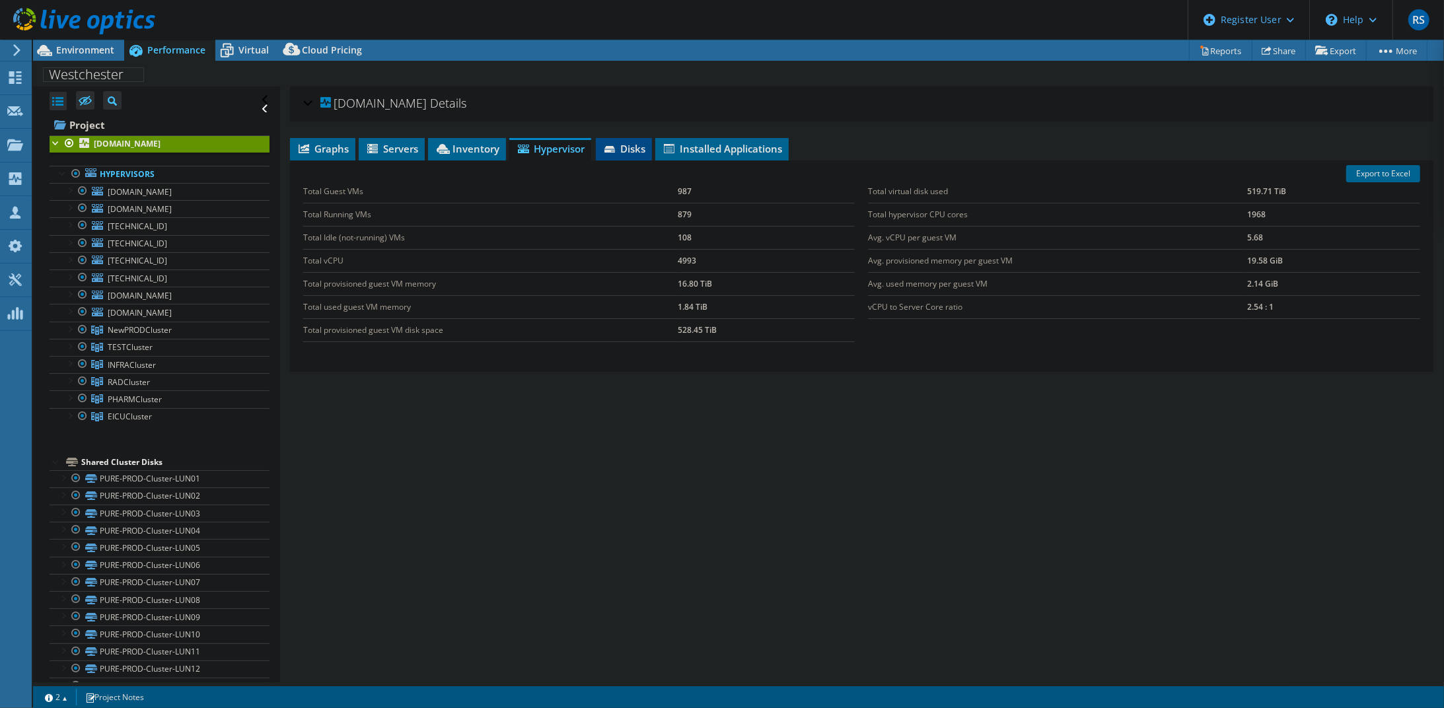
click at [613, 152] on icon at bounding box center [610, 150] width 13 height 9
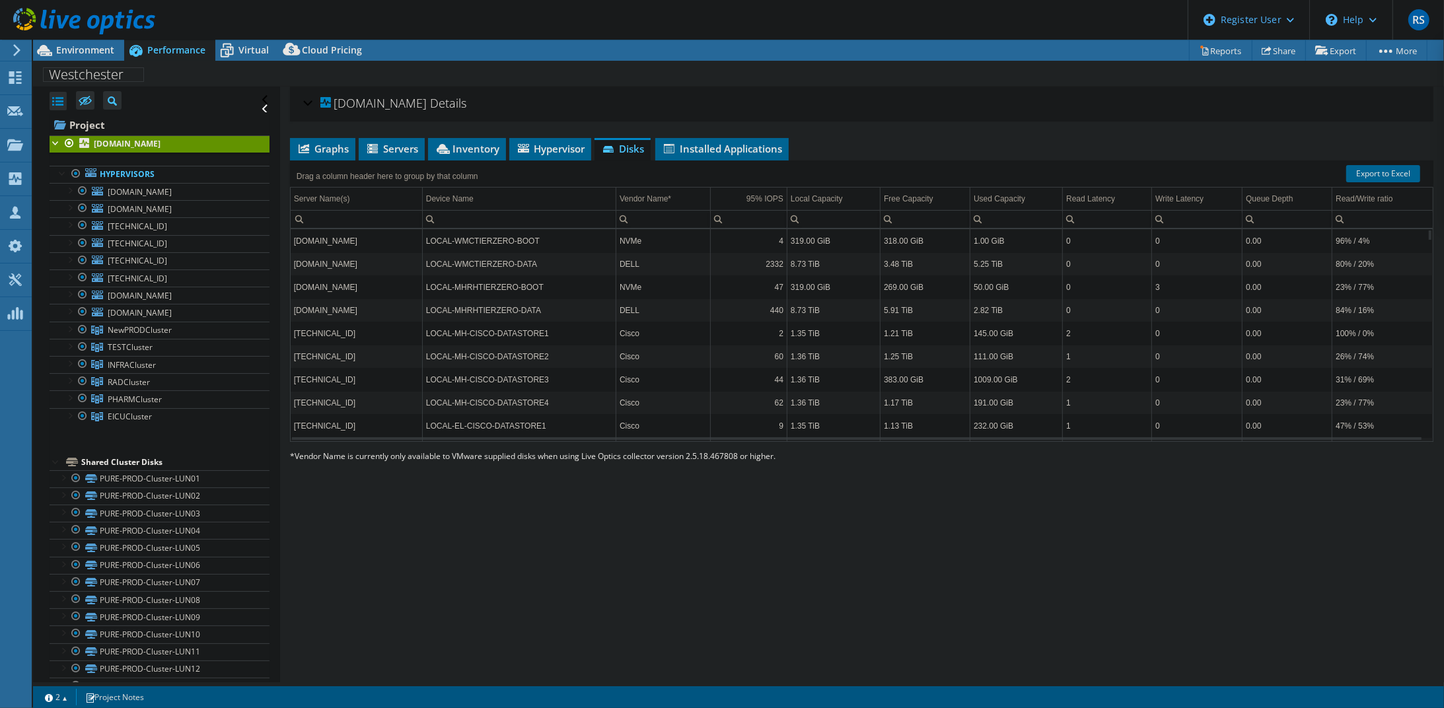
click at [618, 236] on td "NVMe" at bounding box center [663, 240] width 94 height 23
click at [682, 237] on td "NVMe" at bounding box center [663, 240] width 94 height 23
click at [703, 145] on span "Installed Applications" at bounding box center [722, 148] width 120 height 13
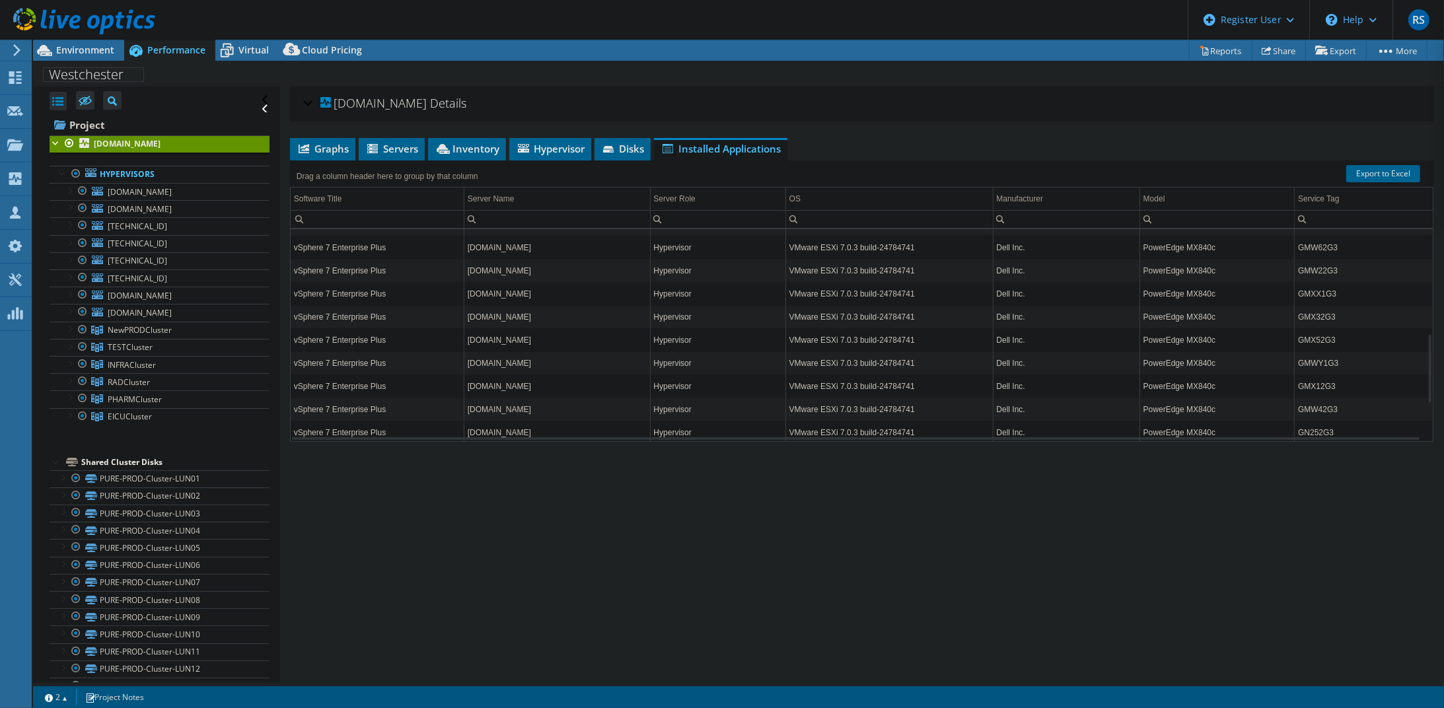
scroll to position [432, 0]
click at [621, 146] on span "Disks" at bounding box center [622, 148] width 43 height 13
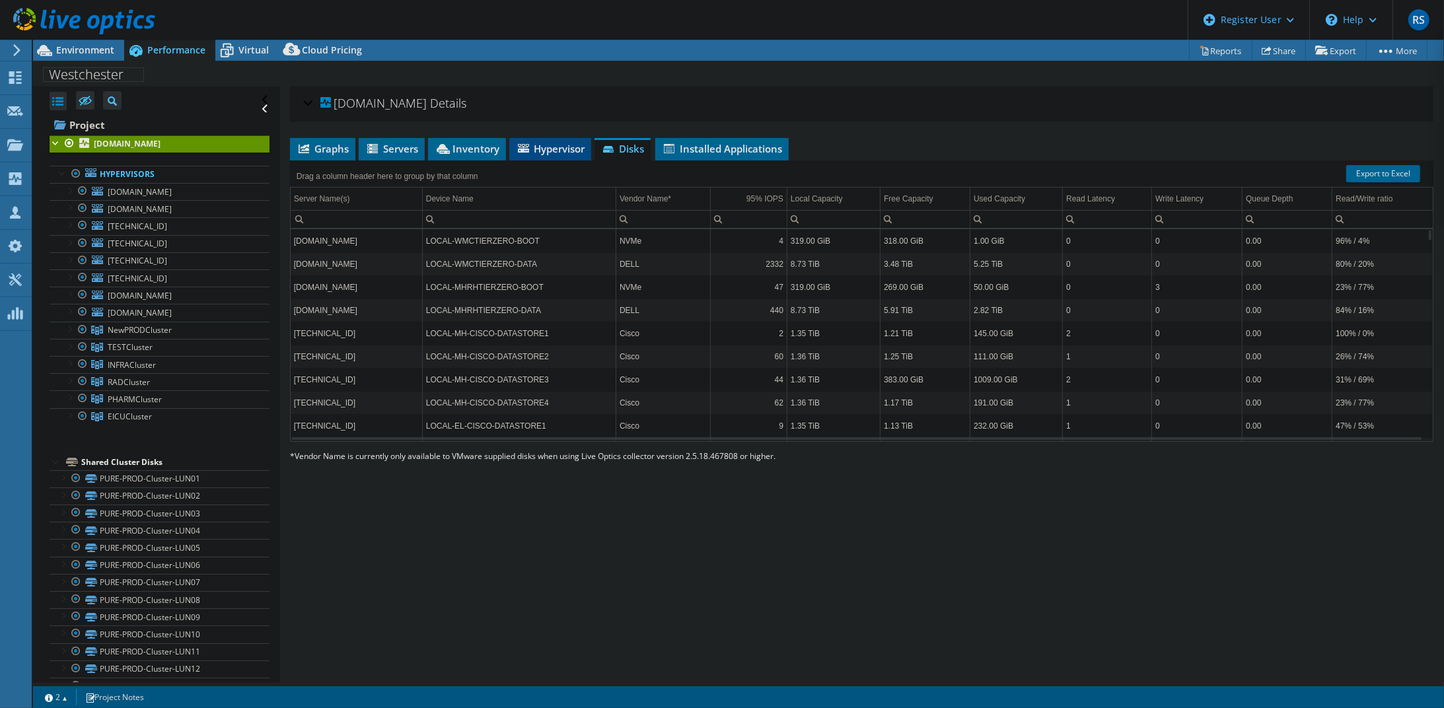
click at [547, 144] on span "Hypervisor" at bounding box center [550, 148] width 69 height 13
